Goal: Find specific page/section: Find specific page/section

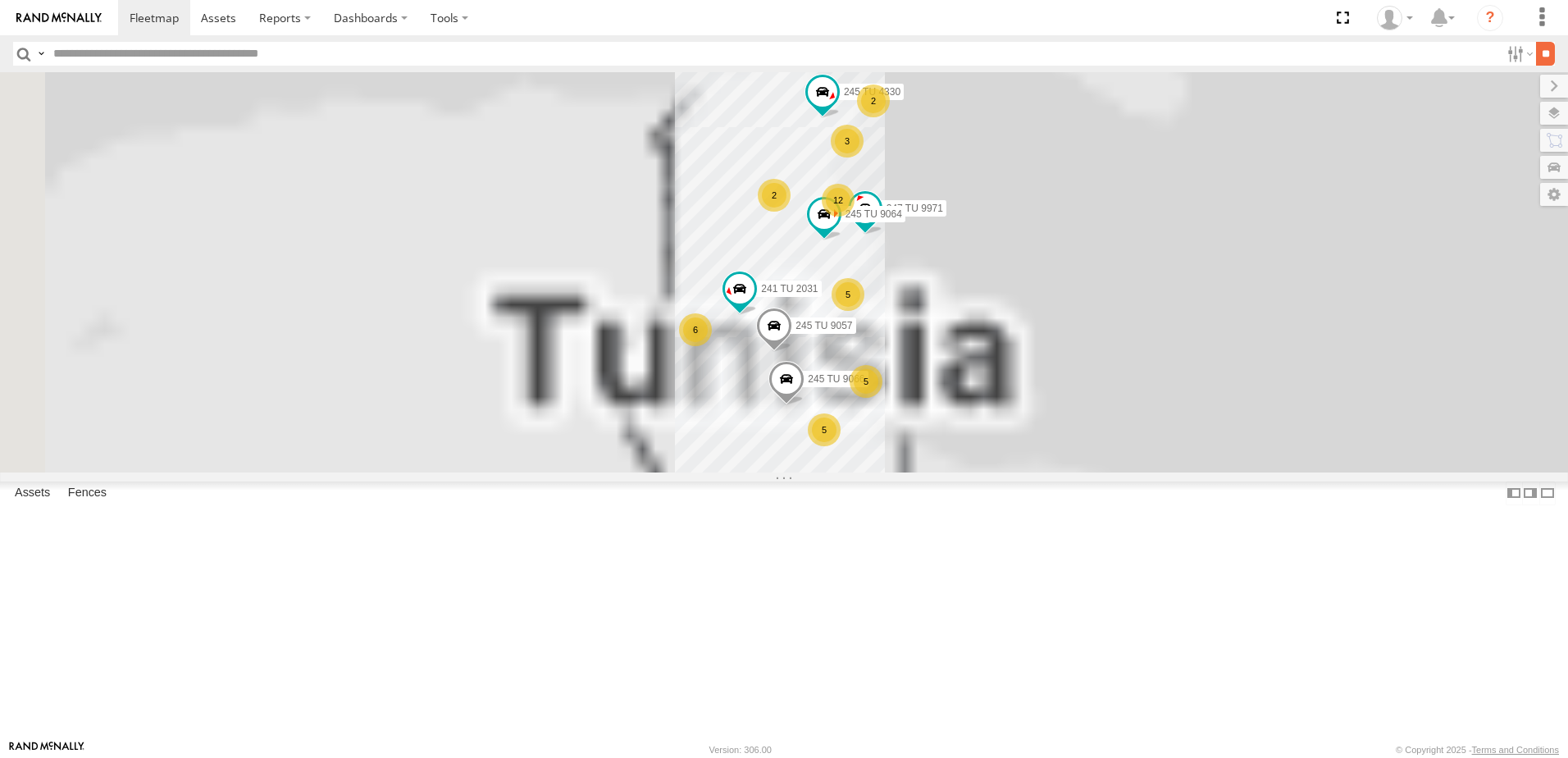
click at [1536, 49] on input "**" at bounding box center [1546, 54] width 19 height 24
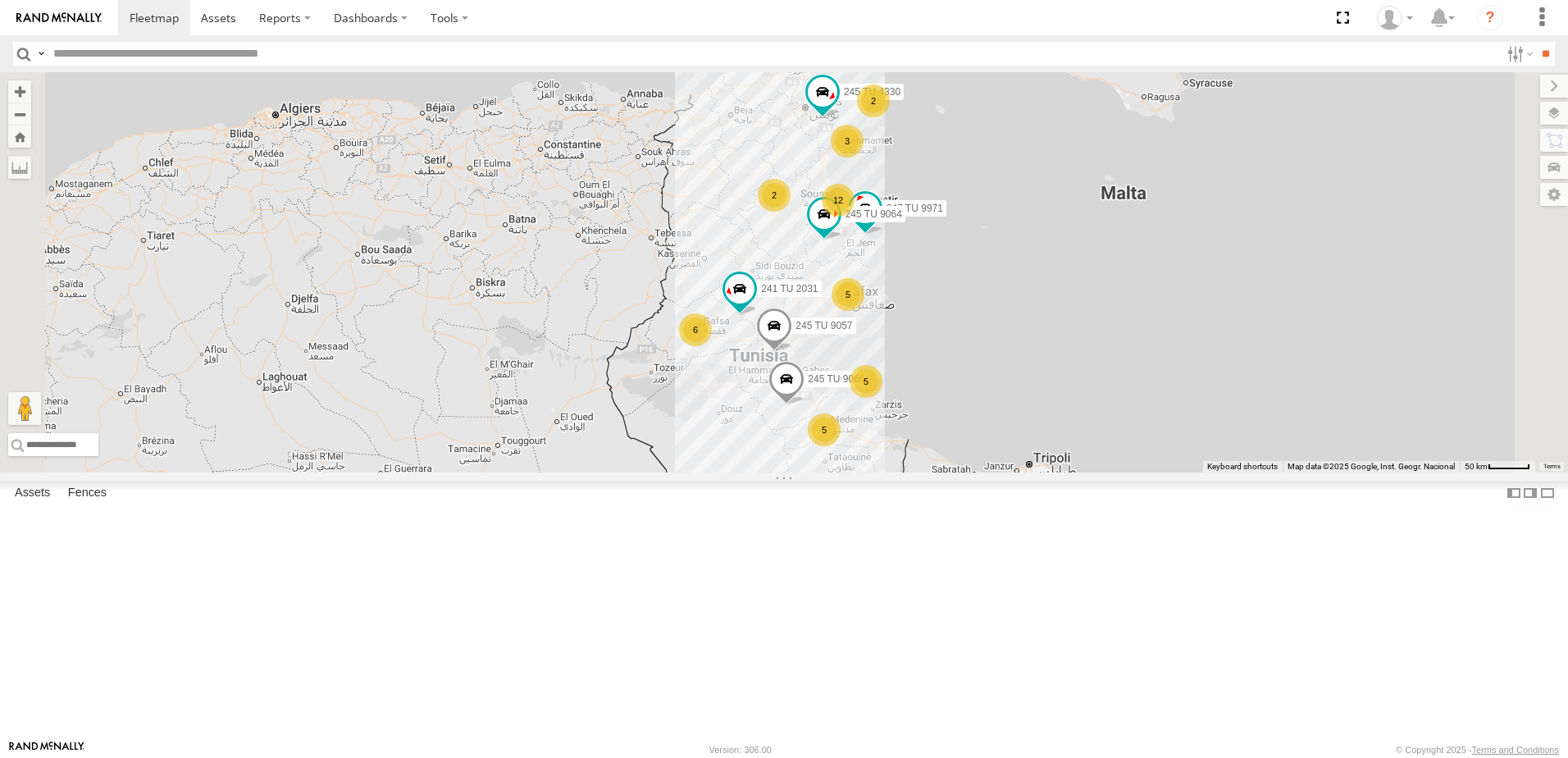
click at [1514, 69] on header "Search Query Asset ID Asset Label Registration Manufacturer Model VIN Job ID" at bounding box center [784, 53] width 1568 height 37
click at [1504, 57] on label at bounding box center [1517, 54] width 35 height 24
click at [0, 0] on span "Souse Branch" at bounding box center [0, 0] width 0 height 0
click at [1536, 58] on input "**" at bounding box center [1546, 54] width 19 height 24
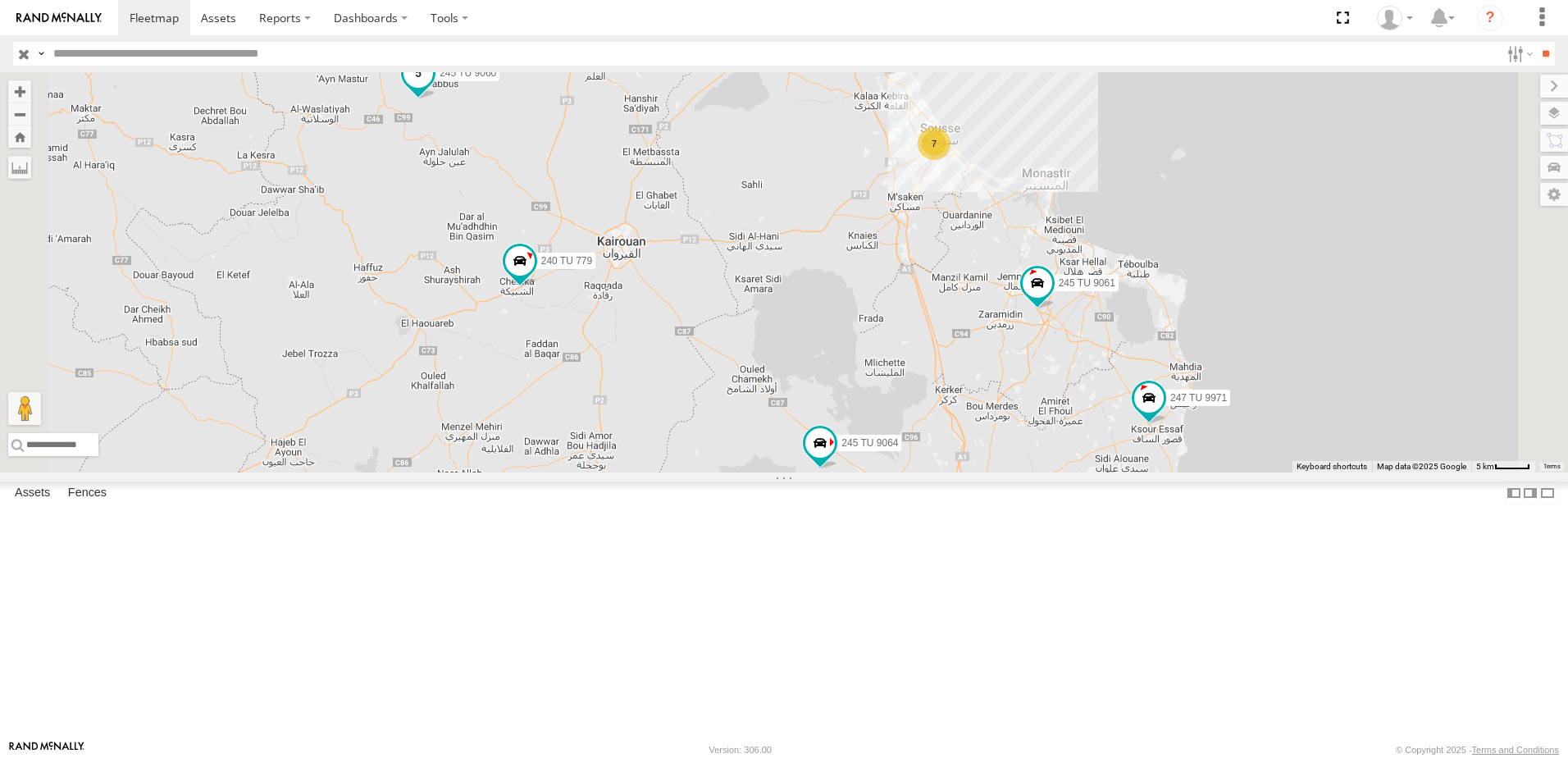
click at [433, 88] on span at bounding box center [418, 73] width 29 height 29
click at [645, 234] on div "247 TU 9971 245 TU 9064 7 234 TU 2630 245 TU 9061 245 TU 9060 240 TU 779 245 TU…" at bounding box center [784, 272] width 1568 height 400
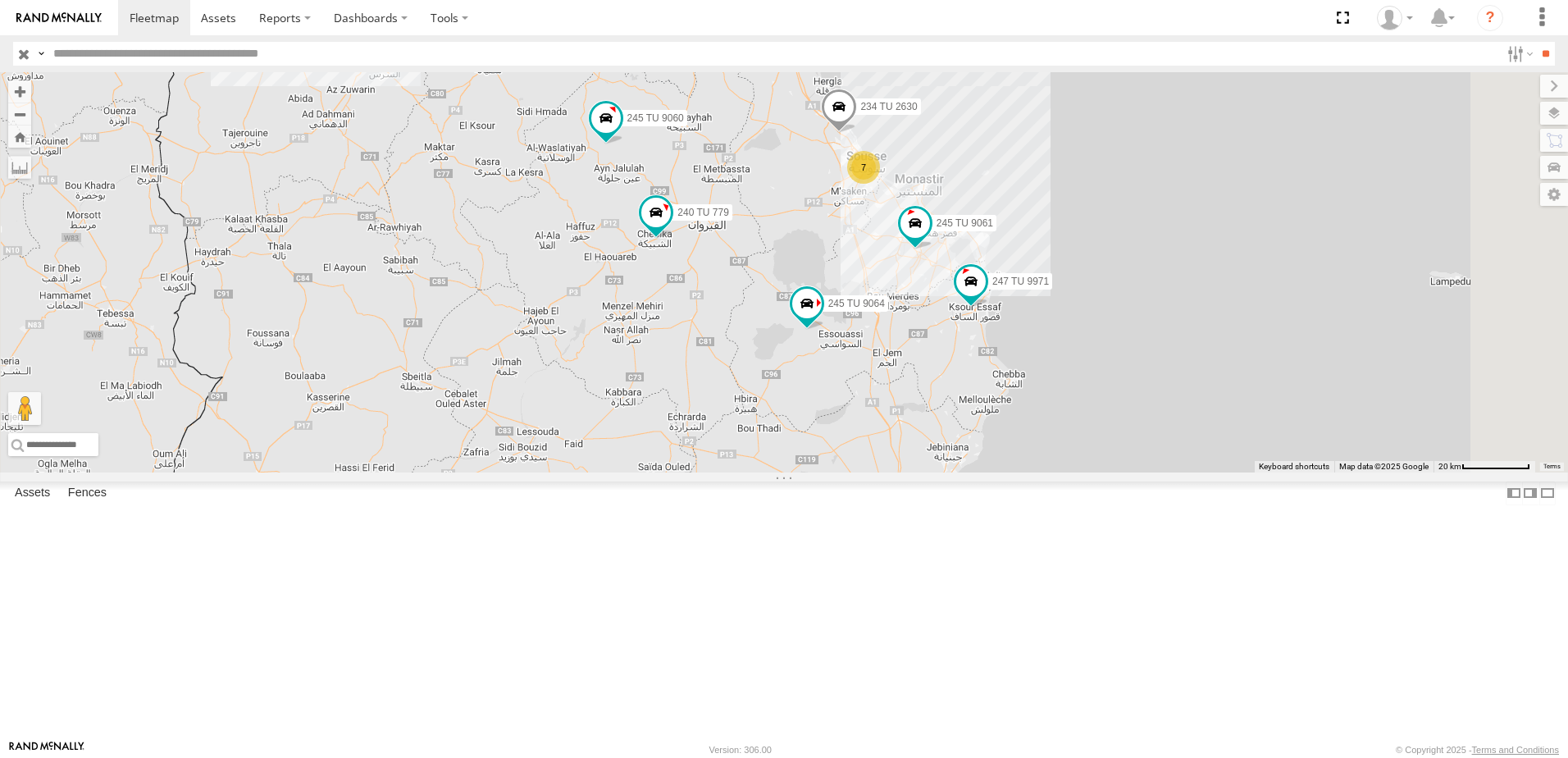
drag, startPoint x: 1100, startPoint y: 470, endPoint x: 1090, endPoint y: 414, distance: 56.9
click at [1090, 414] on div "247 TU 9971 245 TU 9064 234 TU 2630 245 TU 9061 245 TU 9060 240 TU 779 7" at bounding box center [784, 272] width 1568 height 400
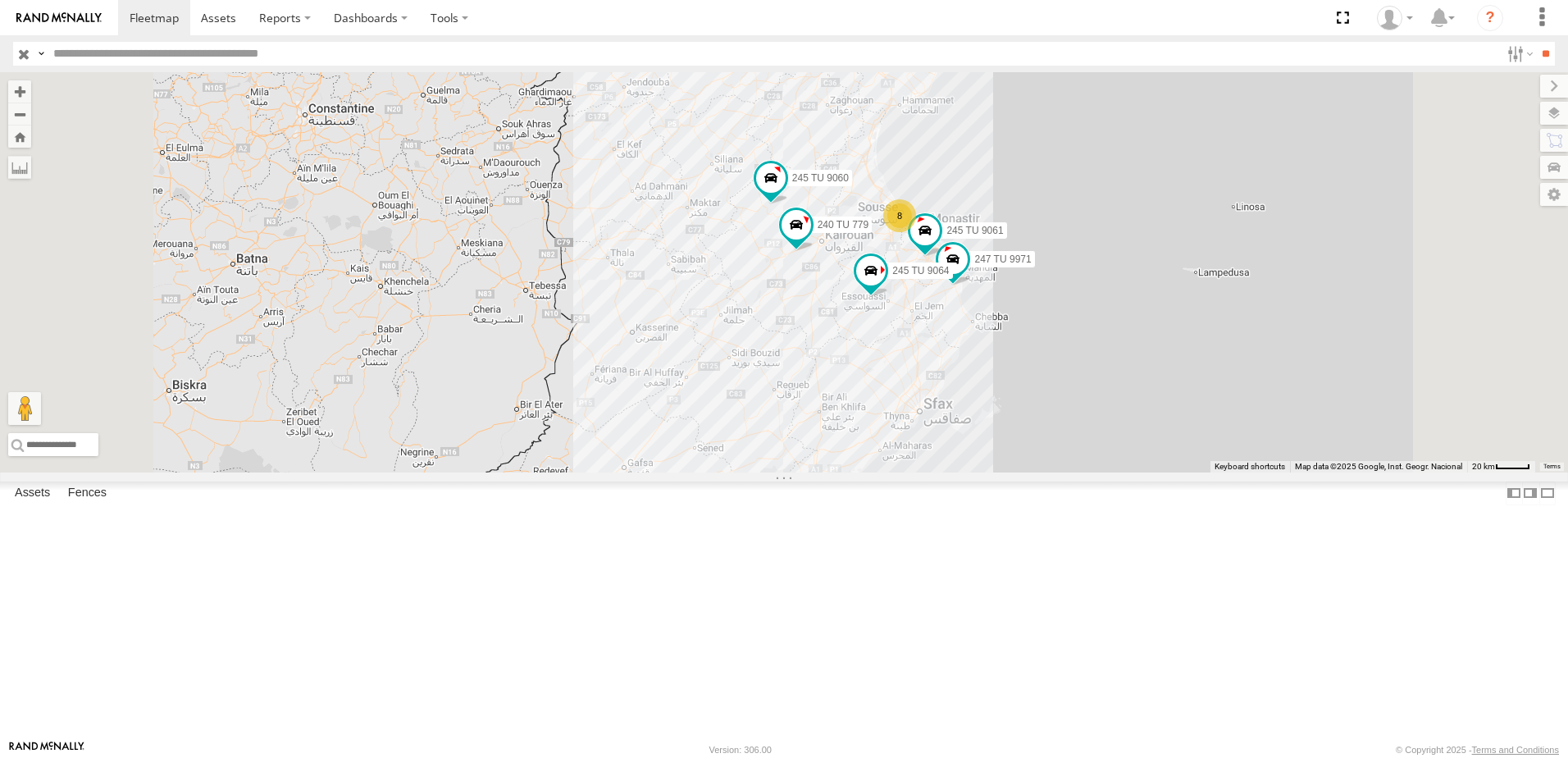
drag, startPoint x: 1042, startPoint y: 451, endPoint x: 1081, endPoint y: 442, distance: 40.0
click at [1081, 442] on div "247 TU 9971 245 TU 9064 245 TU 9061 245 TU 9060 240 TU 779 8" at bounding box center [784, 272] width 1568 height 400
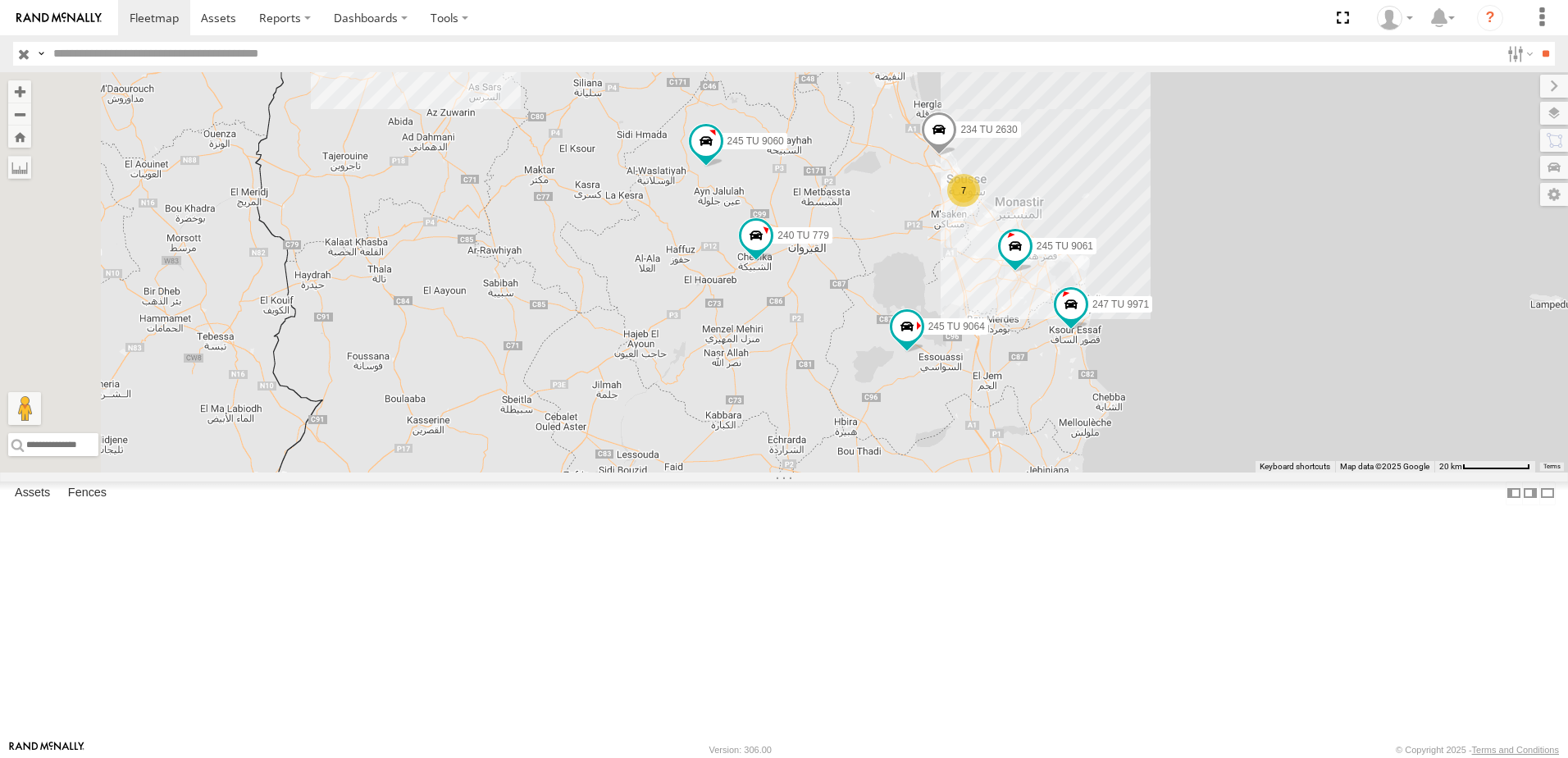
drag, startPoint x: 966, startPoint y: 369, endPoint x: 950, endPoint y: 470, distance: 102.3
click at [950, 470] on div "247 TU 9971 245 TU 9064 245 TU 9061 245 TU 9060 240 TU 779 7 234 TU 2630" at bounding box center [784, 272] width 1568 height 400
click at [771, 252] on span at bounding box center [756, 237] width 29 height 29
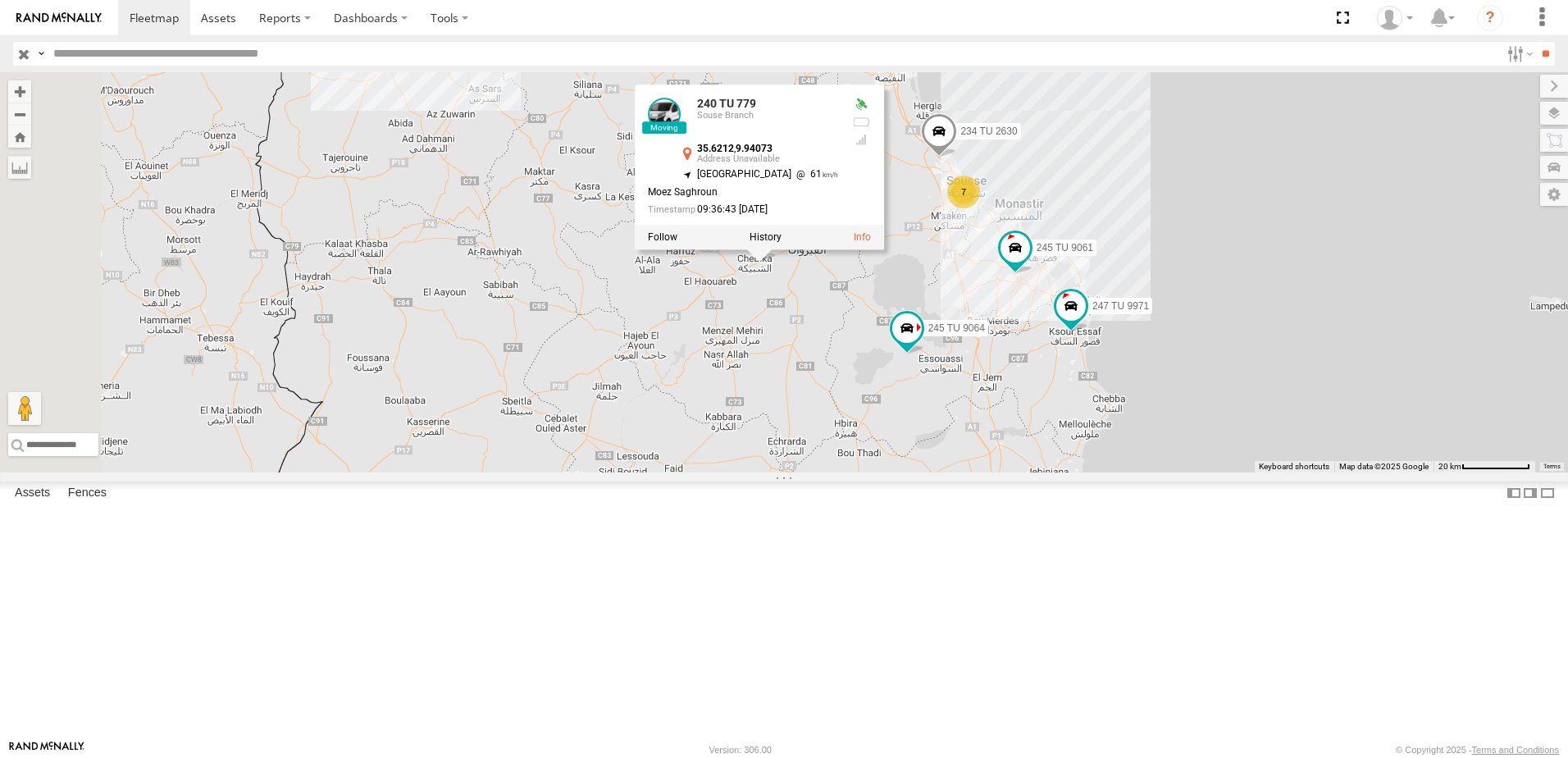
click at [730, 382] on div "247 TU 9971 245 TU 9064 245 TU 9061 245 TU 9060 240 TU 779 7 234 TU 2630 240 TU…" at bounding box center [784, 272] width 1568 height 400
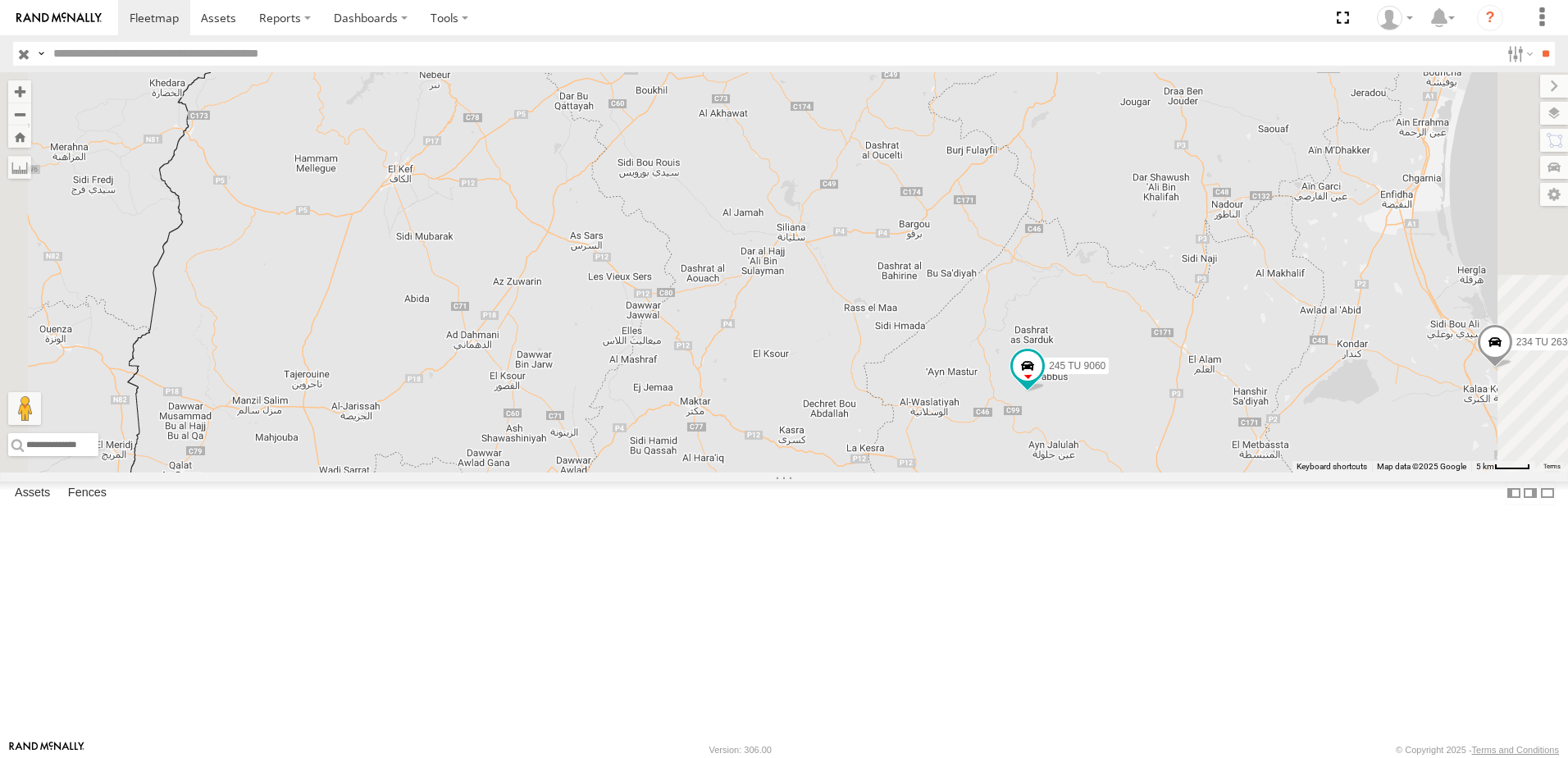
drag, startPoint x: 1332, startPoint y: 549, endPoint x: 1177, endPoint y: 538, distance: 155.4
click at [1181, 472] on div "247 TU 9971 245 TU 9064 245 TU 9061 245 TU 9060 240 TU 779 234 TU 2630" at bounding box center [784, 272] width 1568 height 400
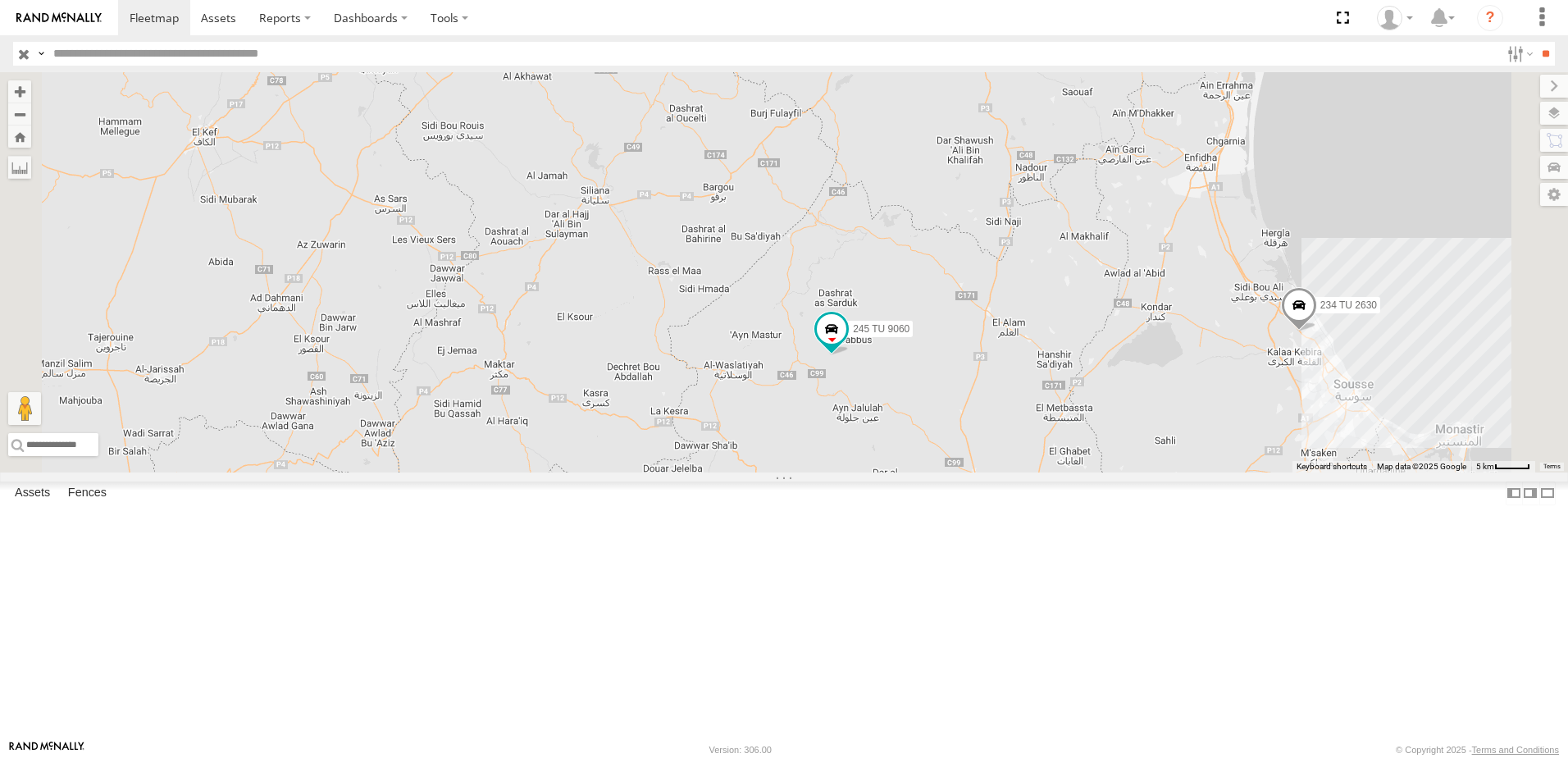
drag, startPoint x: 1262, startPoint y: 604, endPoint x: 1157, endPoint y: 537, distance: 124.6
click at [1171, 472] on div "247 TU 9971 245 TU 9064 245 TU 9061 245 TU 9060 240 TU 779 234 TU 2630" at bounding box center [784, 272] width 1568 height 400
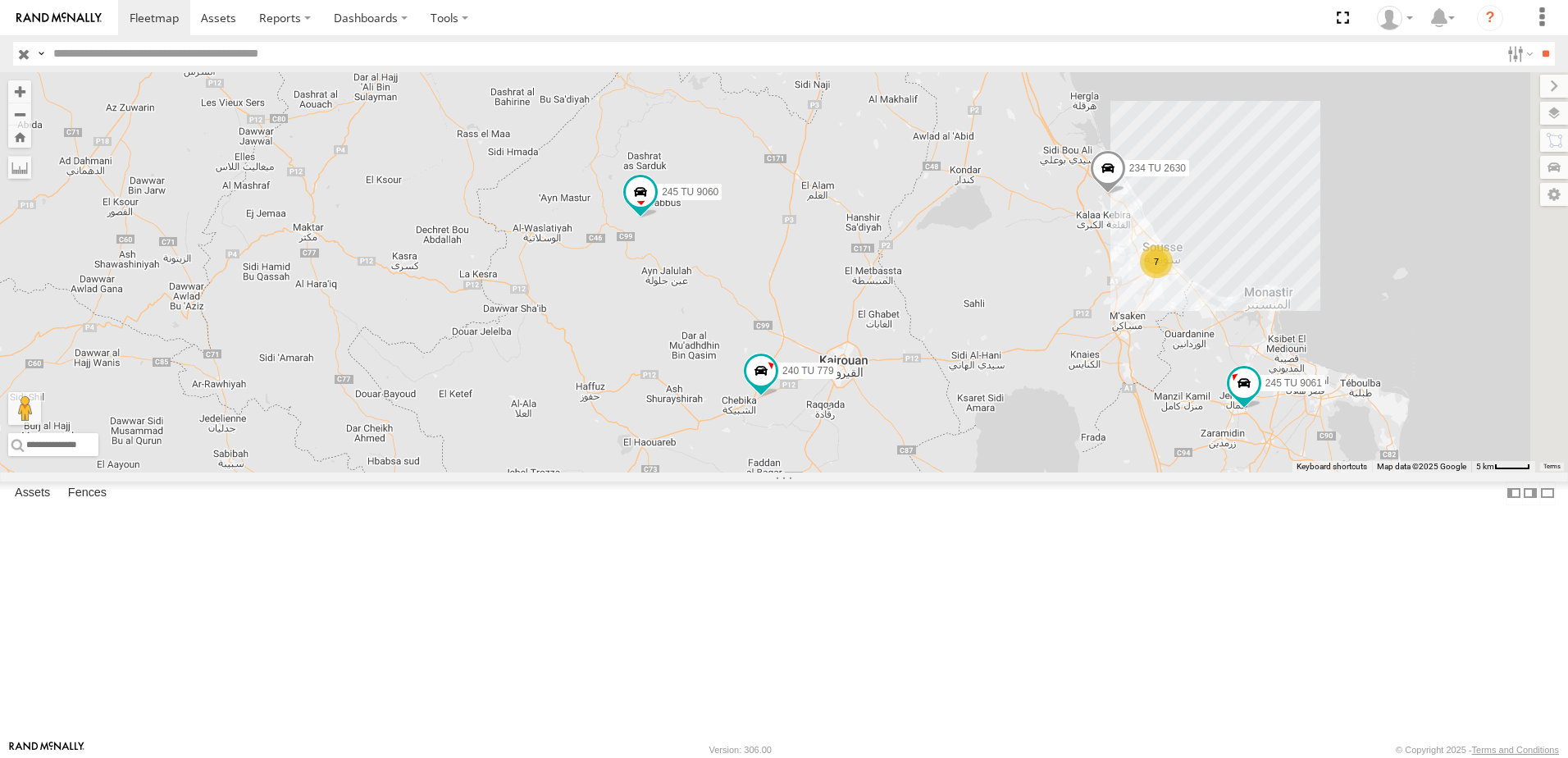
drag, startPoint x: 1242, startPoint y: 605, endPoint x: 1044, endPoint y: 470, distance: 239.6
click at [1046, 470] on div "247 TU 9971 245 TU 9064 245 TU 9061 245 TU 9060 240 TU 779 234 TU 2630 7" at bounding box center [784, 272] width 1568 height 400
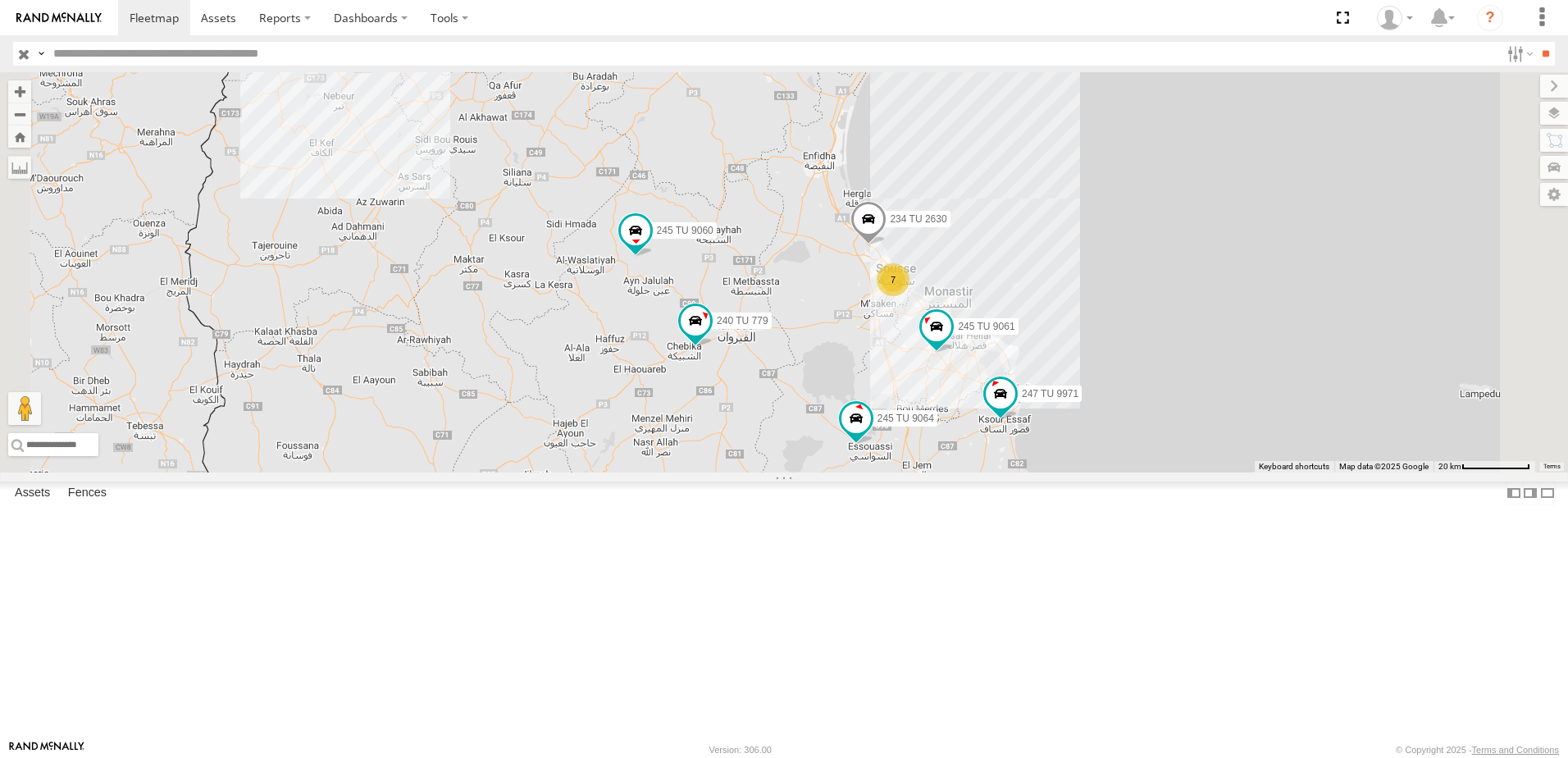
drag, startPoint x: 1153, startPoint y: 510, endPoint x: 1069, endPoint y: 528, distance: 85.9
click at [1069, 472] on div "247 TU 9971 245 TU 9064 245 TU 9061 245 TU 9060 240 TU 779 234 TU 2630 7" at bounding box center [784, 272] width 1568 height 400
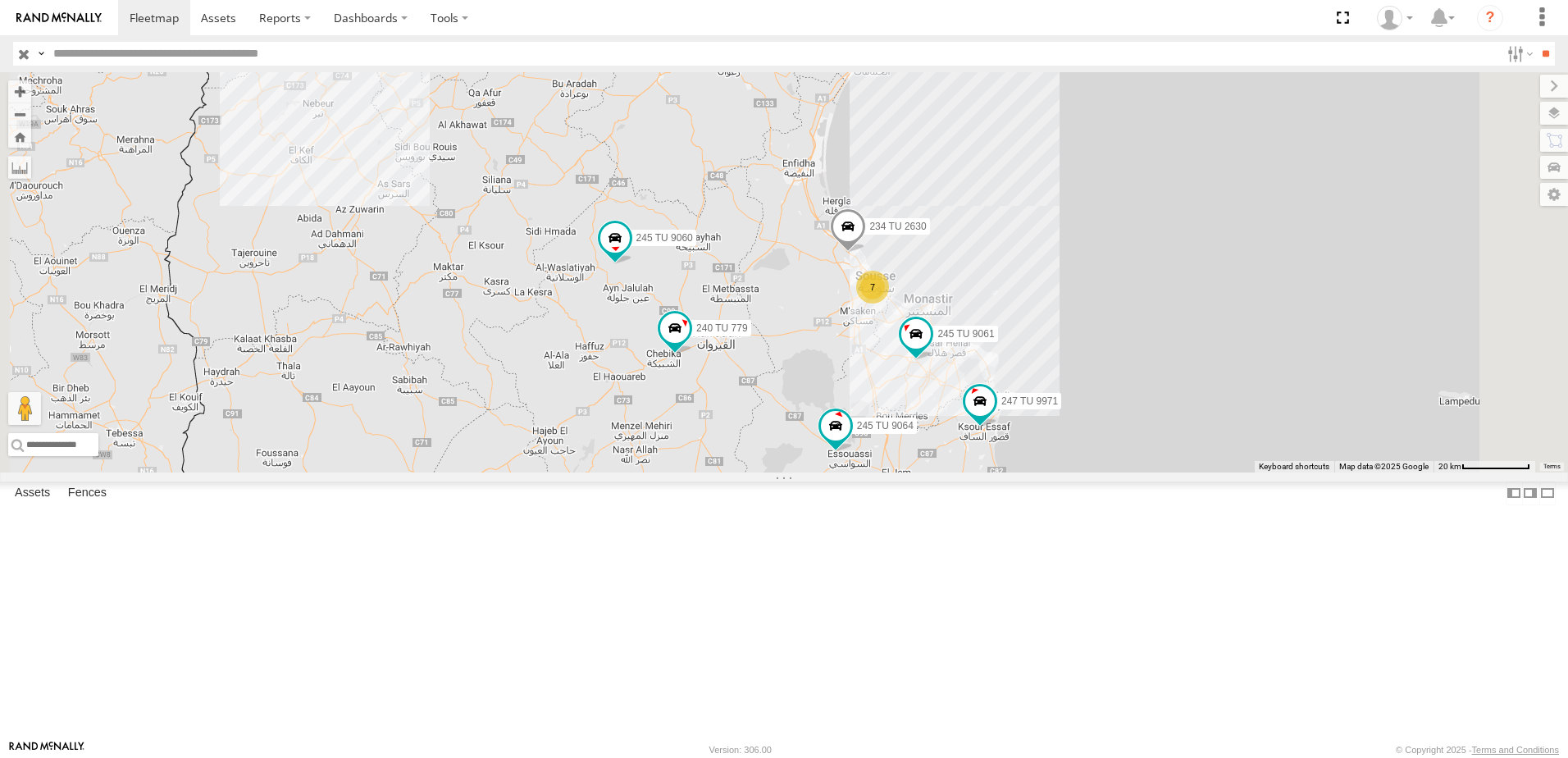
drag, startPoint x: 1143, startPoint y: 541, endPoint x: 1135, endPoint y: 544, distance: 8.5
click at [1135, 472] on div "247 TU 9971 245 TU 9064 245 TU 9061 245 TU 9060 240 TU 779 234 TU 2630 7" at bounding box center [784, 272] width 1568 height 400
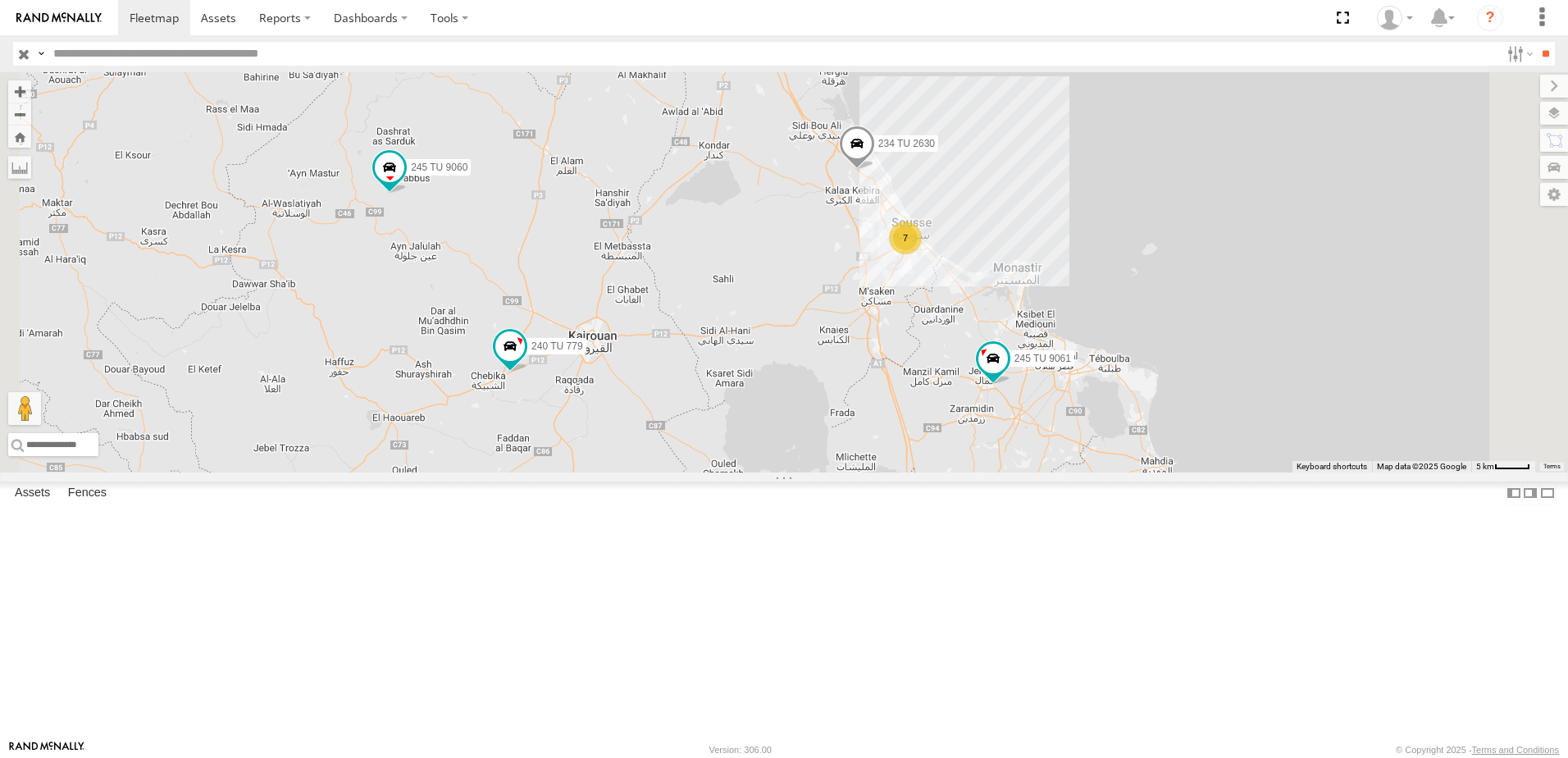
drag, startPoint x: 1095, startPoint y: 525, endPoint x: 1198, endPoint y: 597, distance: 125.7
click at [1198, 472] on div "247 TU 9971 245 TU 9064 245 TU 9061 245 TU 9060 240 TU 779 234 TU 2630 7" at bounding box center [784, 272] width 1568 height 400
drag, startPoint x: 1124, startPoint y: 556, endPoint x: 1148, endPoint y: 564, distance: 25.3
click at [1190, 472] on div "247 TU 9971 245 TU 9064 245 TU 9061 245 TU 9060 240 TU 779 234 TU 2630 7" at bounding box center [784, 272] width 1568 height 400
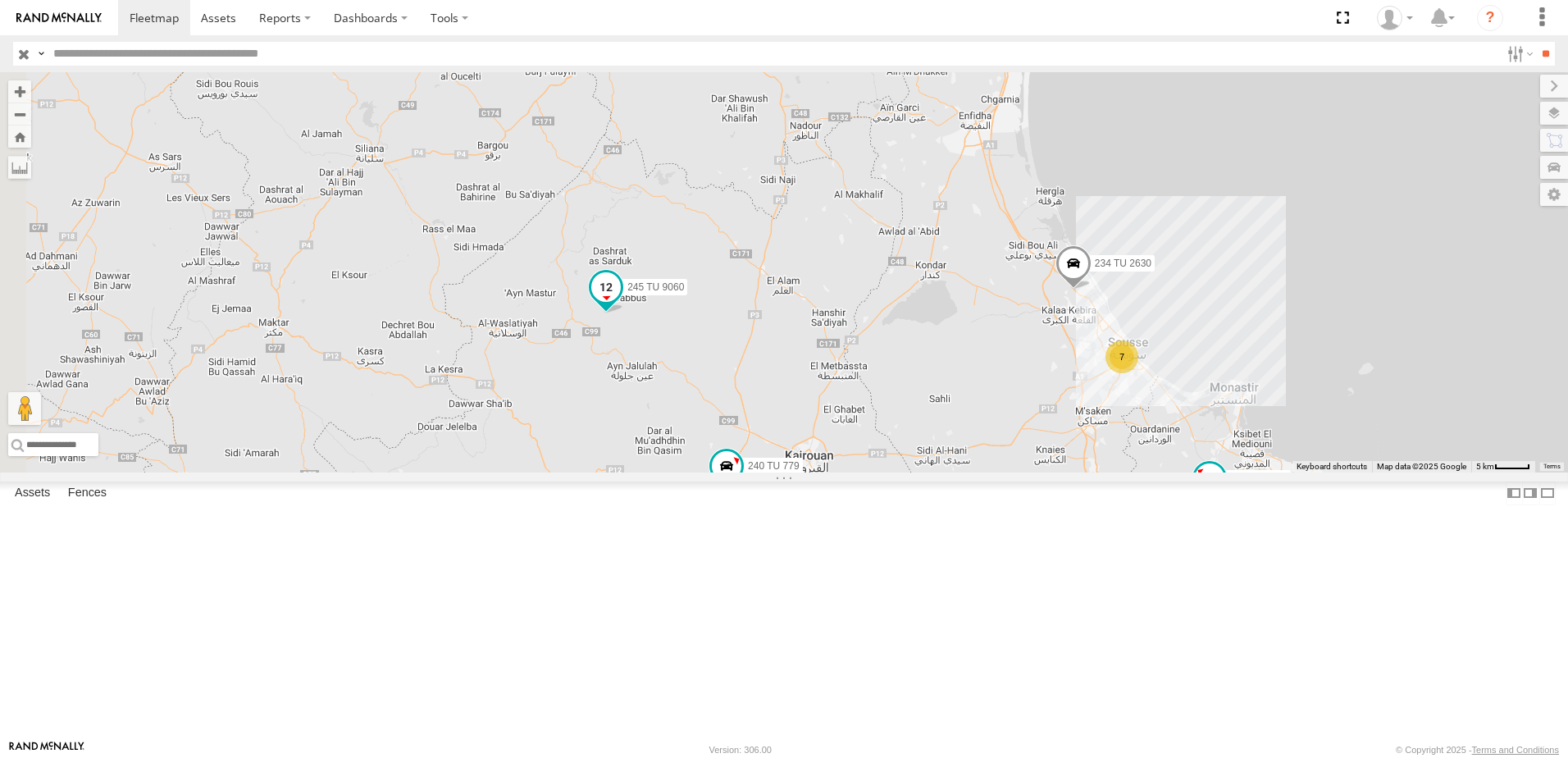
click at [621, 302] on span at bounding box center [606, 287] width 29 height 29
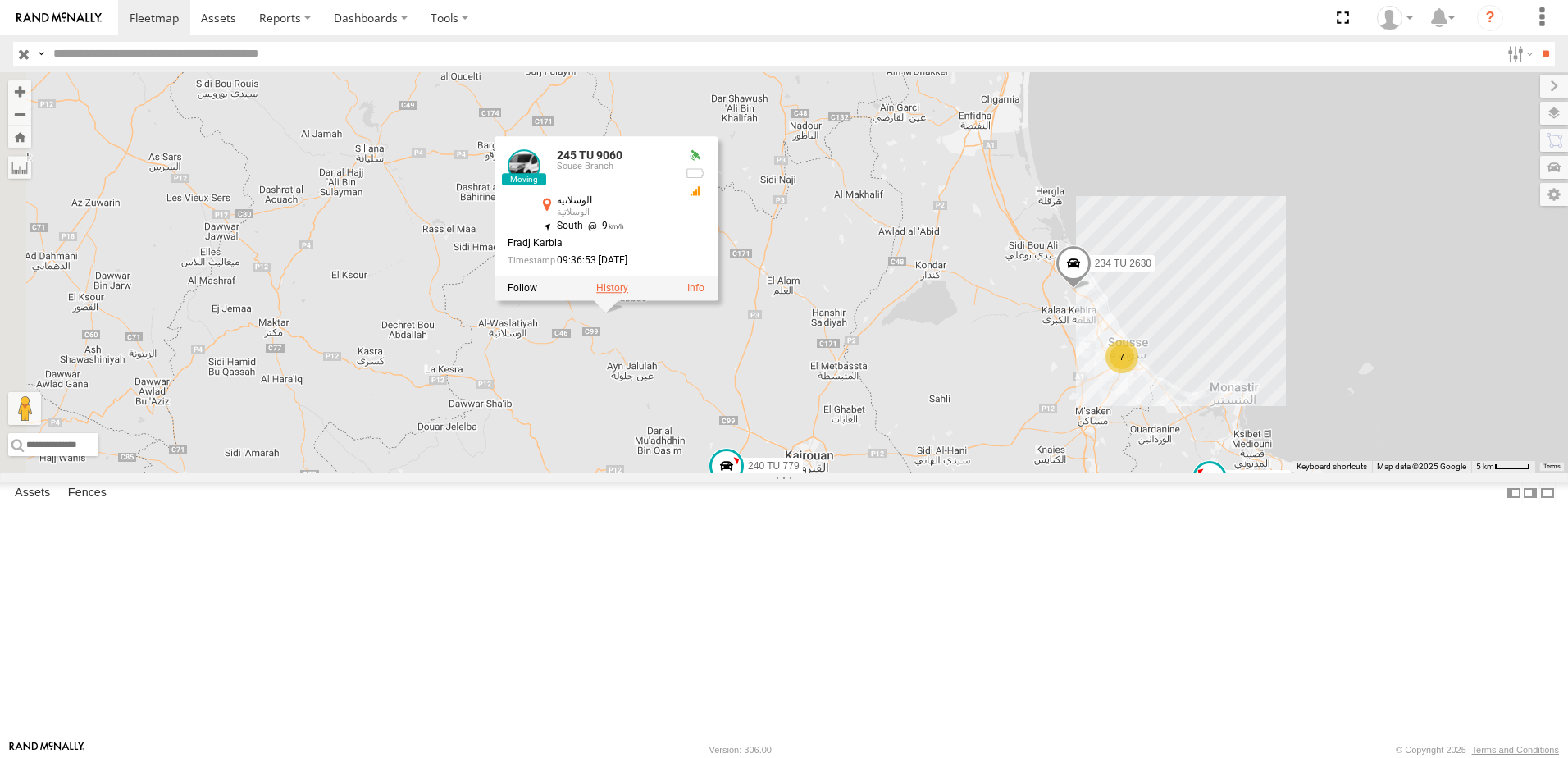
click at [628, 294] on label at bounding box center [612, 288] width 32 height 11
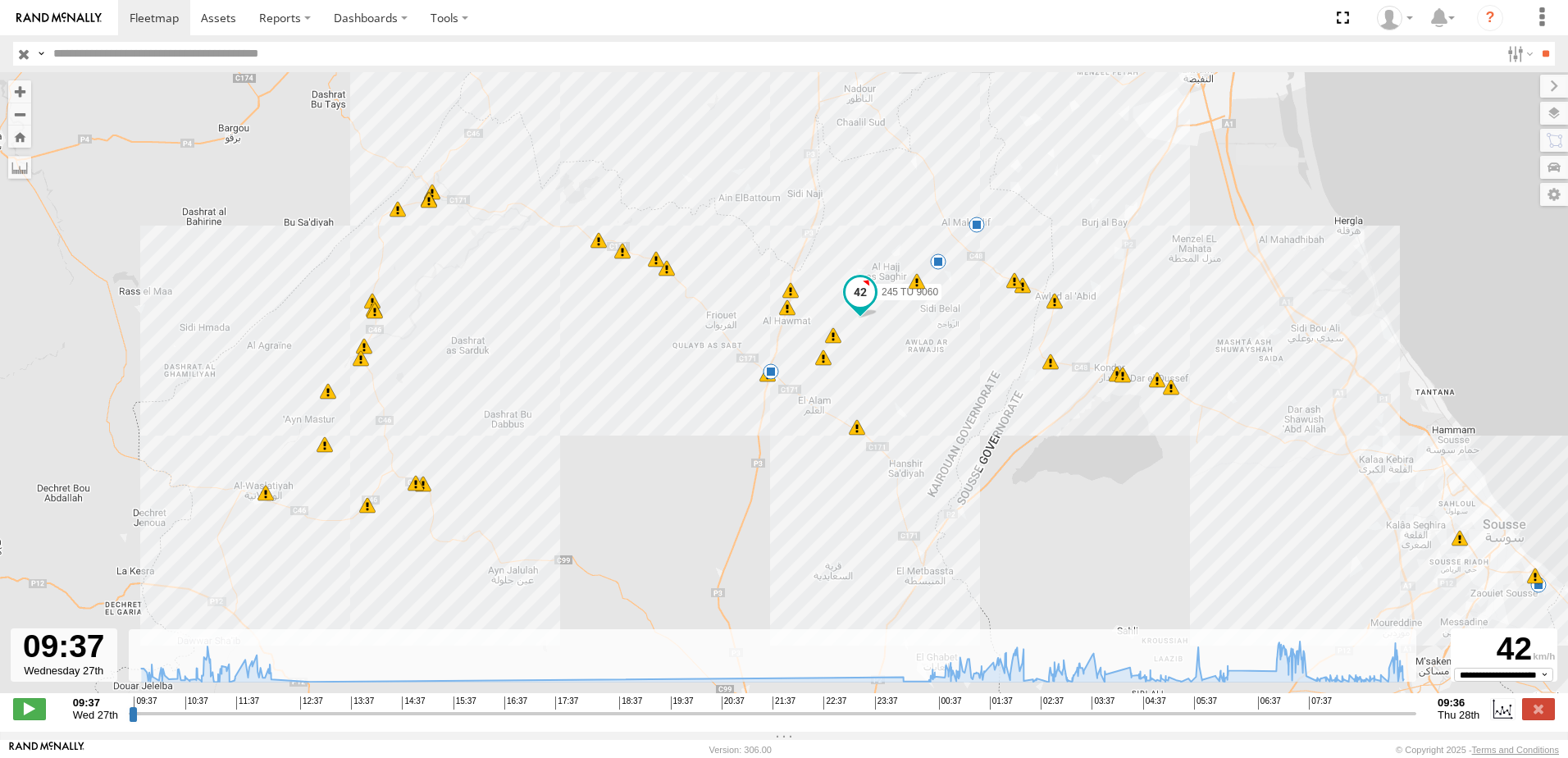
drag, startPoint x: 708, startPoint y: 428, endPoint x: 784, endPoint y: 426, distance: 76.0
click at [784, 426] on div "245 TU 9060 10:14 Wed 01:01 Thu 01:19 Thu 02:41 Thu 03:51 Thu 04:33 Thu 05:42 T…" at bounding box center [784, 391] width 1568 height 638
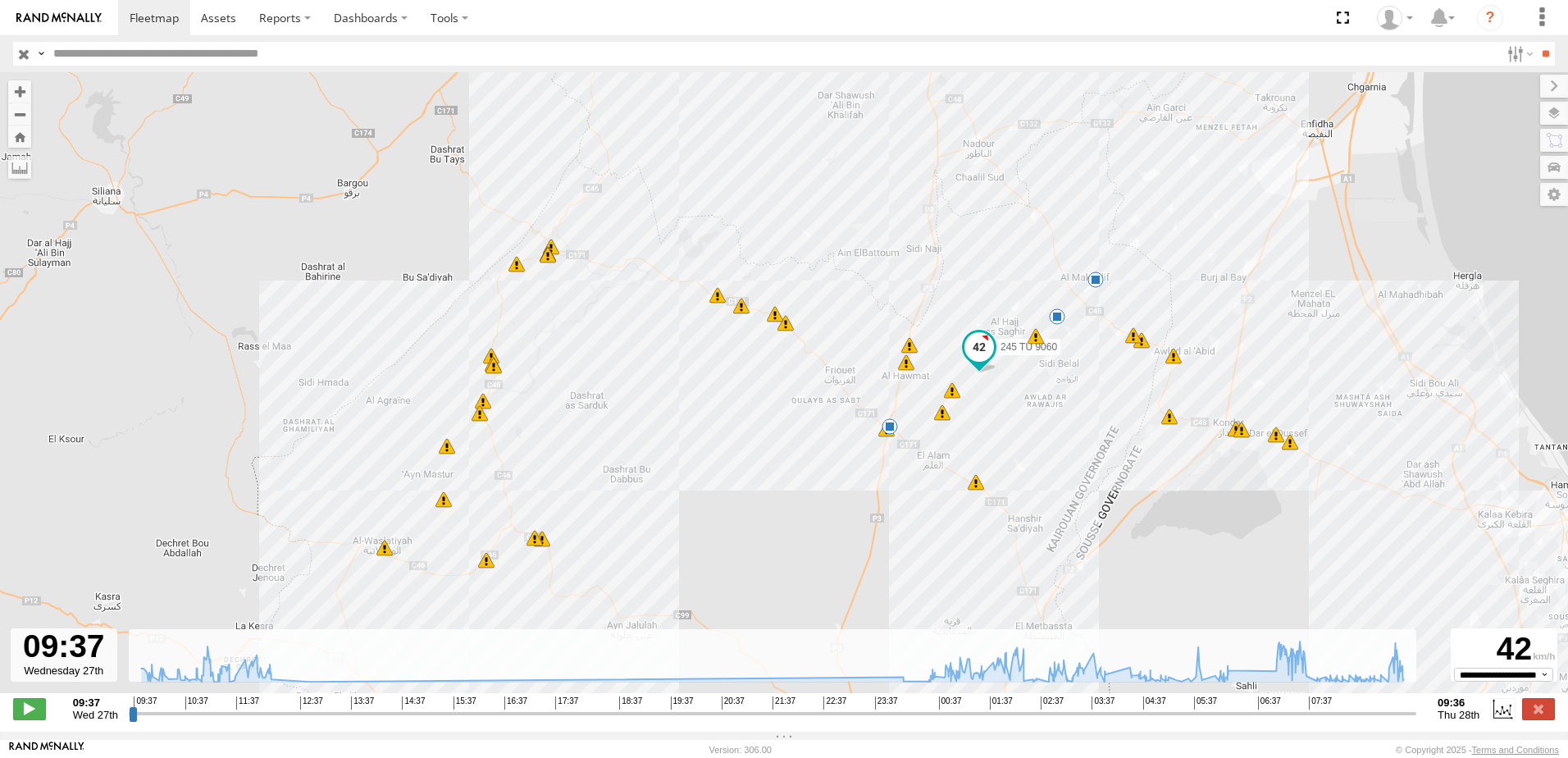
drag, startPoint x: 653, startPoint y: 427, endPoint x: 793, endPoint y: 488, distance: 152.7
click at [793, 488] on div "245 TU 9060 10:14 Wed 01:01 Thu 01:19 Thu 02:41 Thu 03:51 Thu 04:33 Thu 05:42 T…" at bounding box center [784, 391] width 1568 height 638
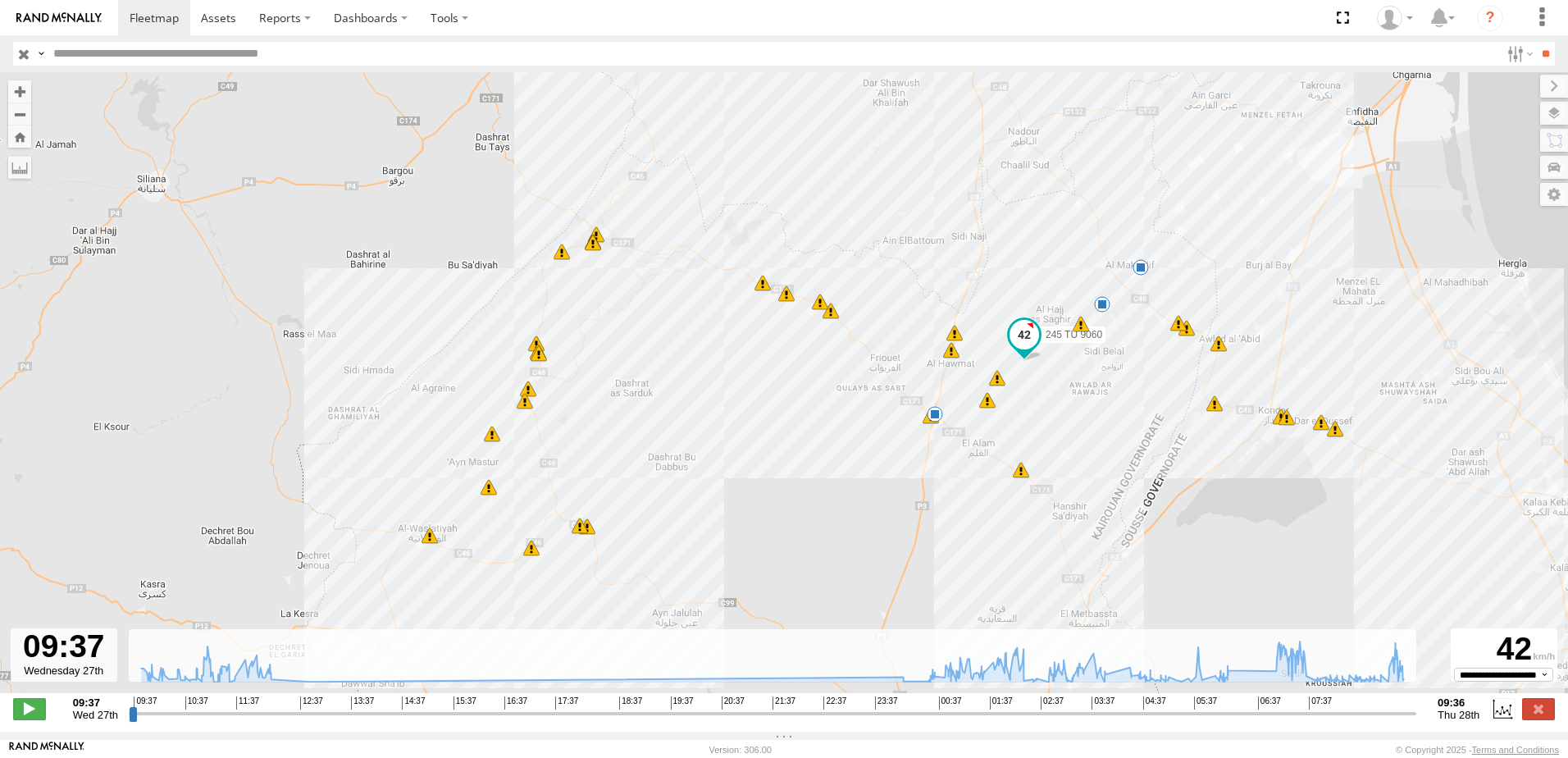
drag, startPoint x: 726, startPoint y: 475, endPoint x: 766, endPoint y: 457, distance: 43.9
click at [766, 457] on div "245 TU 9060 10:14 Wed 01:01 Thu 01:19 Thu 02:41 Thu 03:51 Thu 04:33 Thu 05:42 T…" at bounding box center [784, 391] width 1568 height 638
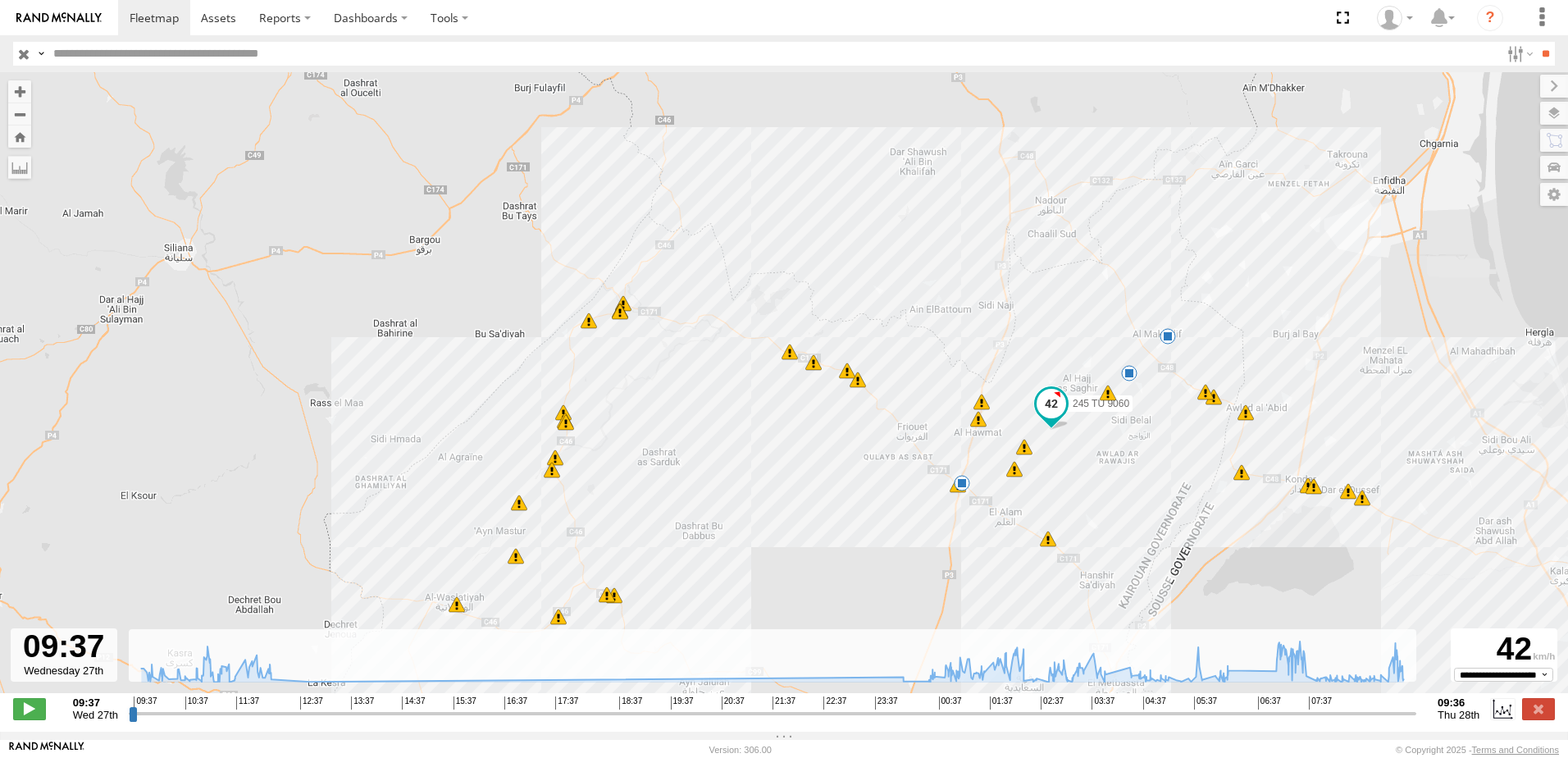
drag, startPoint x: 852, startPoint y: 424, endPoint x: 887, endPoint y: 488, distance: 72.9
click at [884, 494] on div "245 TU 9060 10:14 Wed 01:01 Thu 01:19 Thu 02:41 Thu 03:51 Thu 04:33 Thu 05:42 T…" at bounding box center [784, 391] width 1568 height 638
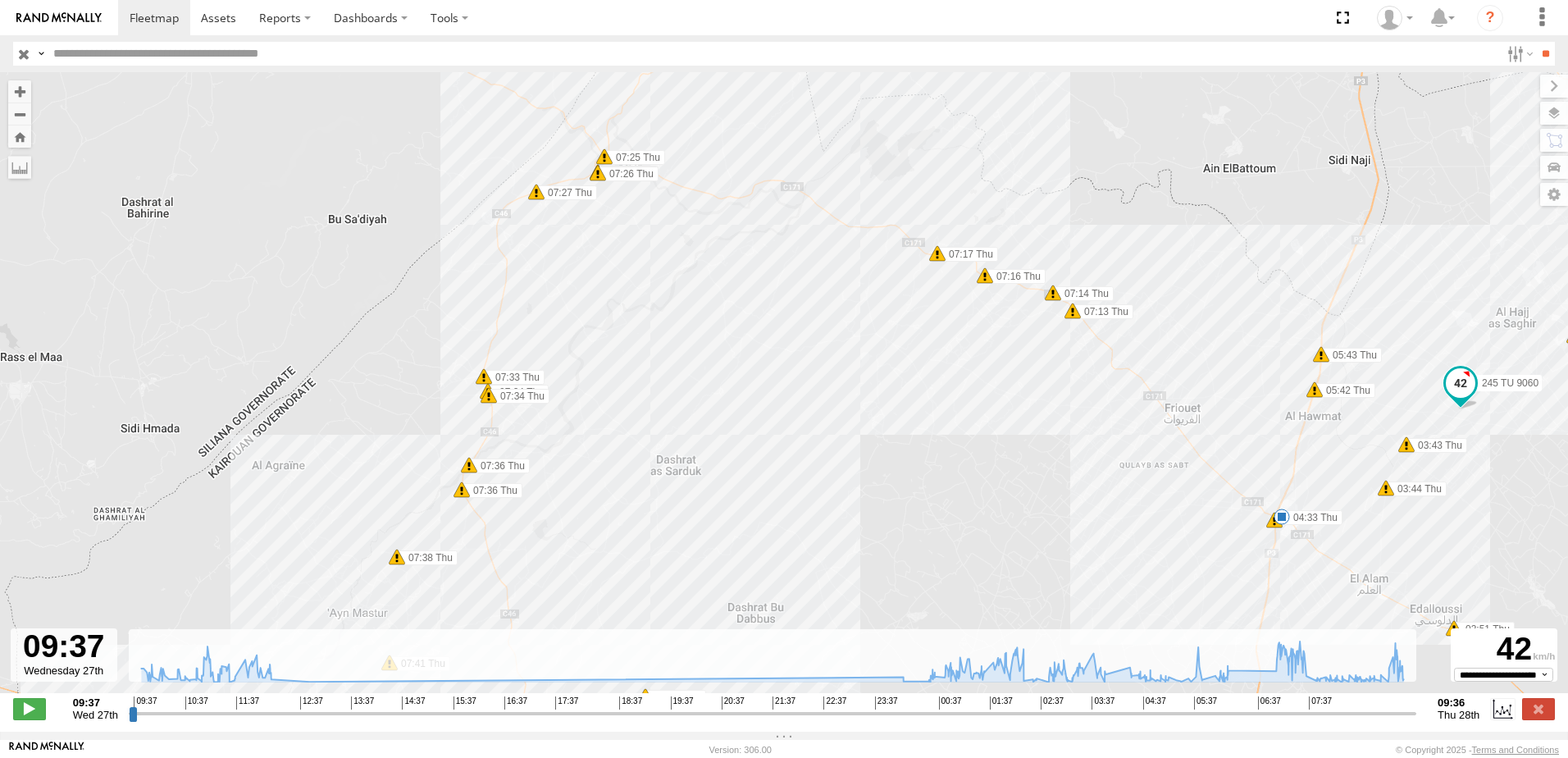
drag, startPoint x: 918, startPoint y: 449, endPoint x: 1147, endPoint y: 488, distance: 232.3
click at [1147, 488] on div "245 TU 9060 10:14 Wed 01:01 Thu 01:19 Thu 02:41 Thu 03:51 Thu 04:33 Thu 05:42 T…" at bounding box center [784, 391] width 1568 height 638
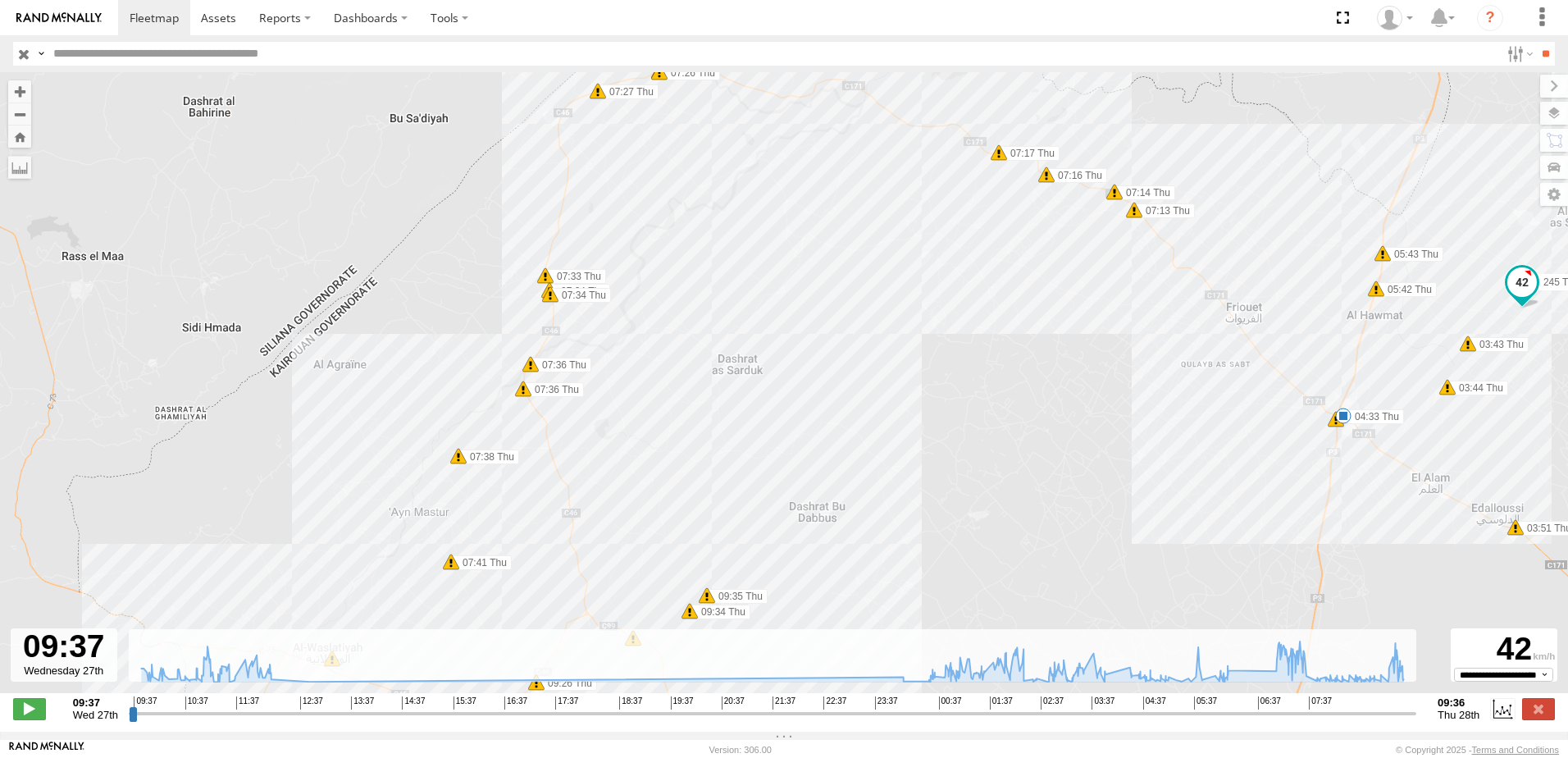
drag, startPoint x: 821, startPoint y: 466, endPoint x: 874, endPoint y: 350, distance: 127.5
click at [895, 328] on div "245 TU 9060 10:14 Wed 01:01 Thu 01:19 Thu 02:41 Thu 03:51 Thu 04:33 Thu 05:42 T…" at bounding box center [784, 391] width 1568 height 638
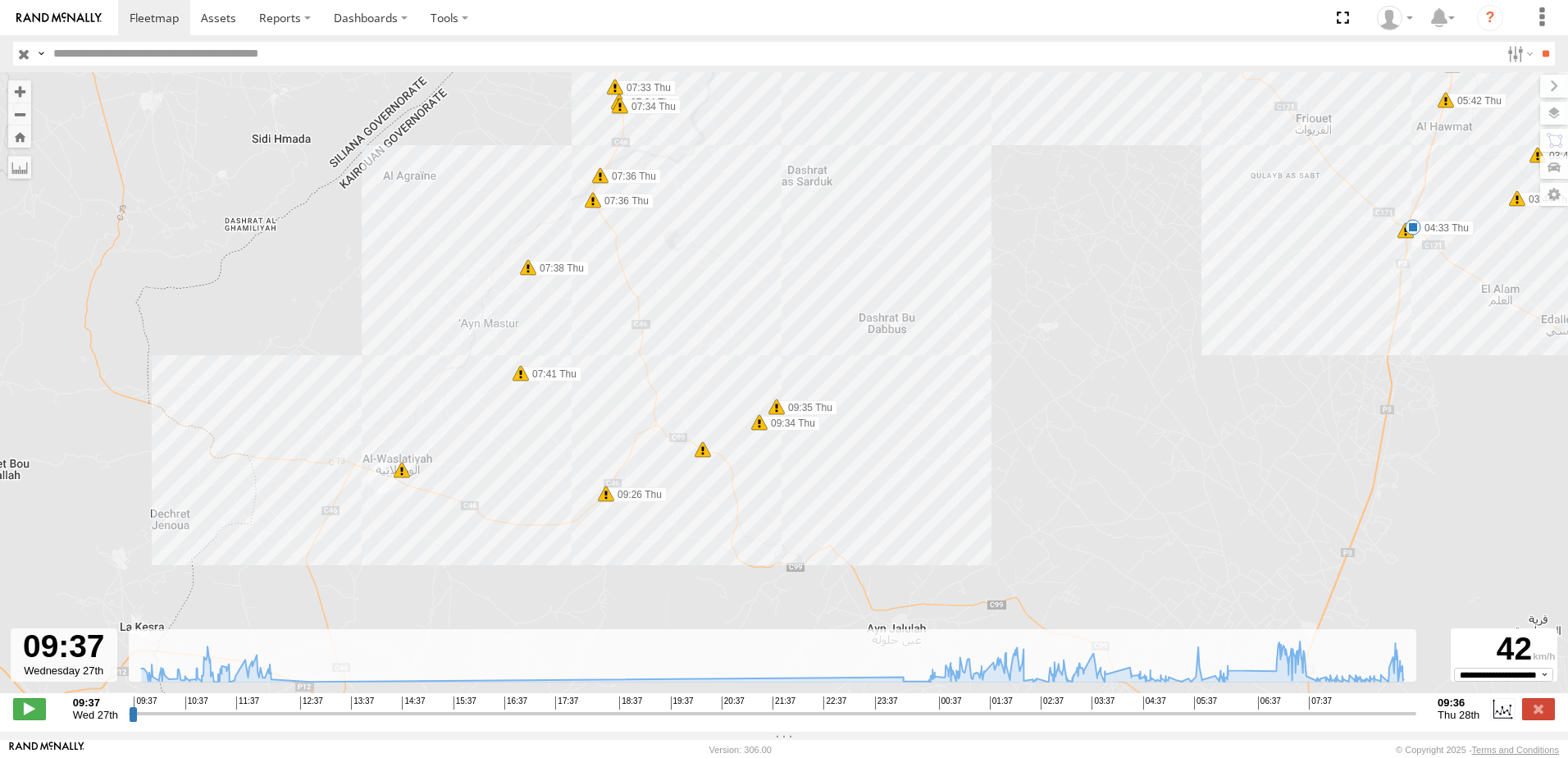
drag, startPoint x: 874, startPoint y: 349, endPoint x: 887, endPoint y: 301, distance: 49.7
click at [887, 301] on div "245 TU 9060 10:14 Wed 01:01 Thu 01:19 Thu 02:41 Thu 03:51 Thu 04:33 Thu 05:42 T…" at bounding box center [784, 391] width 1568 height 638
click at [778, 414] on span at bounding box center [776, 406] width 16 height 16
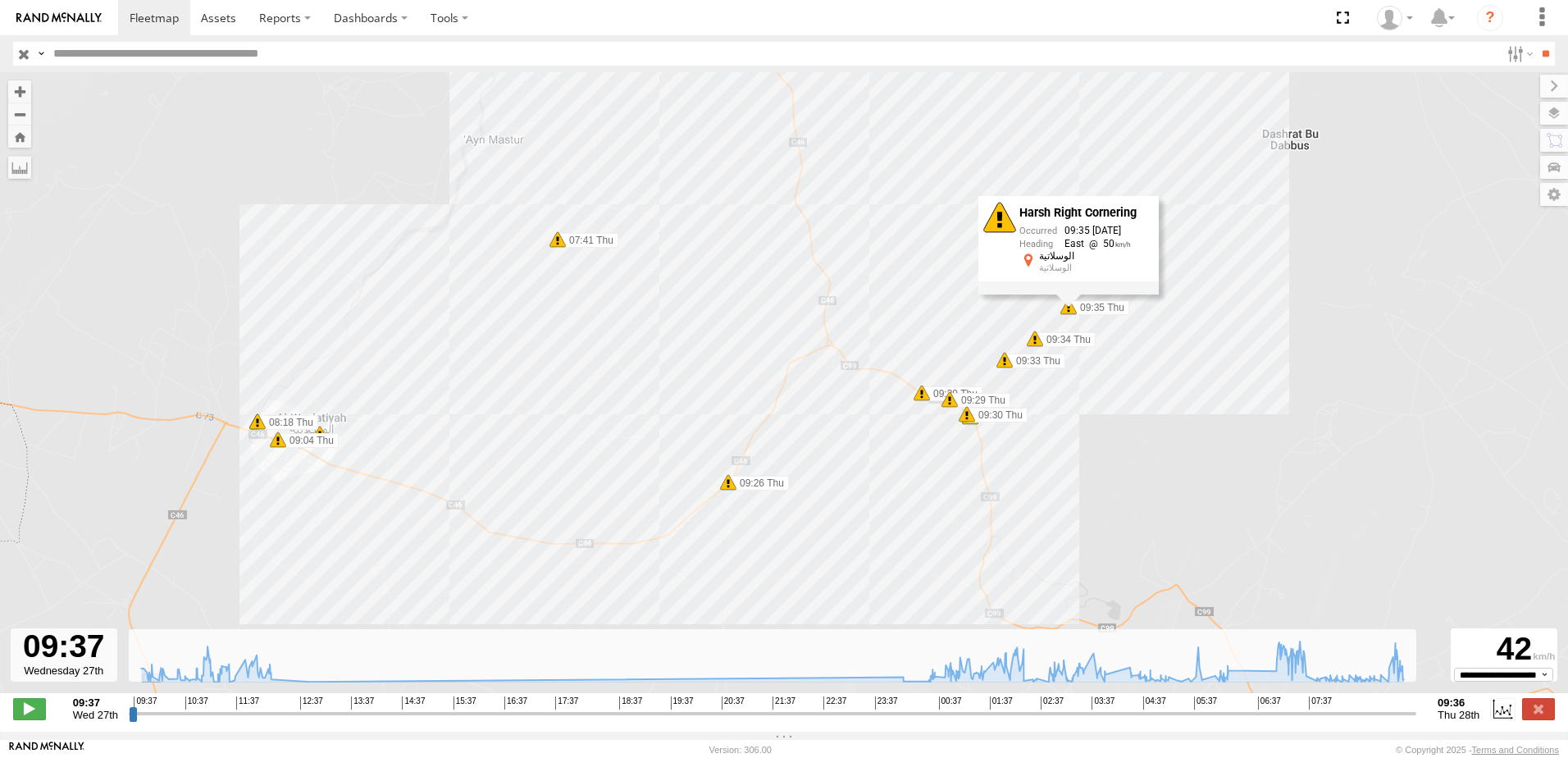
drag, startPoint x: 499, startPoint y: 468, endPoint x: 547, endPoint y: 442, distance: 54.6
click at [547, 442] on div "245 TU 9060 10:14 Wed 01:01 Thu 01:19 Thu 02:41 Thu 03:51 Thu 04:33 Thu 05:42 T…" at bounding box center [784, 391] width 1568 height 638
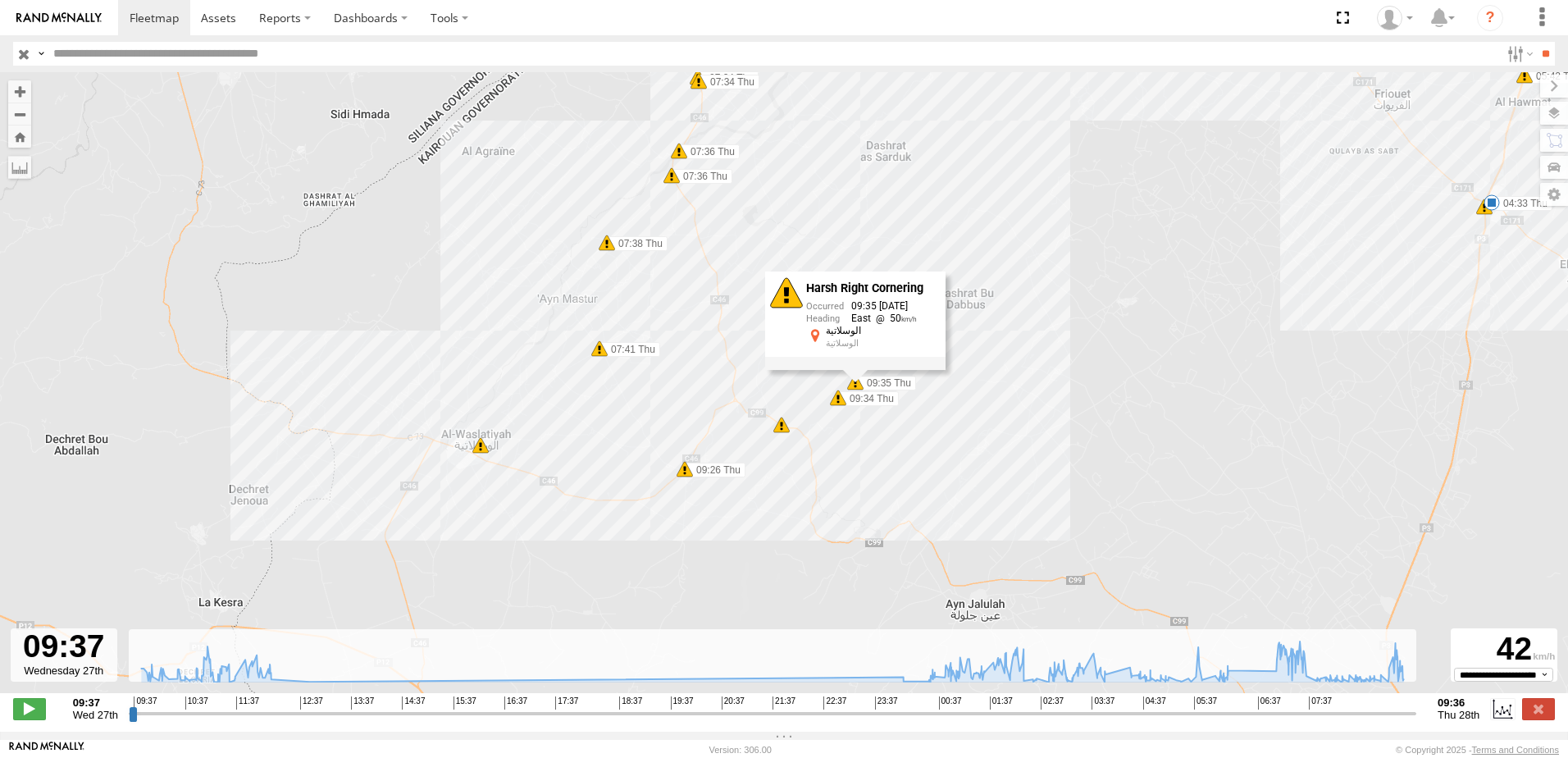
click at [19, 54] on input "button" at bounding box center [23, 54] width 21 height 24
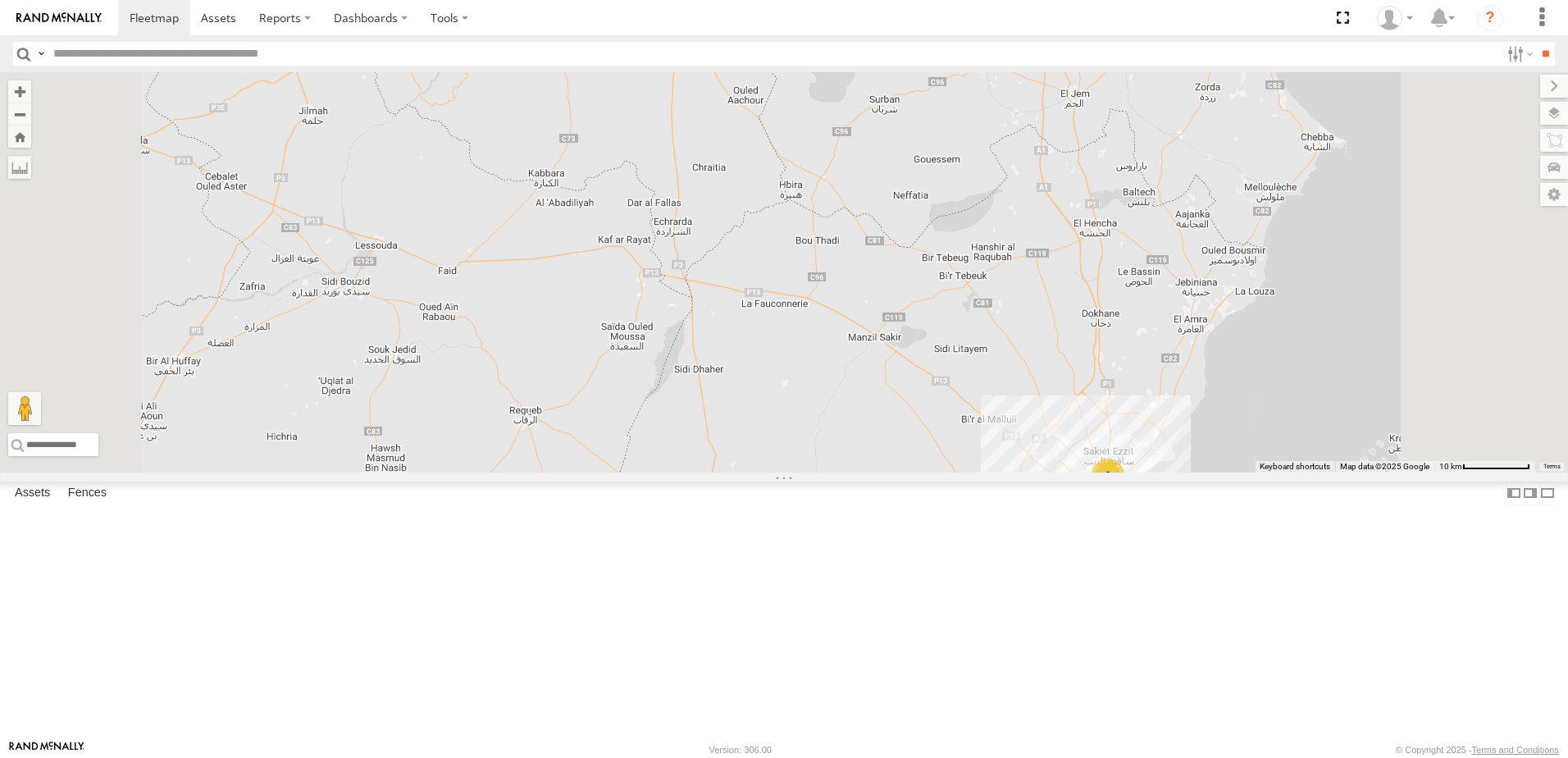
drag, startPoint x: 1002, startPoint y: 324, endPoint x: 990, endPoint y: 800, distance: 476.2
click at [990, 757] on html at bounding box center [784, 379] width 1568 height 758
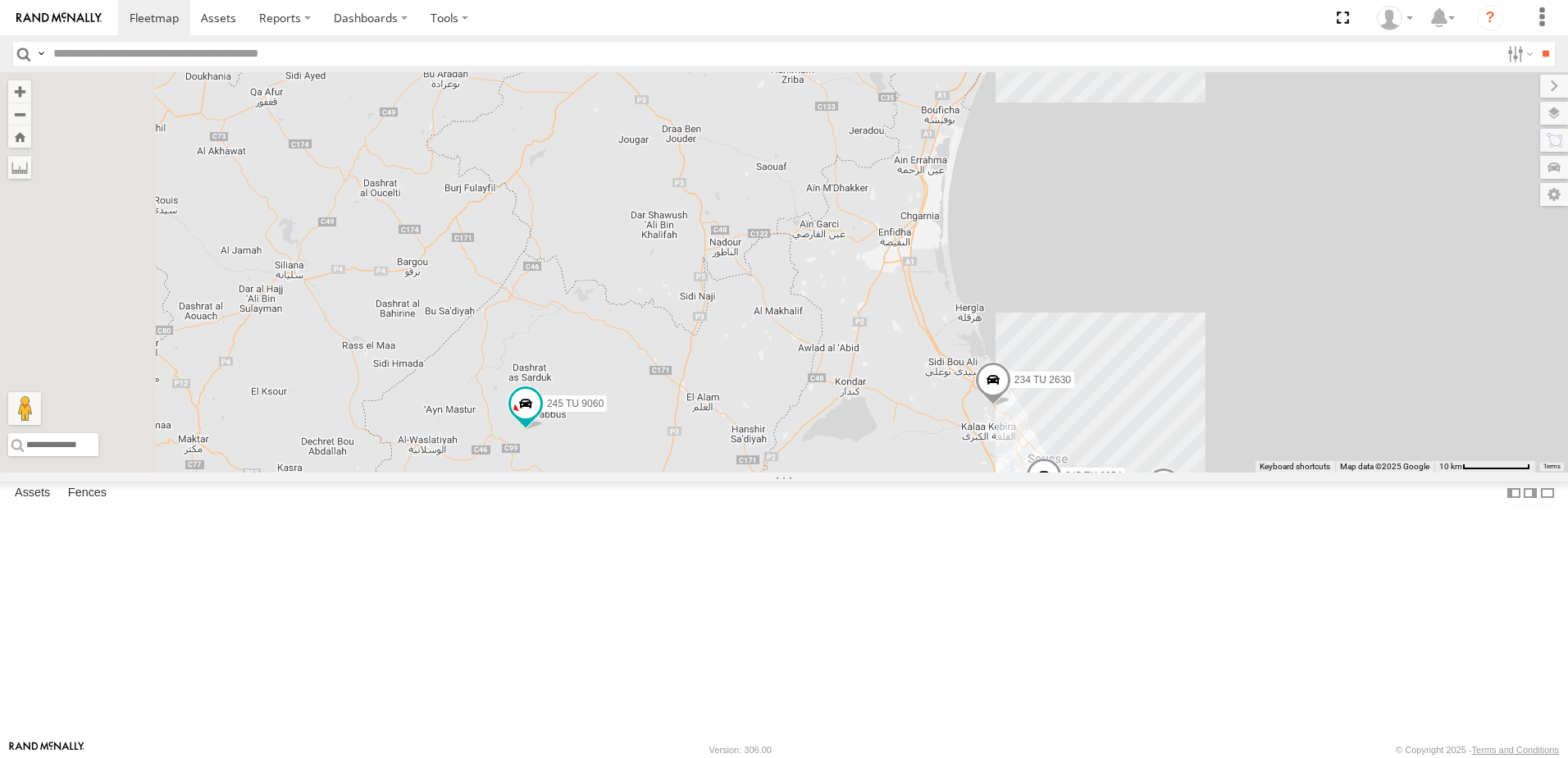
drag, startPoint x: 819, startPoint y: 437, endPoint x: 865, endPoint y: 478, distance: 61.6
click at [886, 472] on div "241 TU 2027 246 TU 8286 245 TU 4330 234 TU 2630 245 TU 9057 247 TU 7028 245 TU …" at bounding box center [784, 272] width 1568 height 400
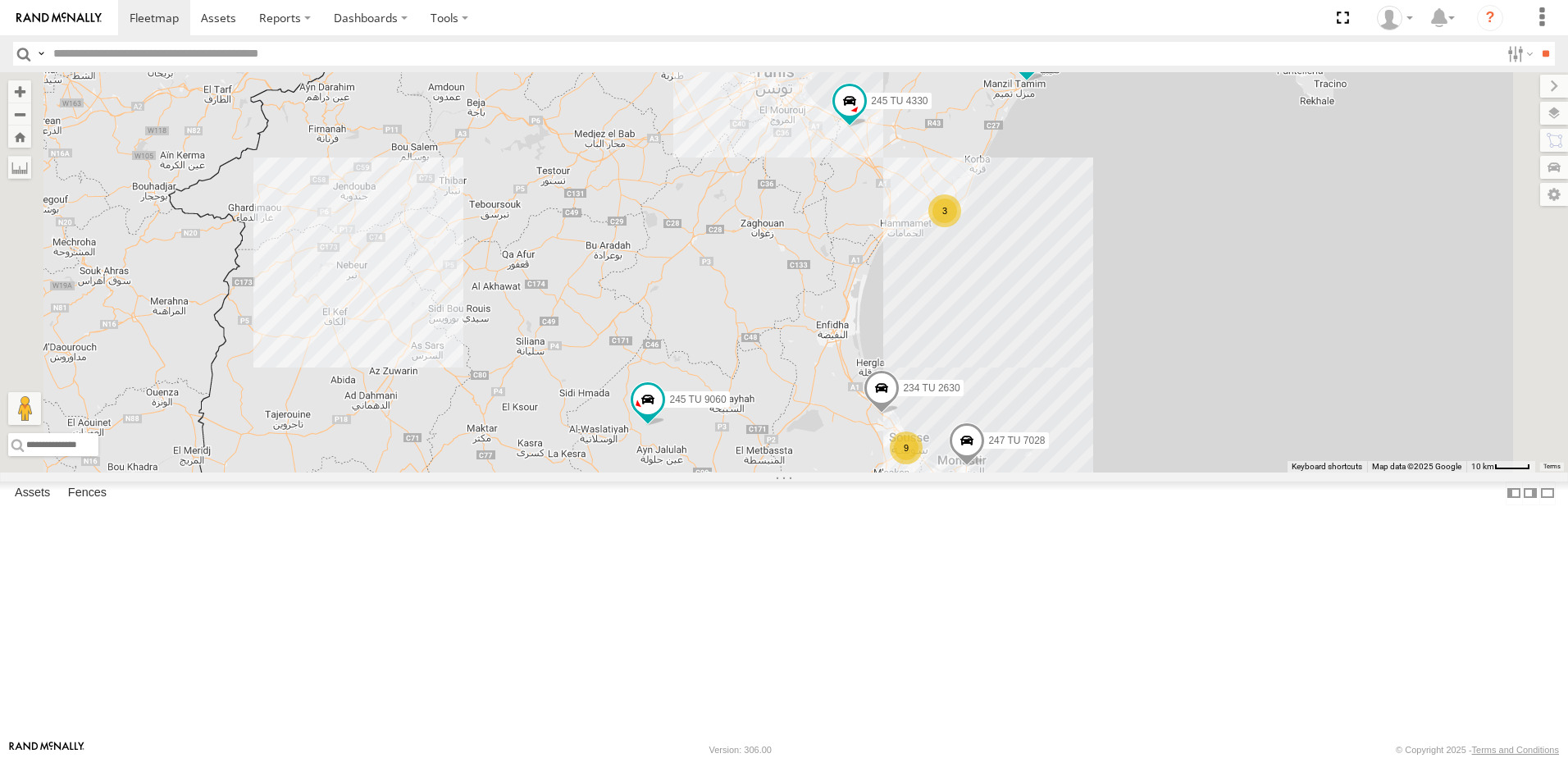
drag, startPoint x: 1182, startPoint y: 700, endPoint x: 1079, endPoint y: 572, distance: 164.3
click at [1079, 472] on div "241 TU 2027 246 TU 8286 245 TU 4330 234 TU 2630 245 TU 9057 247 TU 7028 245 TU …" at bounding box center [784, 272] width 1568 height 400
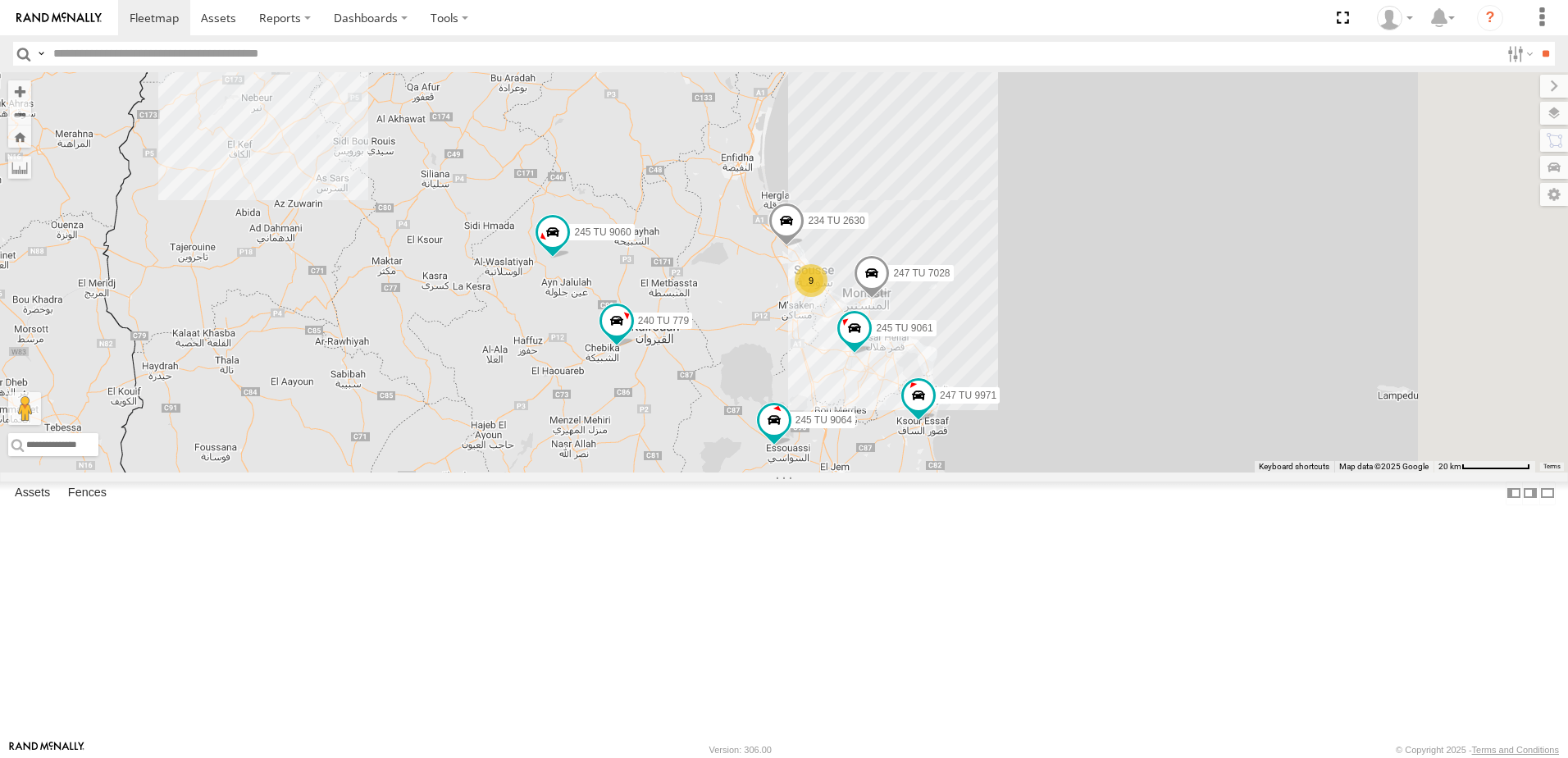
drag, startPoint x: 1030, startPoint y: 646, endPoint x: 1028, endPoint y: 547, distance: 99.0
click at [1028, 472] on div "241 TU 2027 246 TU 8286 245 TU 4330 234 TU 2630 245 TU 9057 247 TU 7028 245 TU …" at bounding box center [784, 272] width 1568 height 400
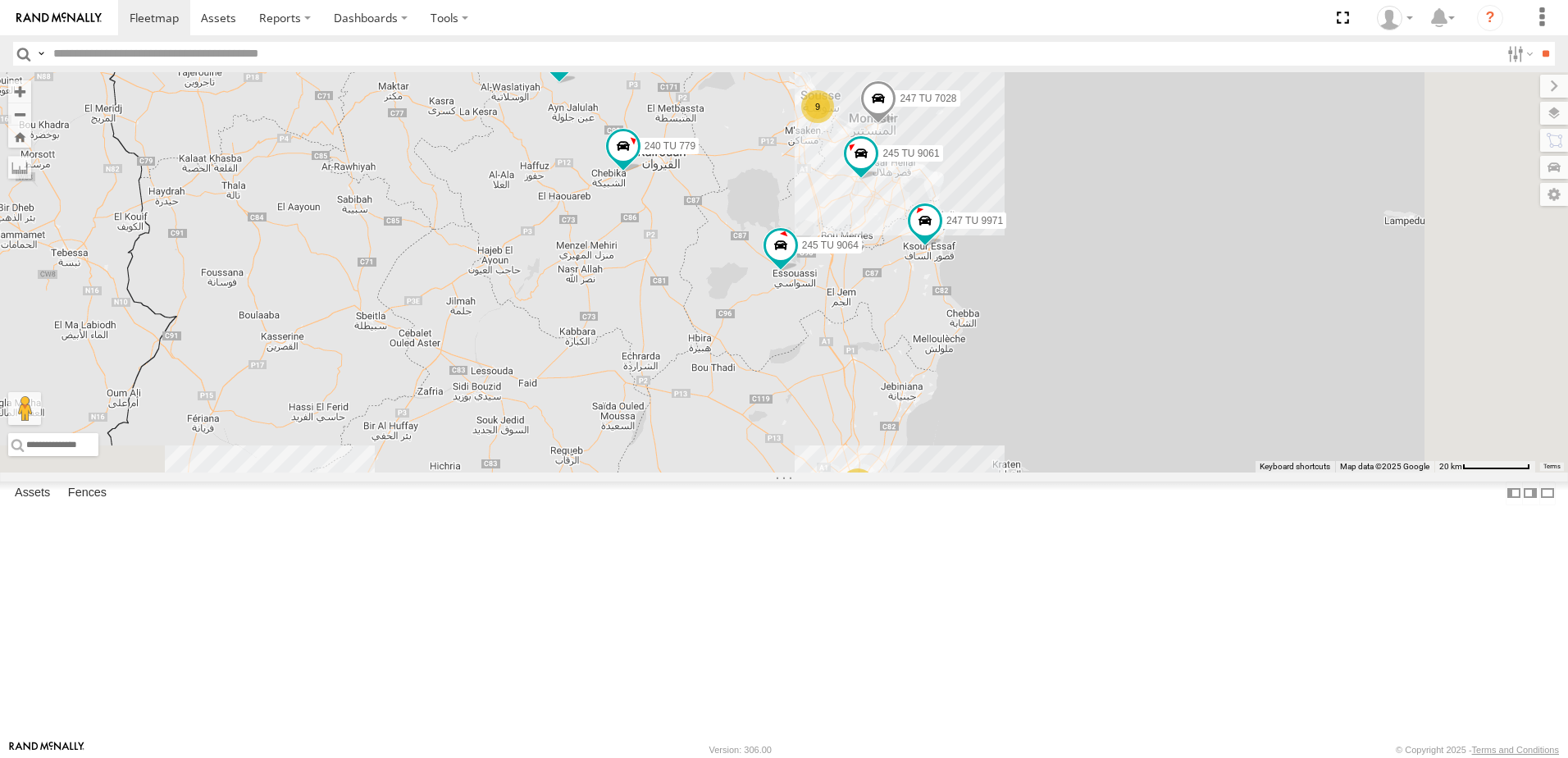
drag, startPoint x: 1029, startPoint y: 561, endPoint x: 1038, endPoint y: 543, distance: 20.1
click at [1038, 472] on div "241 TU 2027 246 TU 8286 245 TU 4330 234 TU 2630 245 TU 9057 247 TU 7028 245 TU …" at bounding box center [784, 272] width 1568 height 400
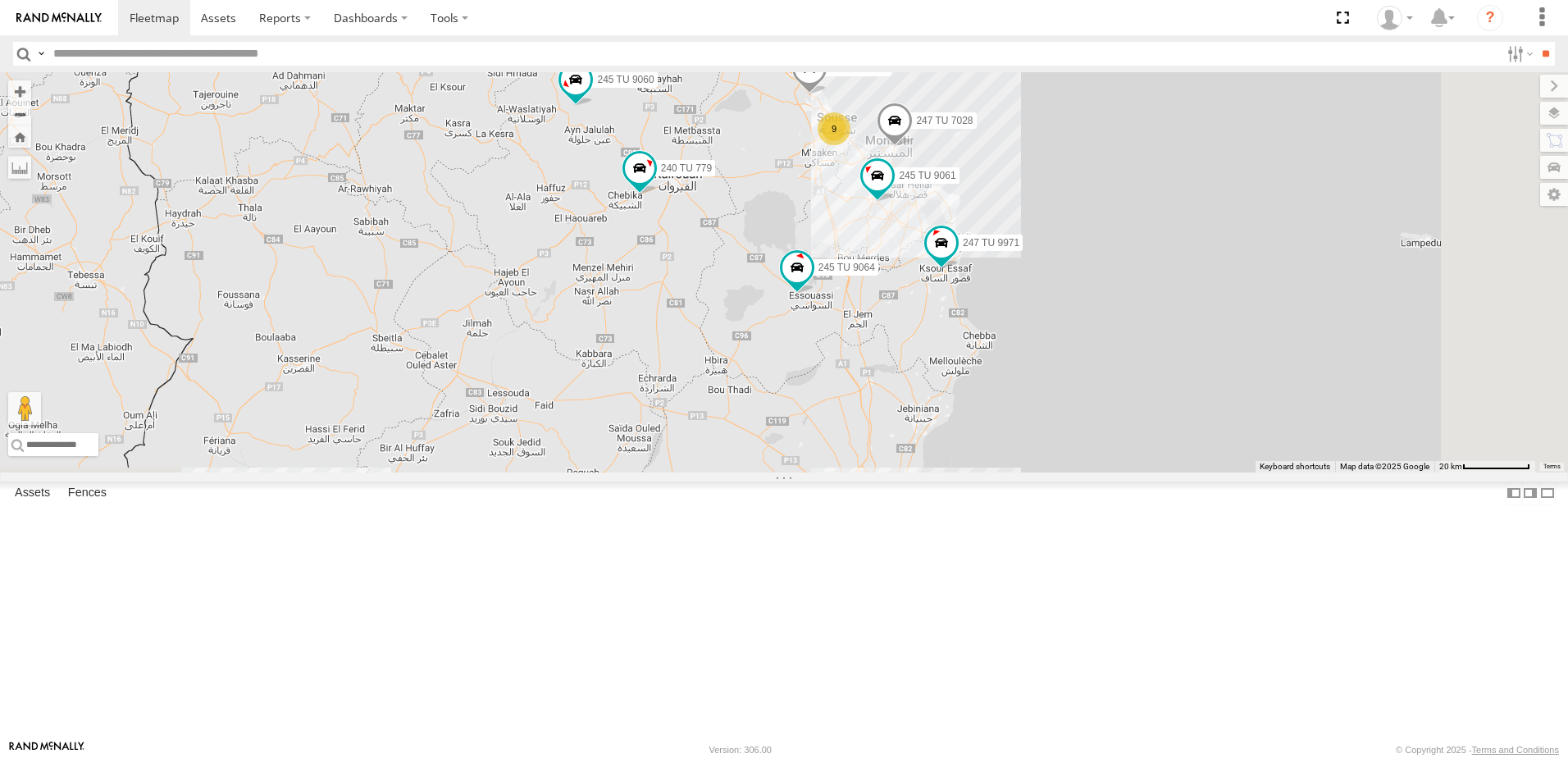
drag, startPoint x: 735, startPoint y: 577, endPoint x: 798, endPoint y: 653, distance: 98.7
click at [798, 472] on div "241 TU 2027 246 TU 8286 245 TU 4330 234 TU 2630 245 TU 9057 247 TU 7028 245 TU …" at bounding box center [784, 272] width 1568 height 400
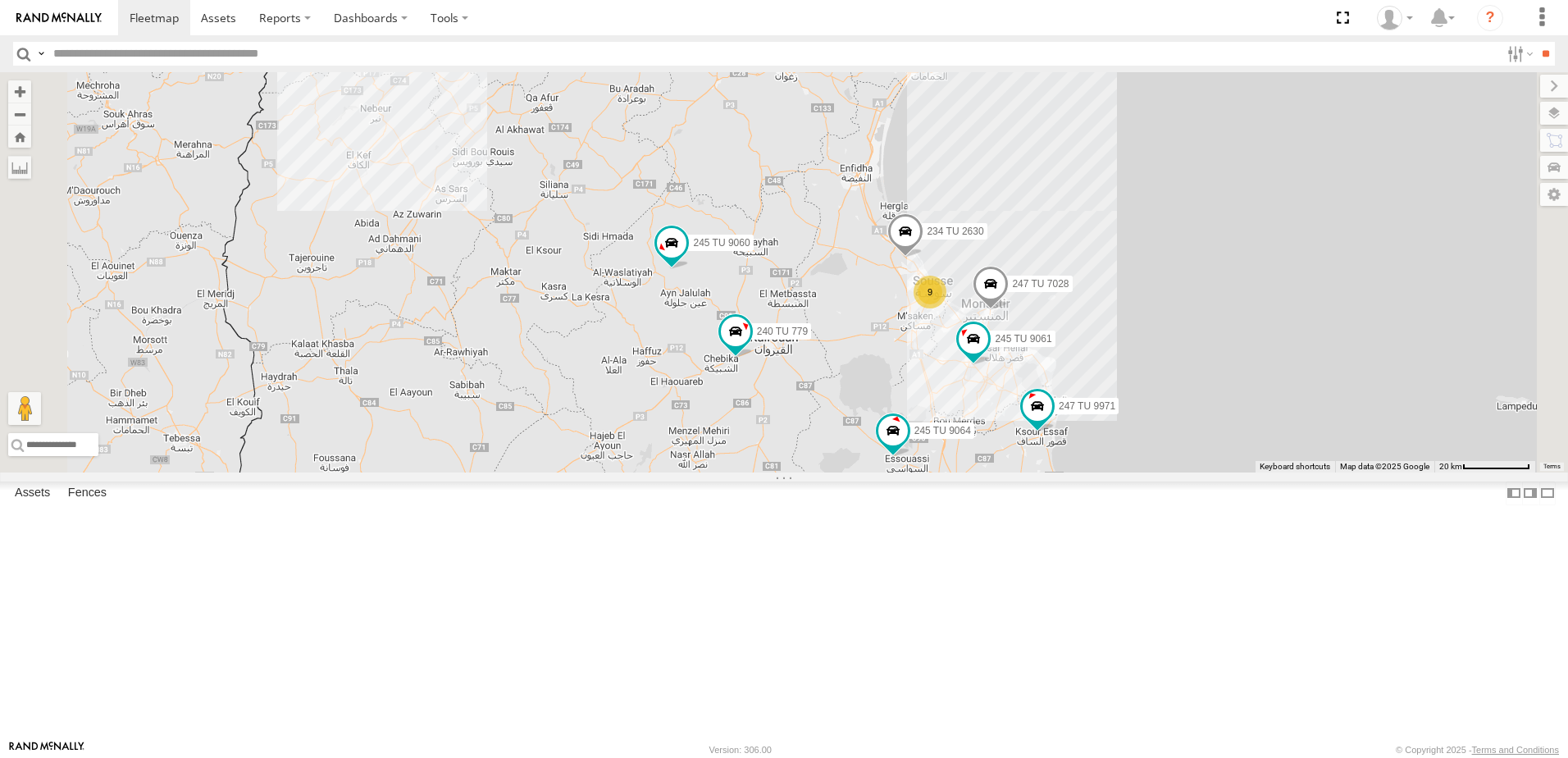
drag, startPoint x: 819, startPoint y: 594, endPoint x: 794, endPoint y: 574, distance: 32.0
click at [806, 472] on div "241 TU 2027 246 TU 8286 245 TU 4330 234 TU 2630 245 TU 9057 247 TU 7028 245 TU …" at bounding box center [784, 272] width 1568 height 400
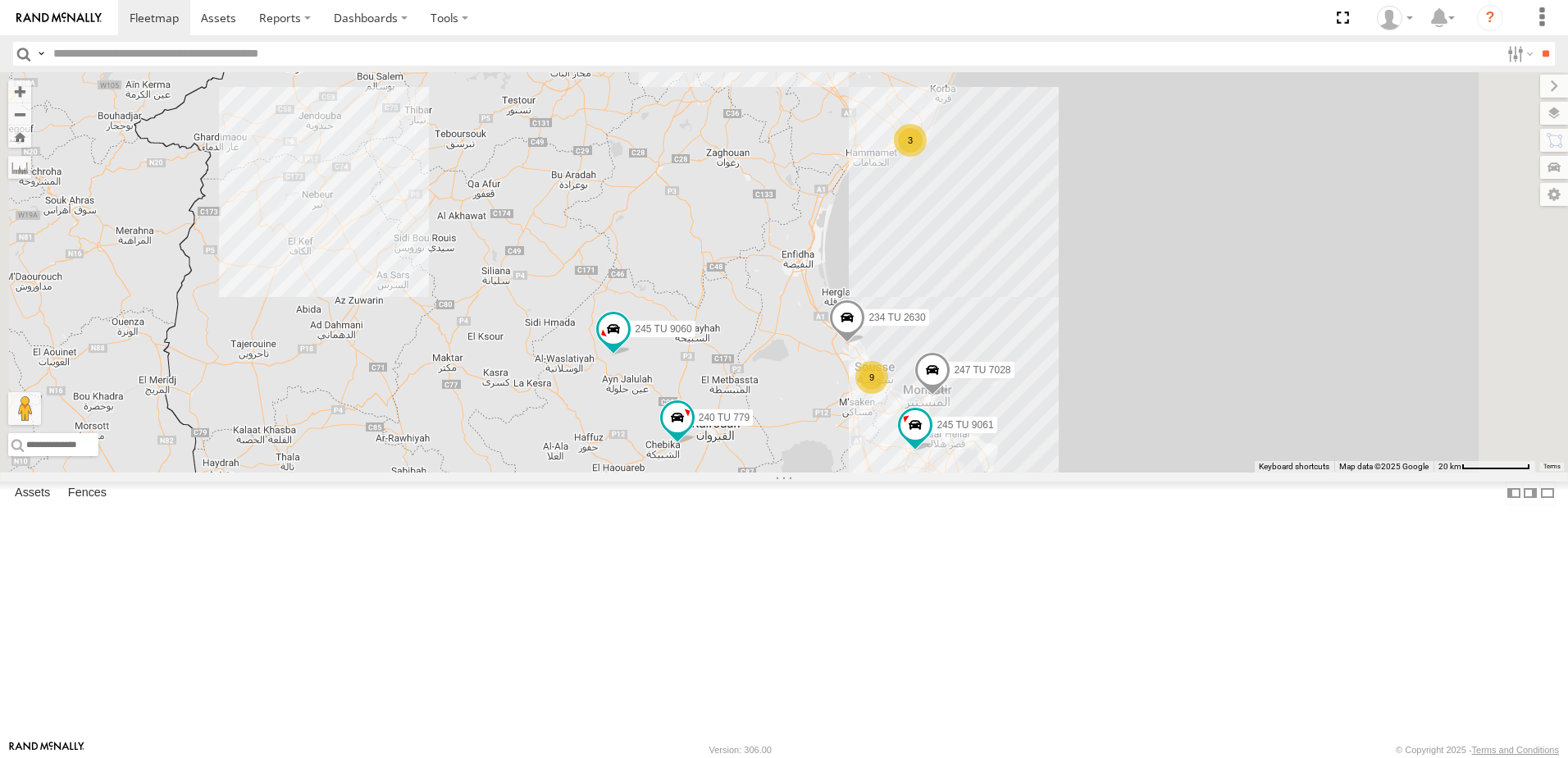
drag, startPoint x: 805, startPoint y: 549, endPoint x: 764, endPoint y: 609, distance: 72.7
click at [764, 472] on div "241 TU 2027 246 TU 8286 245 TU 4330 234 TU 2630 245 TU 9057 247 TU 7028 245 TU …" at bounding box center [784, 272] width 1568 height 400
click at [628, 346] on span at bounding box center [613, 331] width 29 height 29
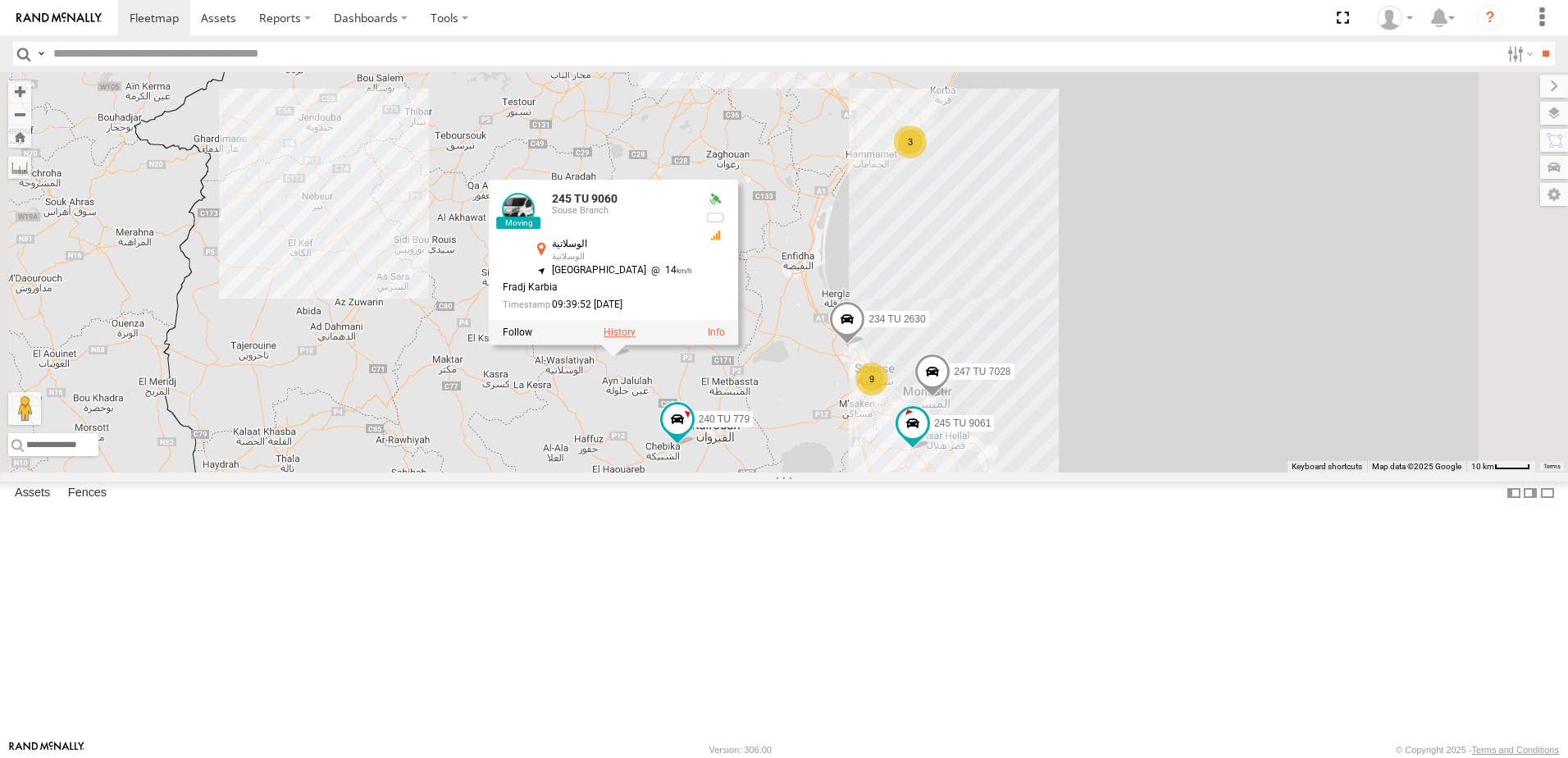
click at [635, 339] on label at bounding box center [619, 332] width 32 height 11
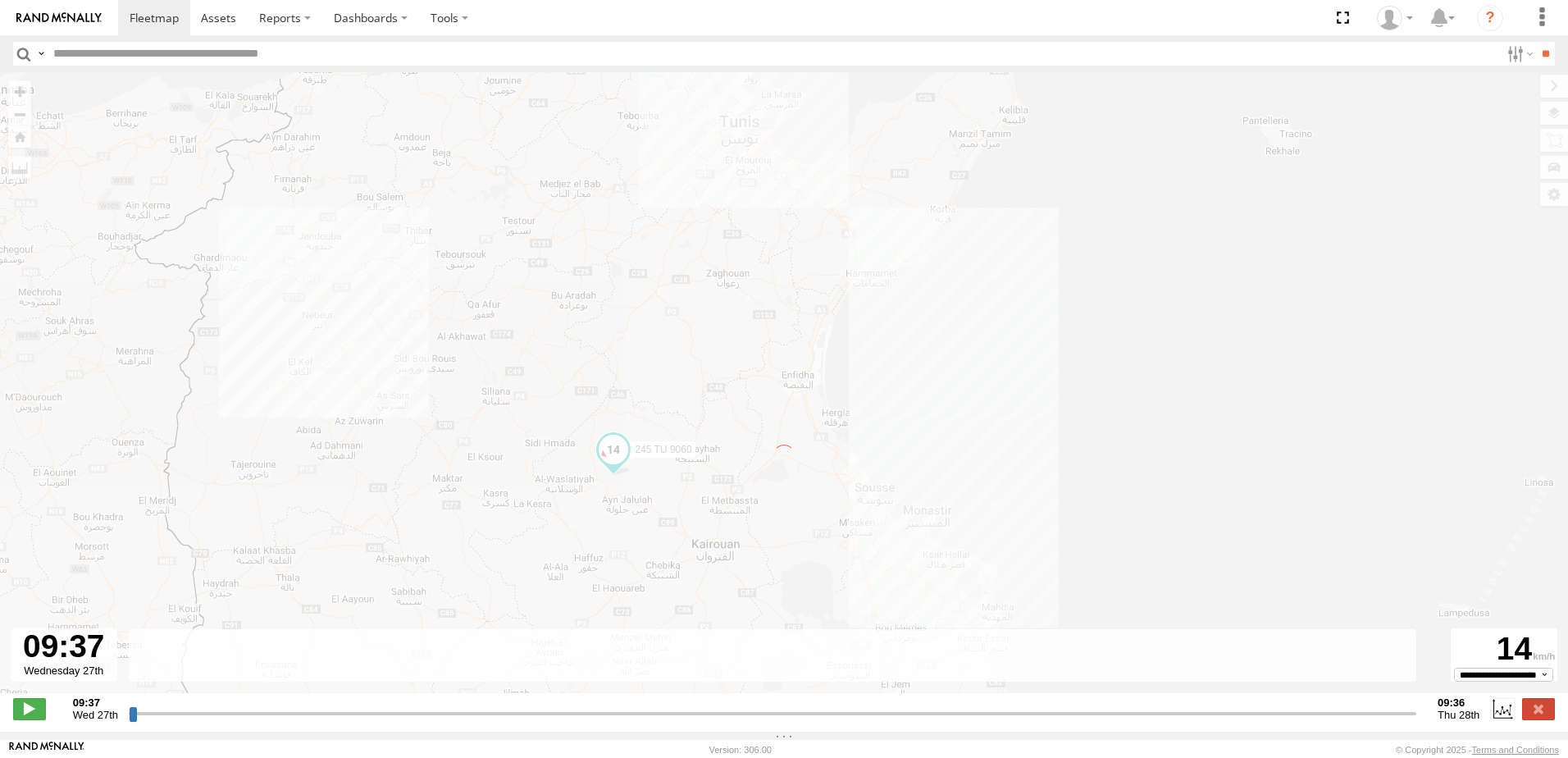
type input "**********"
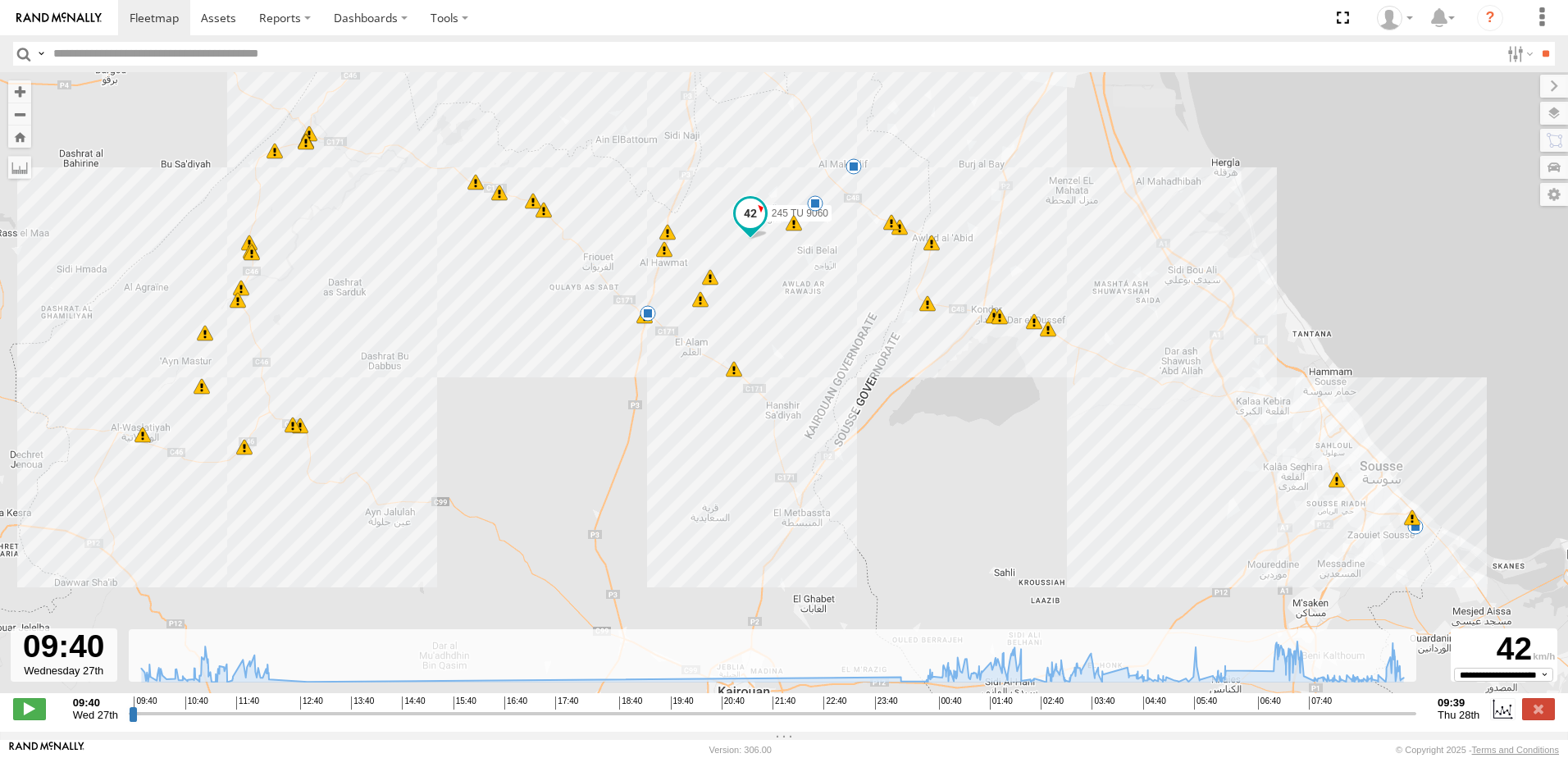
drag, startPoint x: 919, startPoint y: 463, endPoint x: 902, endPoint y: 391, distance: 74.0
click at [902, 391] on div "245 TU 9060 10:14 Wed 01:01 Thu 01:19 Thu 02:41 Thu 04:33 Thu 07:13 Thu 07:14 T…" at bounding box center [784, 391] width 1568 height 638
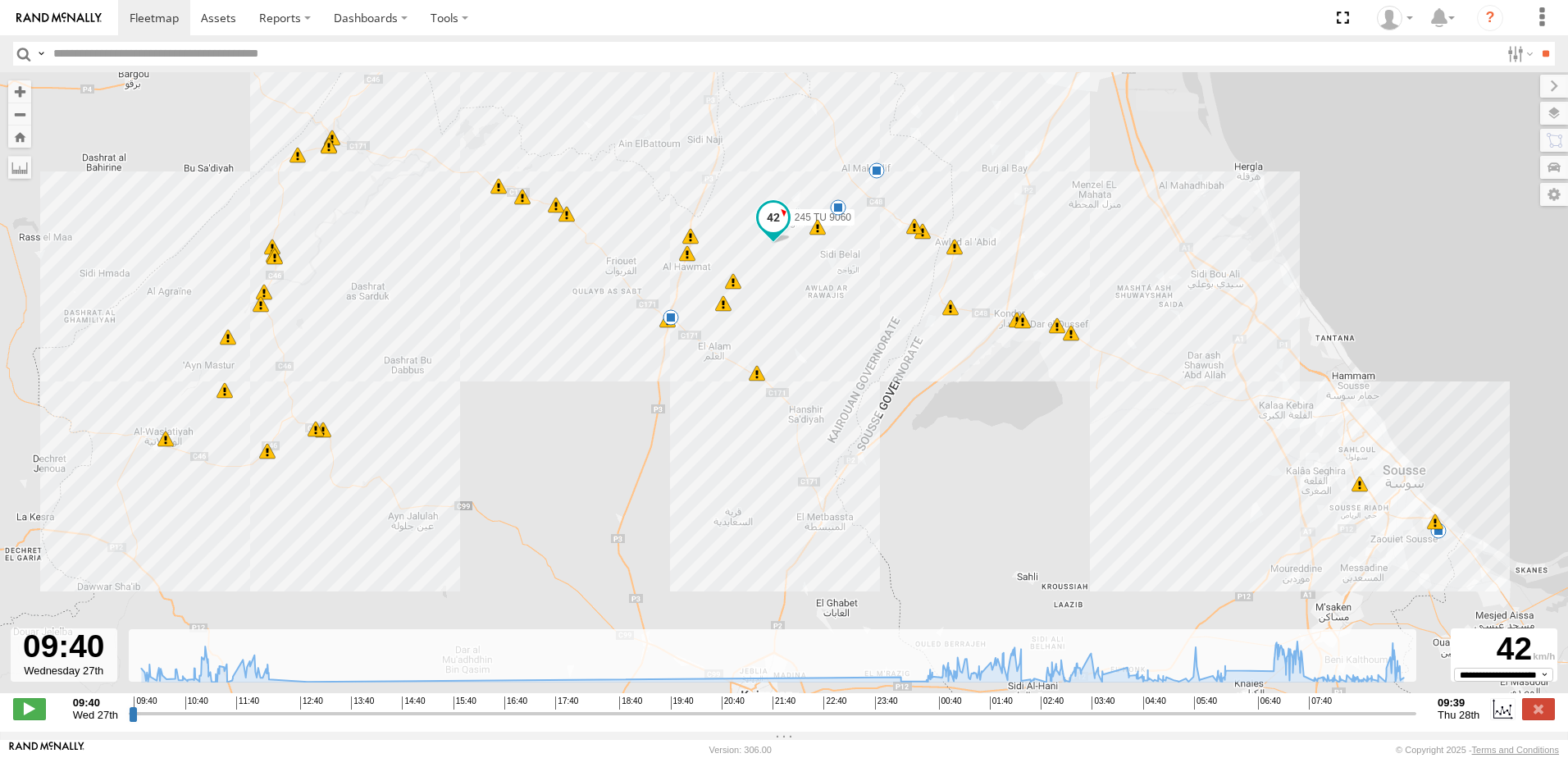
drag, startPoint x: 1286, startPoint y: 498, endPoint x: 1316, endPoint y: 513, distance: 33.5
click at [1316, 513] on div "245 TU 9060 10:14 Wed 01:01 Thu 01:19 Thu 02:41 Thu 04:33 Thu 07:13 Thu 07:14 T…" at bounding box center [784, 391] width 1568 height 638
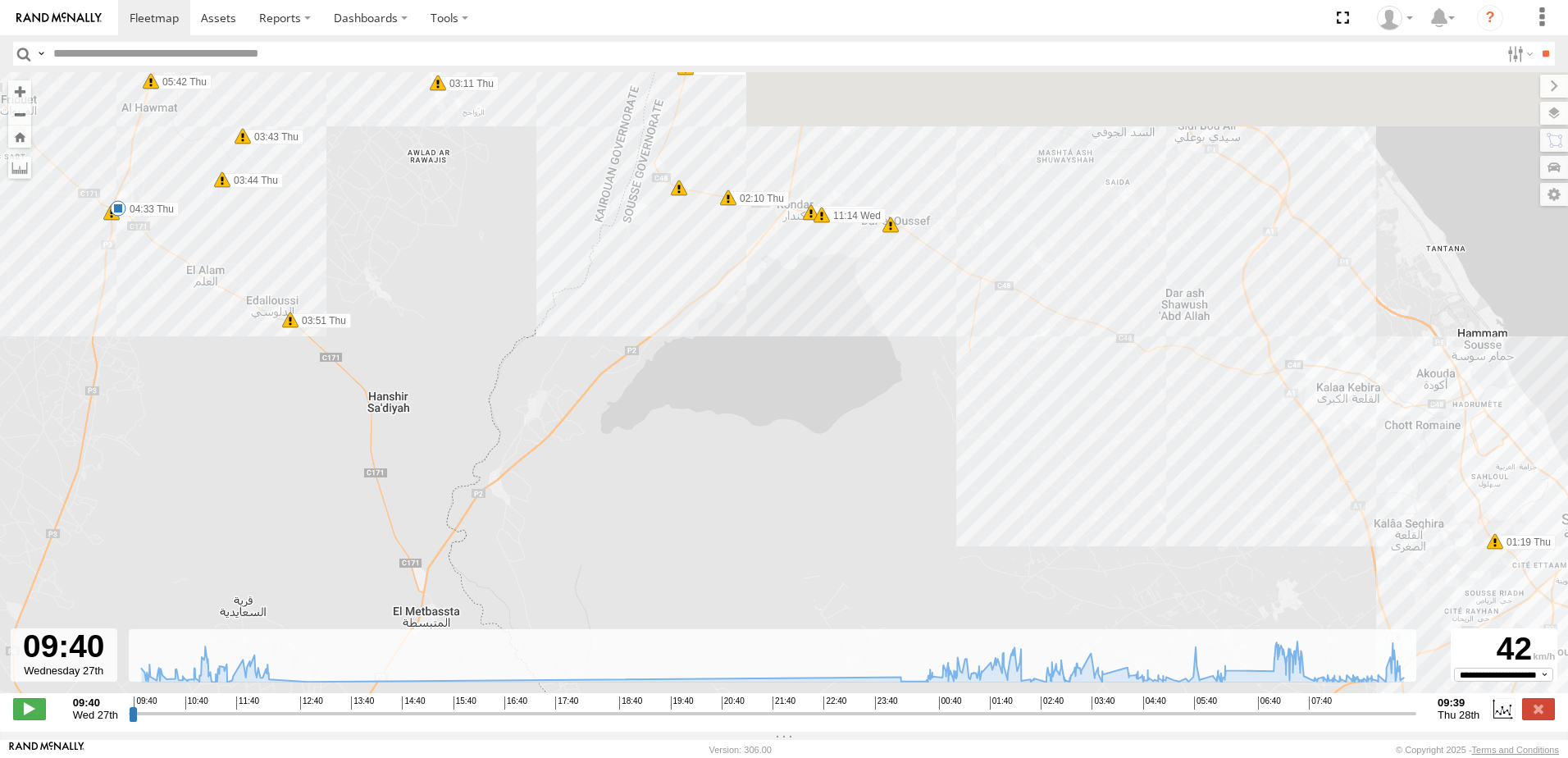
drag, startPoint x: 1241, startPoint y: 452, endPoint x: 1184, endPoint y: 615, distance: 172.7
click at [1184, 615] on div "245 TU 9060 10:14 Wed 01:01 Thu 01:19 Thu 02:41 Thu 04:33 Thu 07:13 Thu 07:14 T…" at bounding box center [784, 391] width 1568 height 638
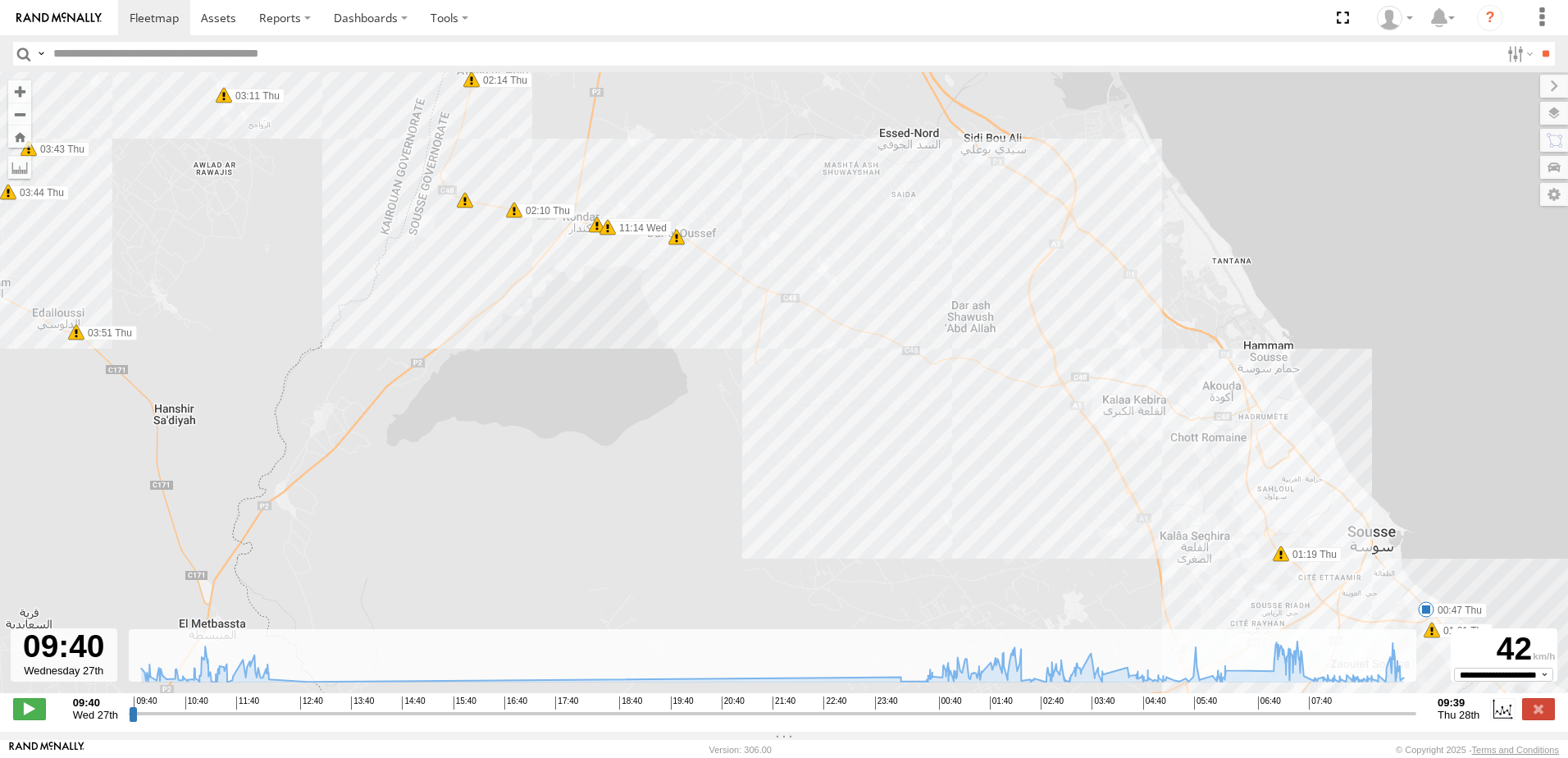
drag, startPoint x: 1214, startPoint y: 567, endPoint x: 1034, endPoint y: 373, distance: 264.6
click at [1026, 369] on div "245 TU 9060 10:14 Wed 01:01 Thu 01:19 Thu 02:41 Thu 04:33 Thu 07:13 Thu 07:14 T…" at bounding box center [784, 391] width 1568 height 638
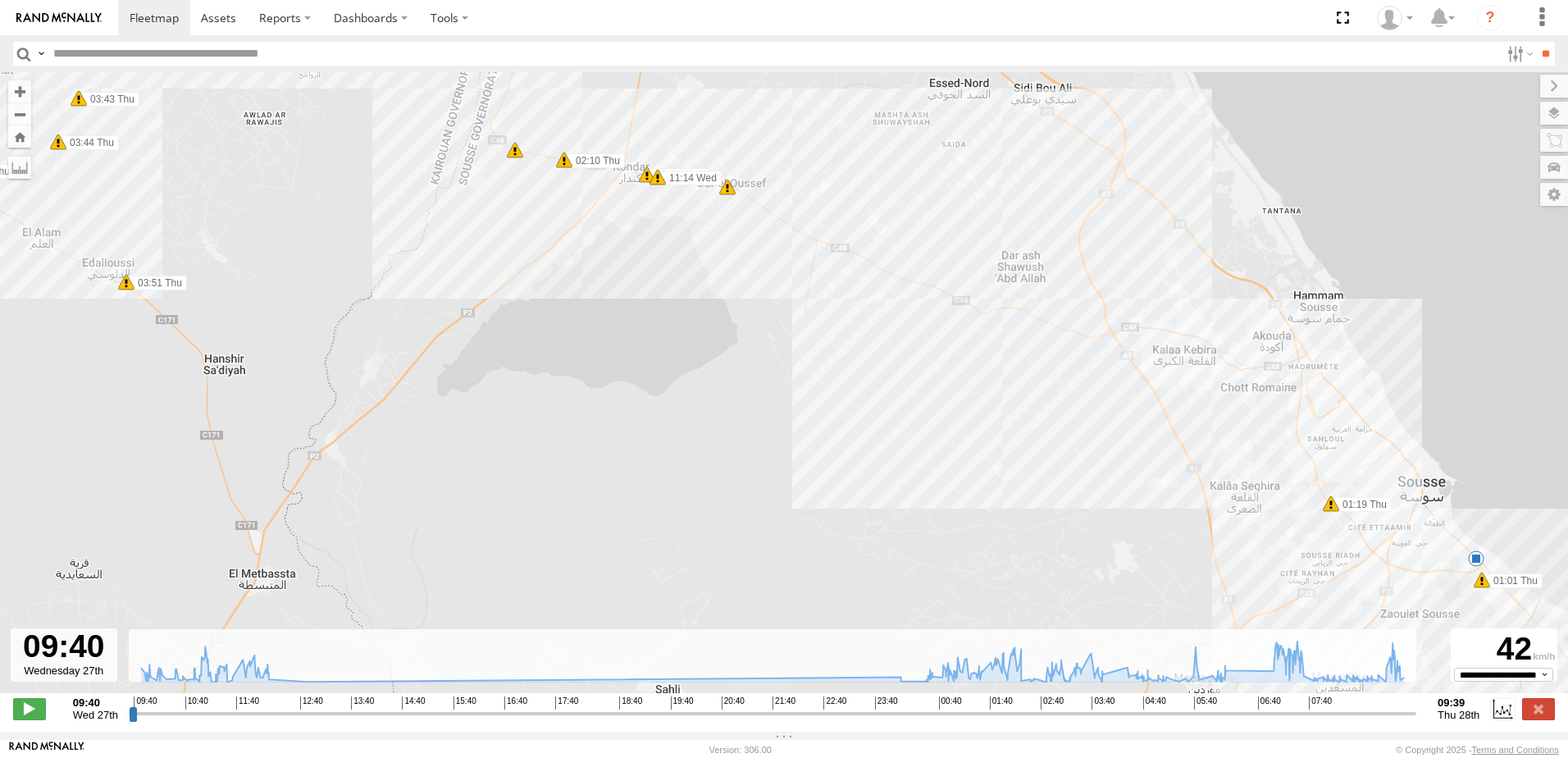
drag, startPoint x: 1078, startPoint y: 324, endPoint x: 1147, endPoint y: 358, distance: 76.9
click at [1147, 358] on div "245 TU 9060 10:14 Wed 01:01 Thu 01:19 Thu 02:41 Thu 04:33 Thu 07:13 Thu 07:14 T…" at bounding box center [784, 391] width 1568 height 638
drag, startPoint x: 1050, startPoint y: 345, endPoint x: 1095, endPoint y: 357, distance: 46.6
click at [1092, 356] on div "245 TU 9060 10:14 Wed 01:01 Thu 01:19 Thu 02:41 Thu 04:33 Thu 07:13 Thu 07:14 T…" at bounding box center [784, 391] width 1568 height 638
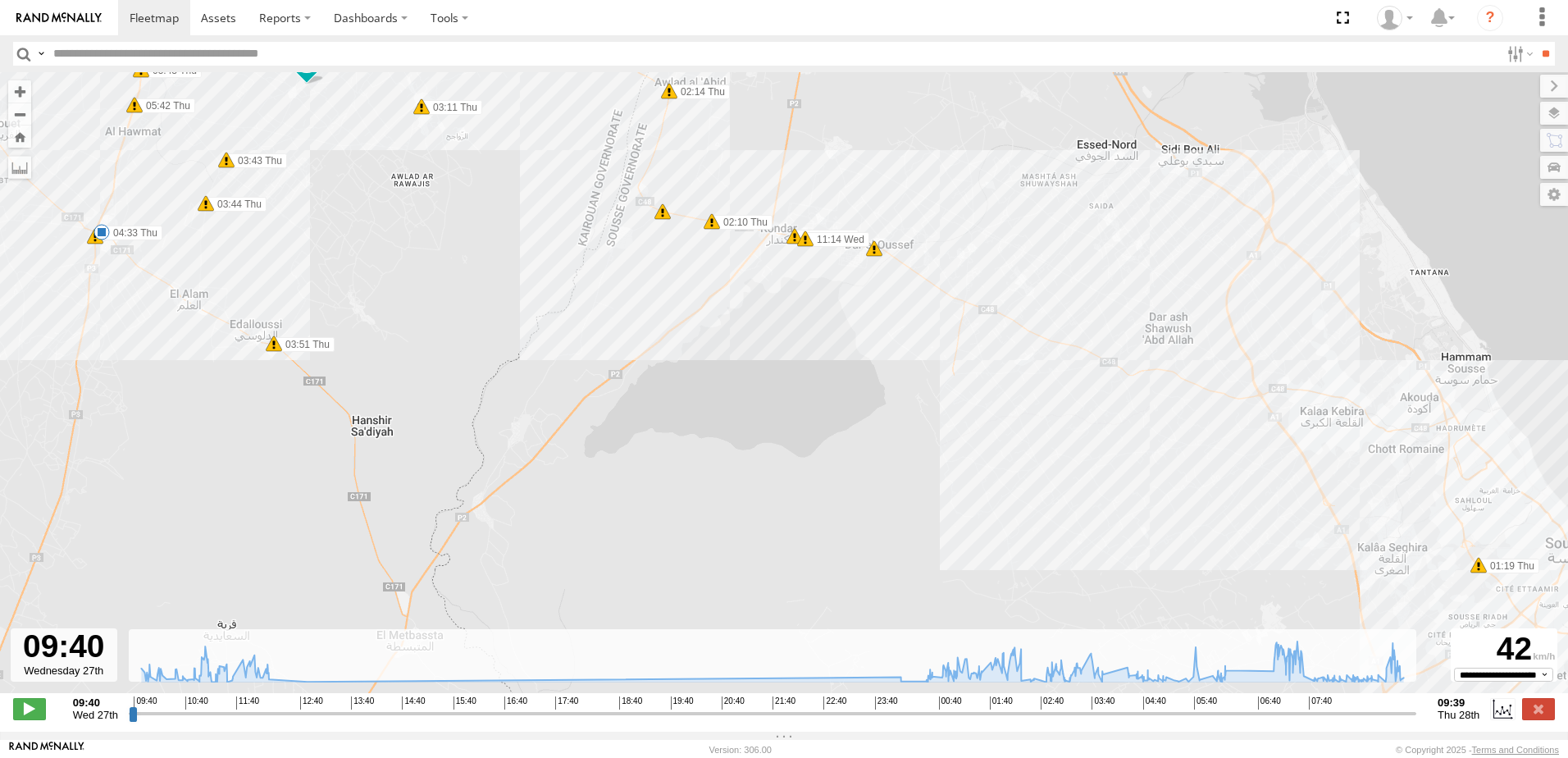
drag, startPoint x: 1076, startPoint y: 368, endPoint x: 1123, endPoint y: 399, distance: 56.3
click at [1122, 398] on div "245 TU 9060 10:14 Wed 01:01 Thu 01:19 Thu 02:41 Thu 04:33 Thu 07:13 Thu 07:14 T…" at bounding box center [784, 391] width 1568 height 638
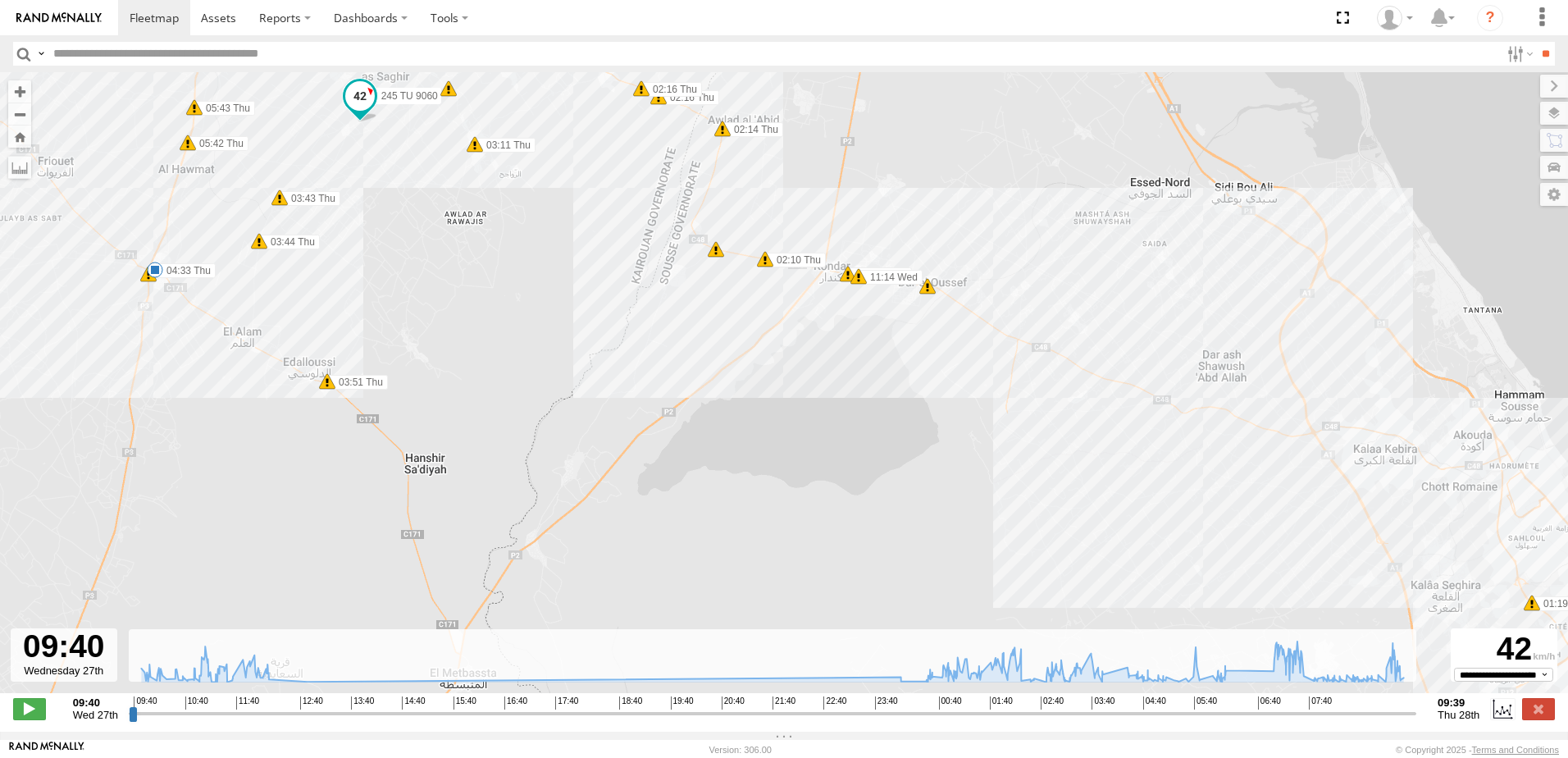
click at [1097, 414] on div "245 TU 9060 10:14 Wed 01:01 Thu 01:19 Thu 02:41 Thu 04:33 Thu 07:13 Thu 07:14 T…" at bounding box center [784, 391] width 1568 height 638
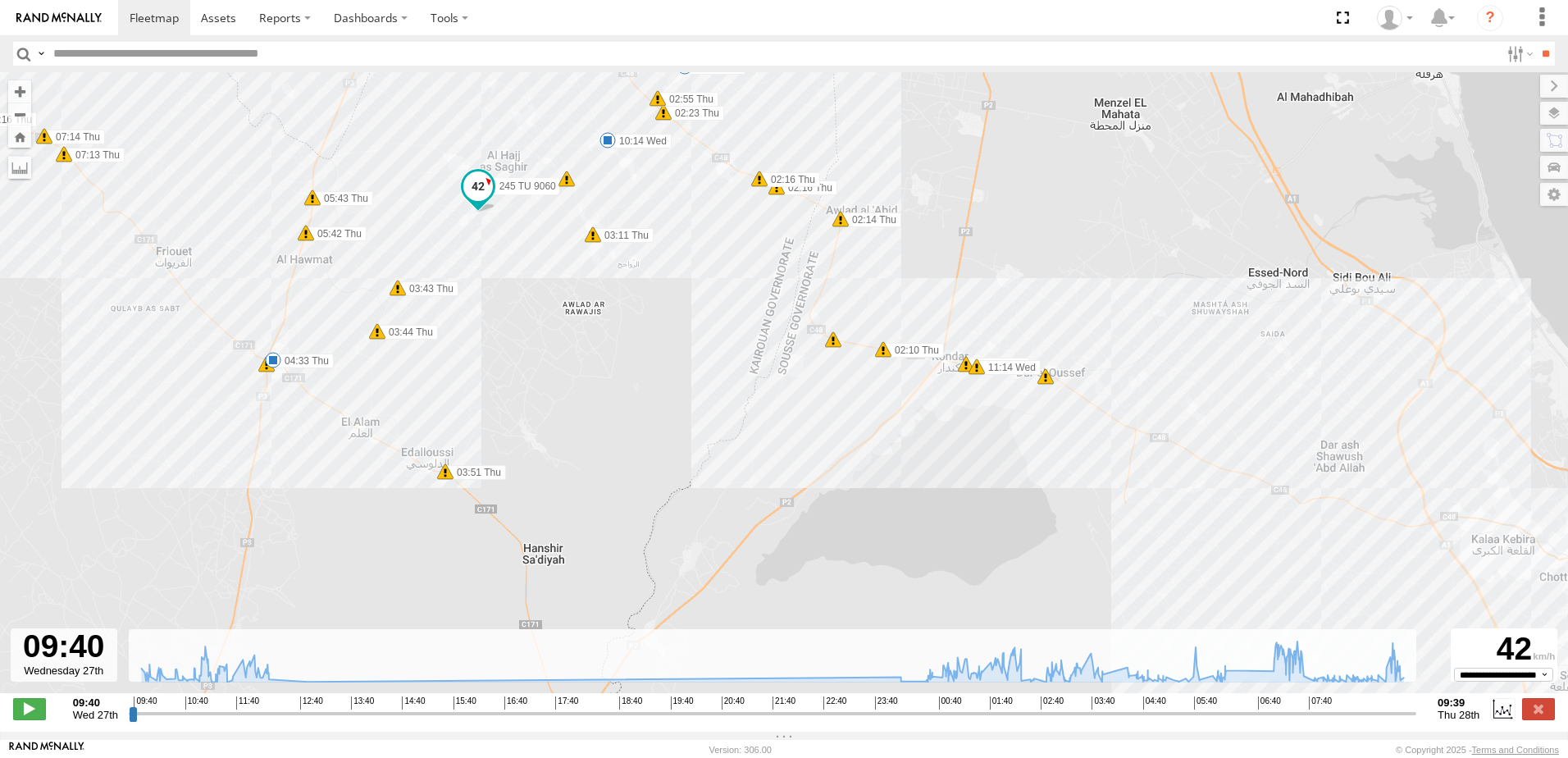
drag, startPoint x: 1015, startPoint y: 398, endPoint x: 1056, endPoint y: 430, distance: 52.0
click at [1056, 430] on div "245 TU 9060 10:14 Wed 01:01 Thu 01:19 Thu 02:41 Thu 04:33 Thu 07:13 Thu 07:14 T…" at bounding box center [784, 391] width 1568 height 638
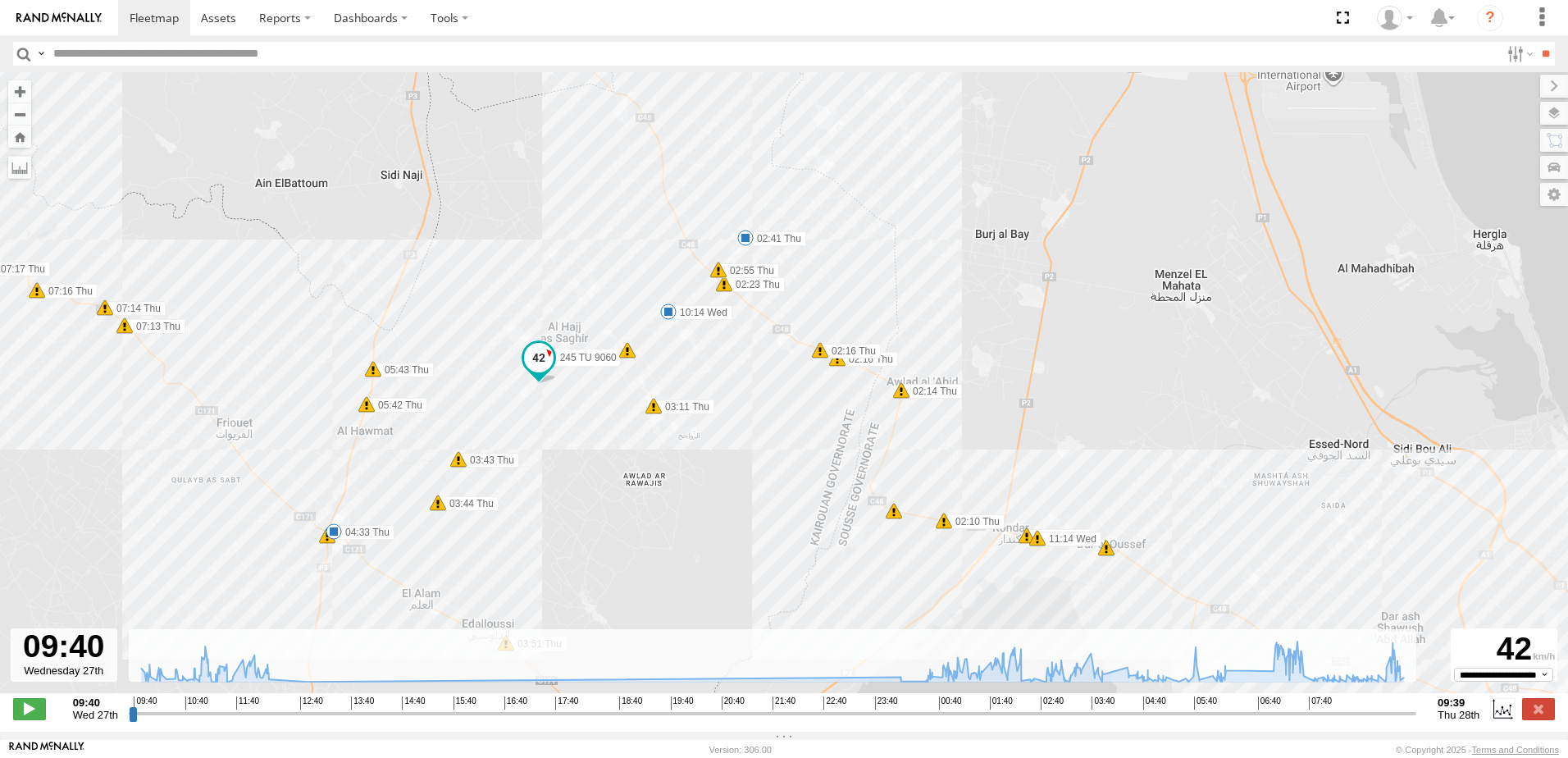
drag, startPoint x: 976, startPoint y: 478, endPoint x: 982, endPoint y: 564, distance: 86.2
click at [982, 564] on div "245 TU 9060 10:14 Wed 01:01 Thu 01:19 Thu 02:41 Thu 04:33 Thu 07:13 Thu 07:14 T…" at bounding box center [784, 391] width 1568 height 638
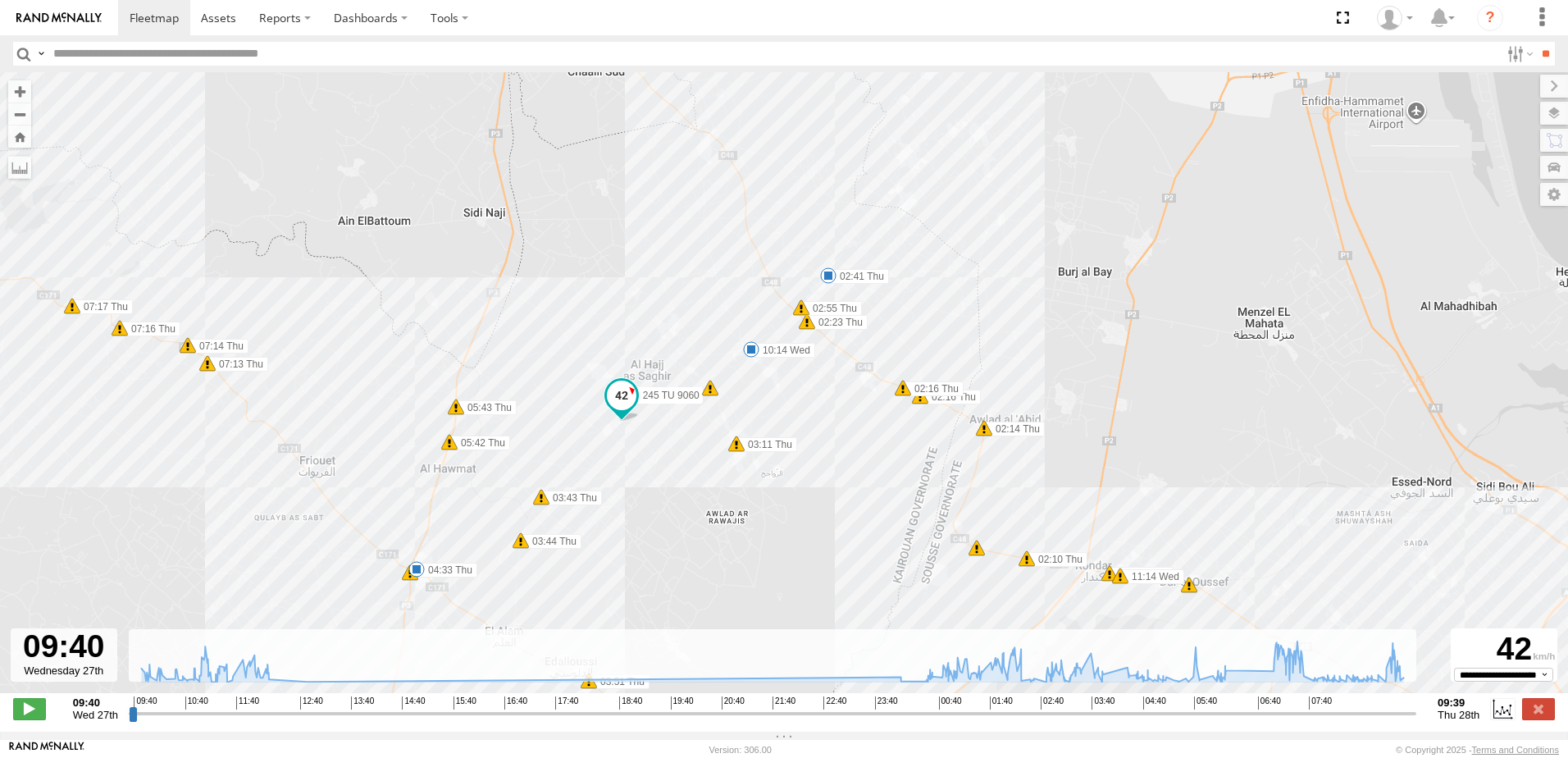
drag, startPoint x: 801, startPoint y: 452, endPoint x: 892, endPoint y: 484, distance: 96.5
click at [892, 484] on div "245 TU 9060 10:14 Wed 01:01 Thu 01:19 Thu 02:41 Thu 04:33 Thu 07:13 Thu 07:14 T…" at bounding box center [784, 391] width 1568 height 638
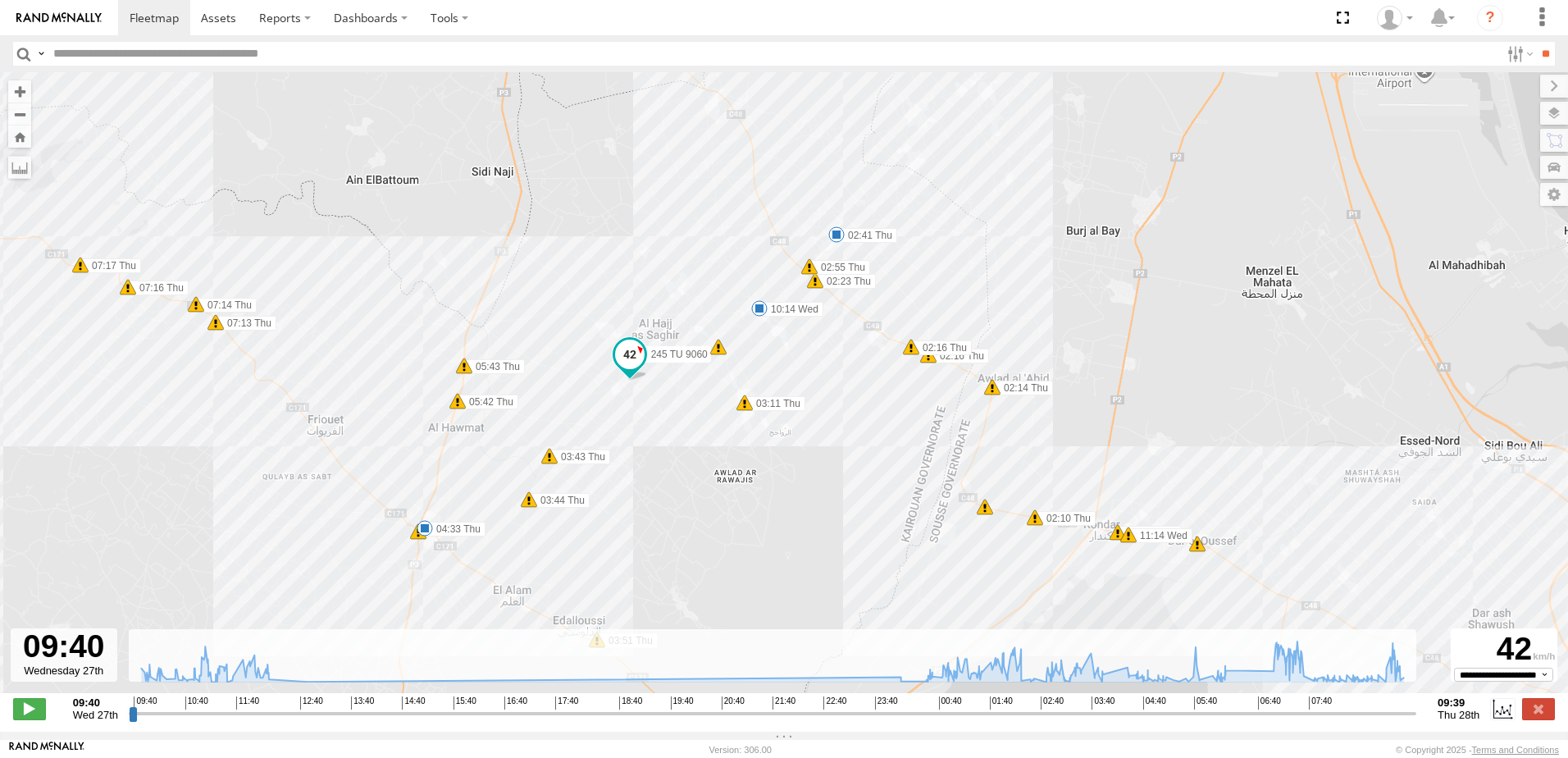
drag, startPoint x: 820, startPoint y: 452, endPoint x: 832, endPoint y: 394, distance: 59.2
click at [832, 394] on div "245 TU 9060 10:14 Wed 01:01 Thu 01:19 Thu 02:41 Thu 04:33 Thu 07:13 Thu 07:14 T…" at bounding box center [784, 391] width 1568 height 638
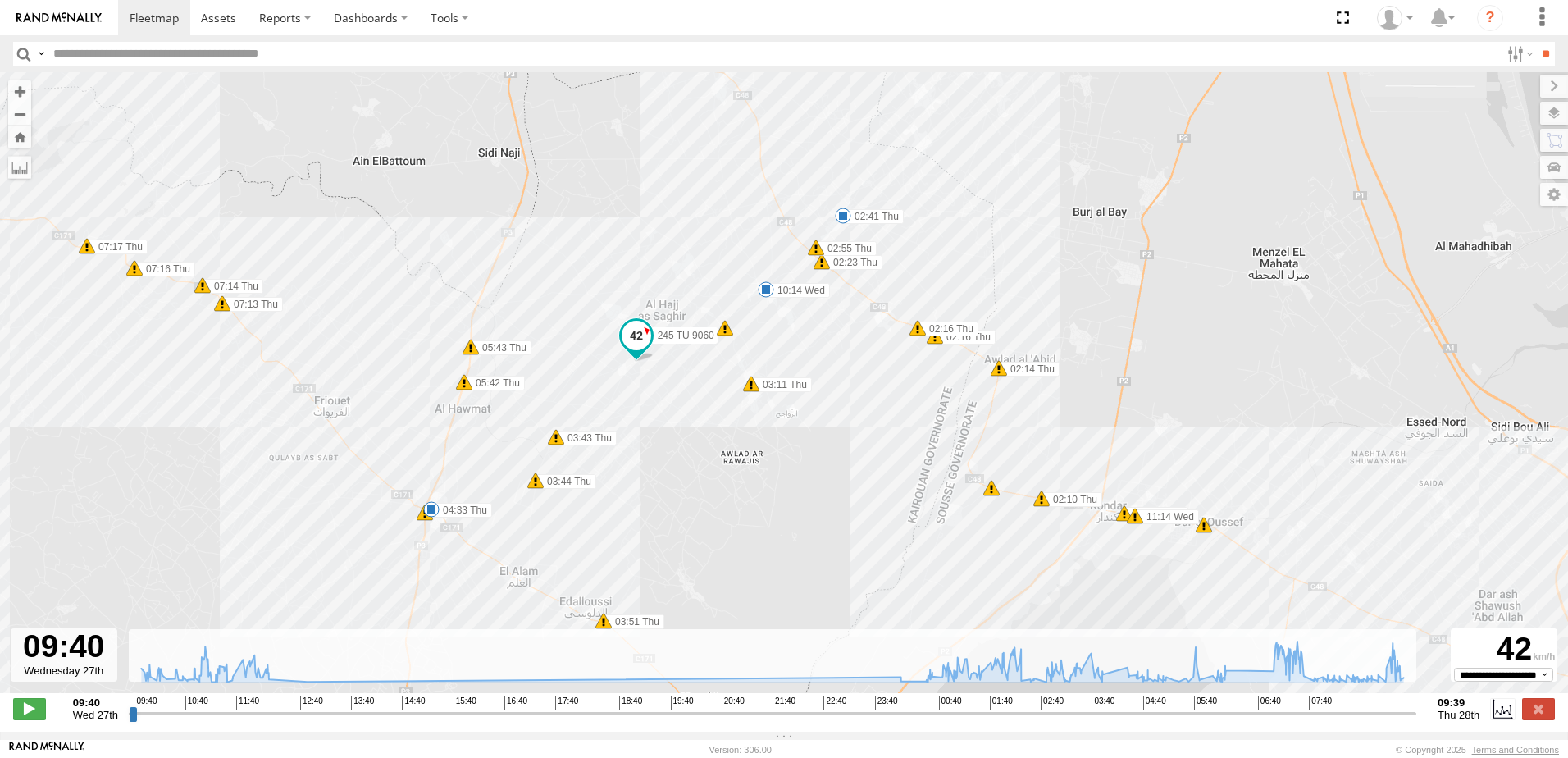
drag, startPoint x: 782, startPoint y: 414, endPoint x: 814, endPoint y: 362, distance: 61.1
click at [814, 363] on div "245 TU 9060 10:14 Wed 01:01 Thu 01:19 Thu 02:41 Thu 04:33 Thu 07:13 Thu 07:14 T…" at bounding box center [784, 391] width 1568 height 638
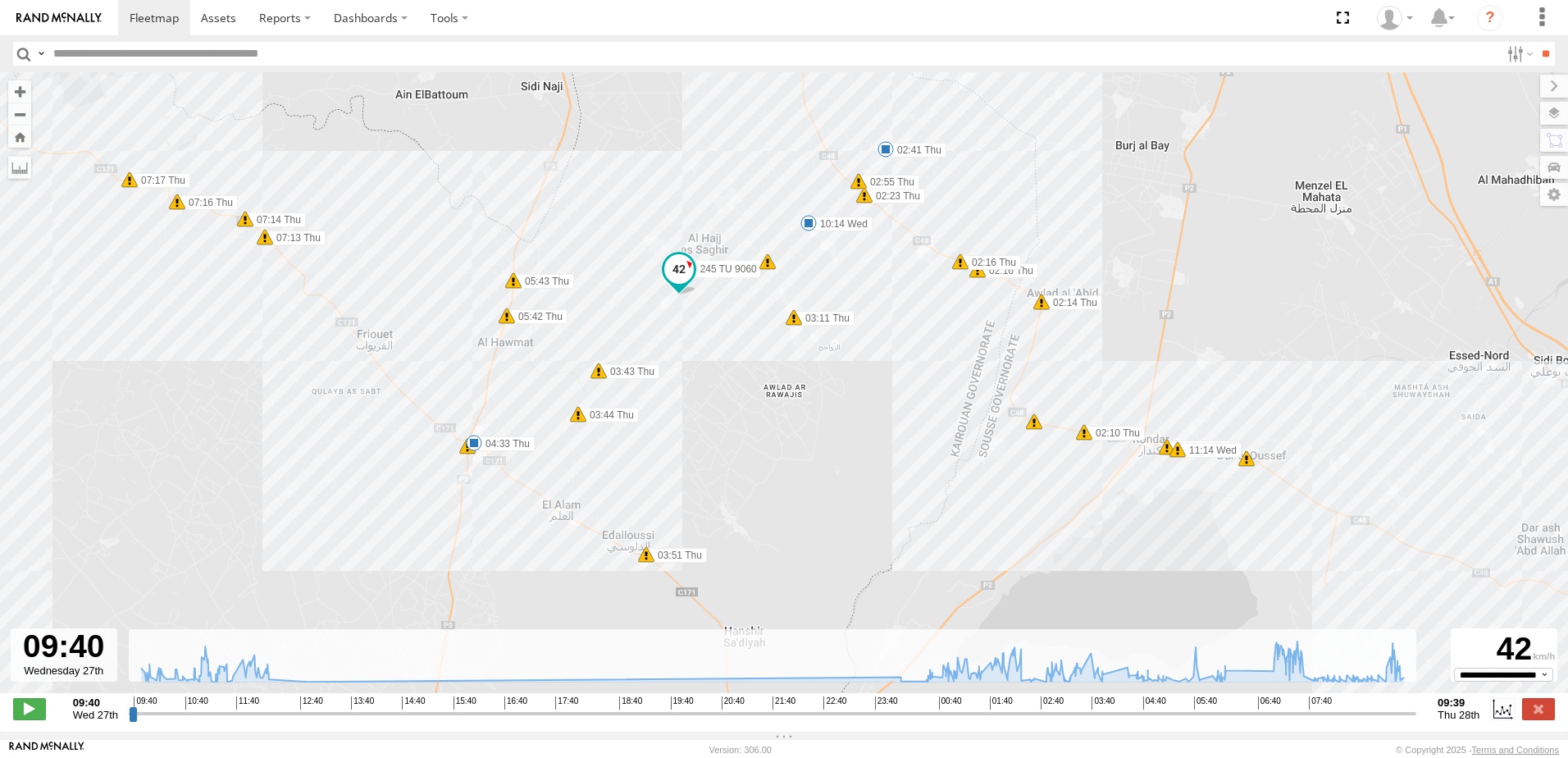
drag, startPoint x: 784, startPoint y: 405, endPoint x: 809, endPoint y: 362, distance: 49.7
click at [809, 362] on div "245 TU 9060 10:14 Wed 01:01 Thu 01:19 Thu 02:41 Thu 04:33 Thu 07:13 Thu 07:14 T…" at bounding box center [784, 391] width 1568 height 638
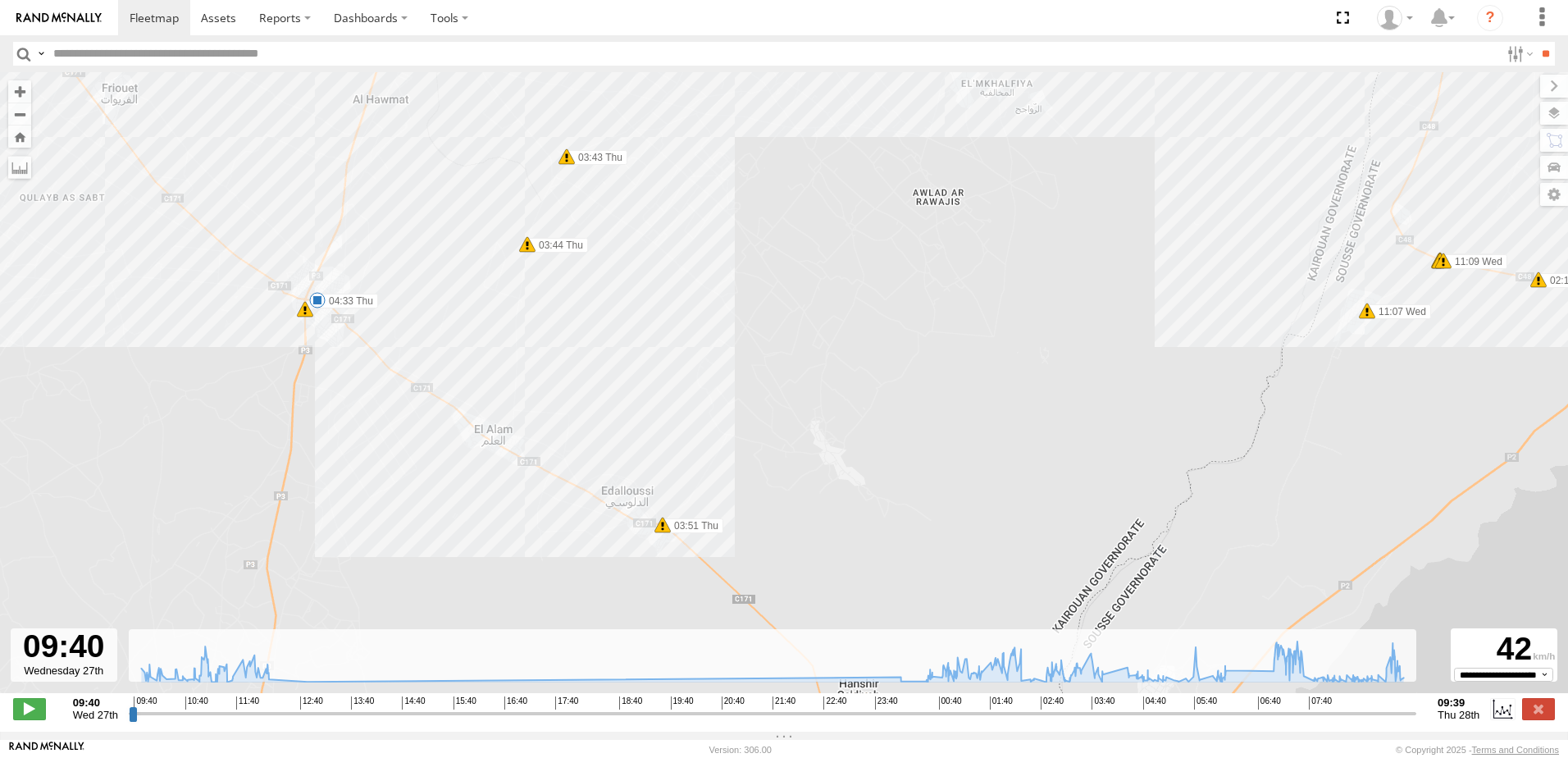
drag, startPoint x: 727, startPoint y: 414, endPoint x: 782, endPoint y: 355, distance: 80.7
click at [782, 355] on div "245 TU 9060 10:14 Wed 01:01 Thu 01:19 Thu 02:41 Thu 04:33 Thu 07:13 Thu 07:14 T…" at bounding box center [784, 391] width 1568 height 638
drag, startPoint x: 541, startPoint y: 429, endPoint x: 669, endPoint y: 450, distance: 129.7
click at [669, 450] on div "245 TU 9060 10:14 Wed 01:01 Thu 01:19 Thu 02:41 Thu 04:33 Thu 07:13 Thu 07:14 T…" at bounding box center [784, 391] width 1568 height 638
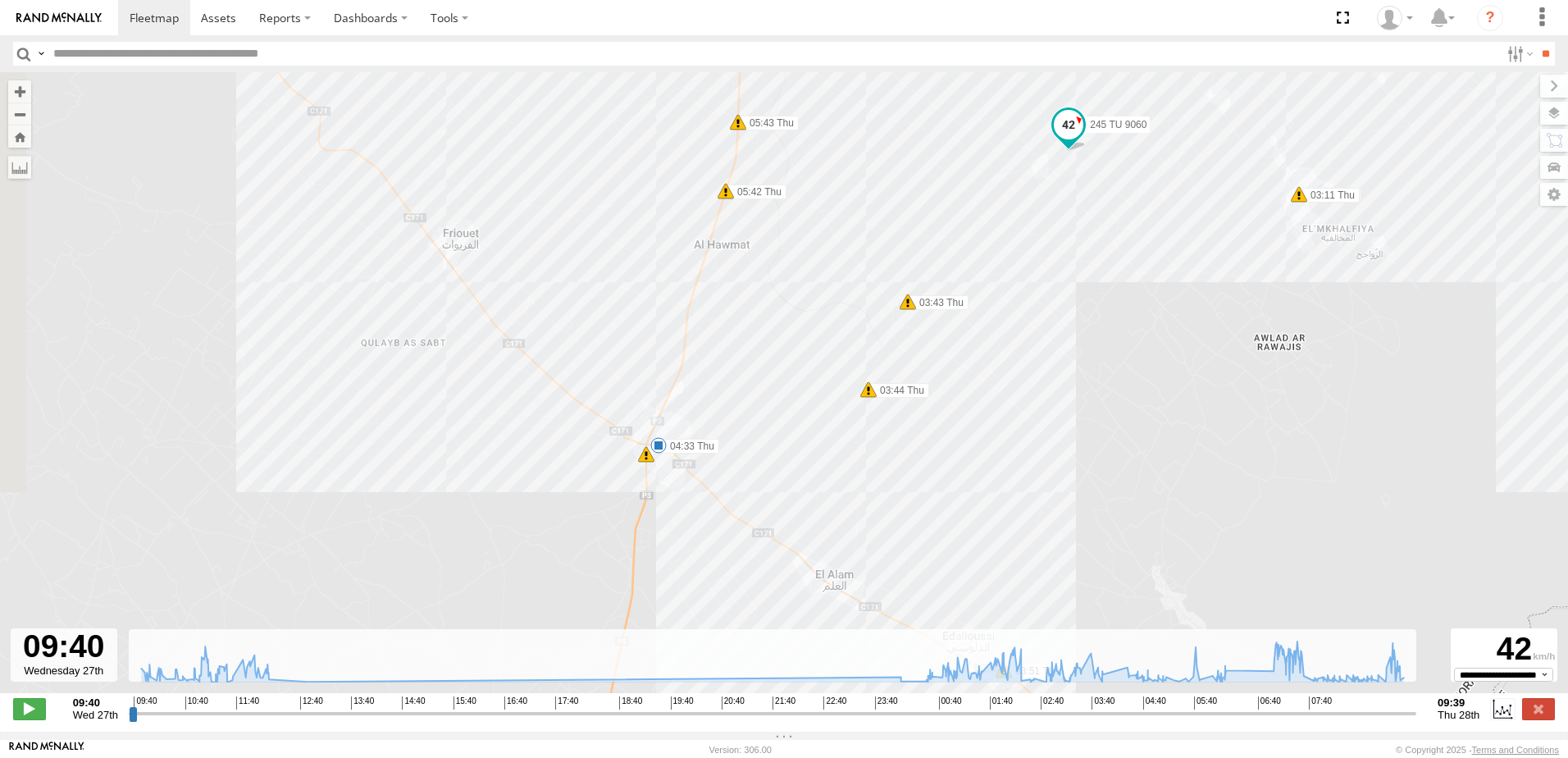
drag, startPoint x: 518, startPoint y: 399, endPoint x: 628, endPoint y: 500, distance: 149.3
click at [612, 536] on div "245 TU 9060 10:14 Wed 01:01 Thu 01:19 Thu 02:41 Thu 04:33 Thu 07:13 Thu 07:14 T…" at bounding box center [784, 391] width 1568 height 638
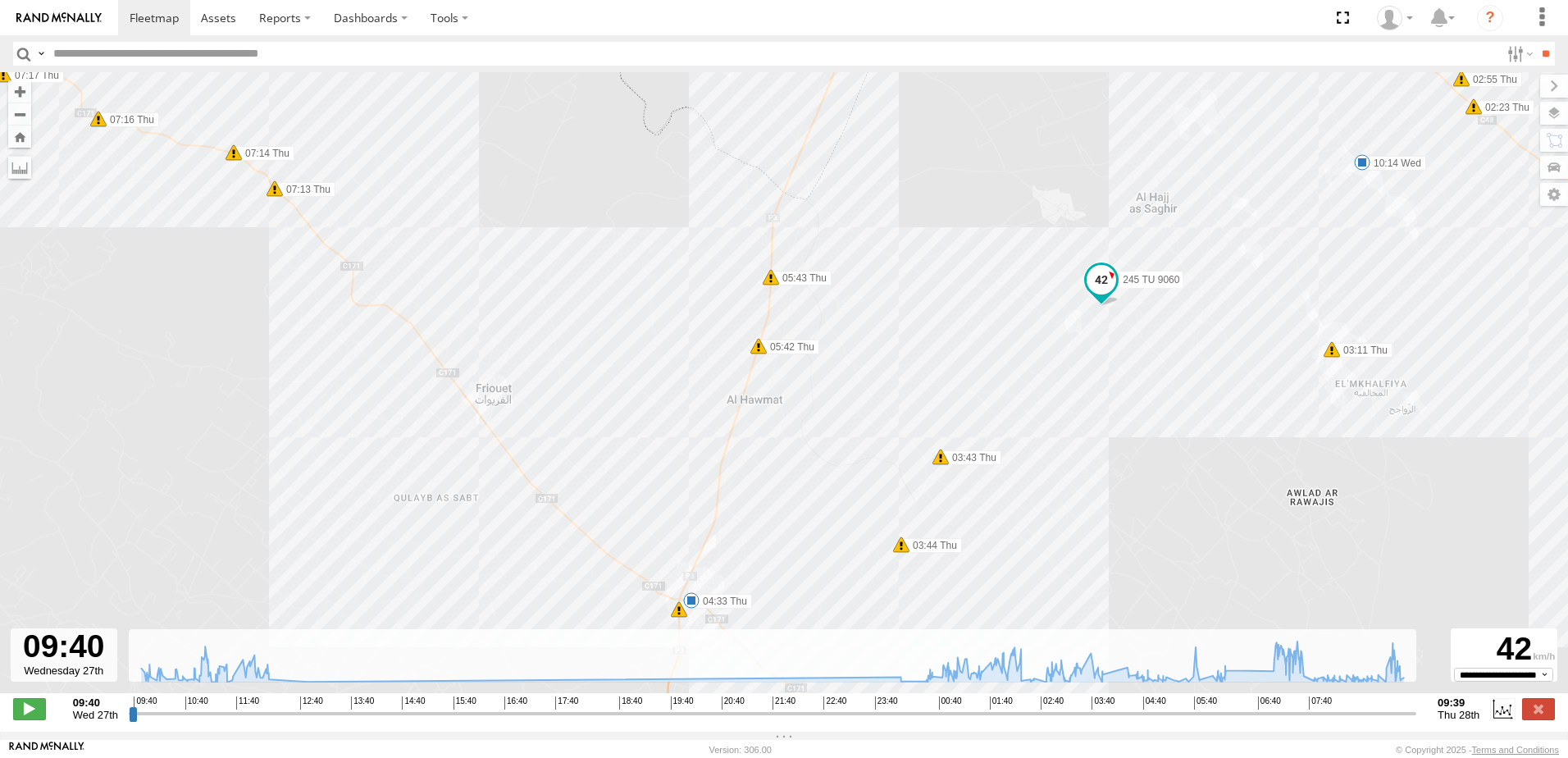
drag, startPoint x: 653, startPoint y: 462, endPoint x: 650, endPoint y: 531, distance: 69.1
click at [650, 531] on div "245 TU 9060 10:14 Wed 01:01 Thu 01:19 Thu 02:41 Thu 04:33 Thu 07:13 Thu 07:14 T…" at bounding box center [784, 391] width 1568 height 638
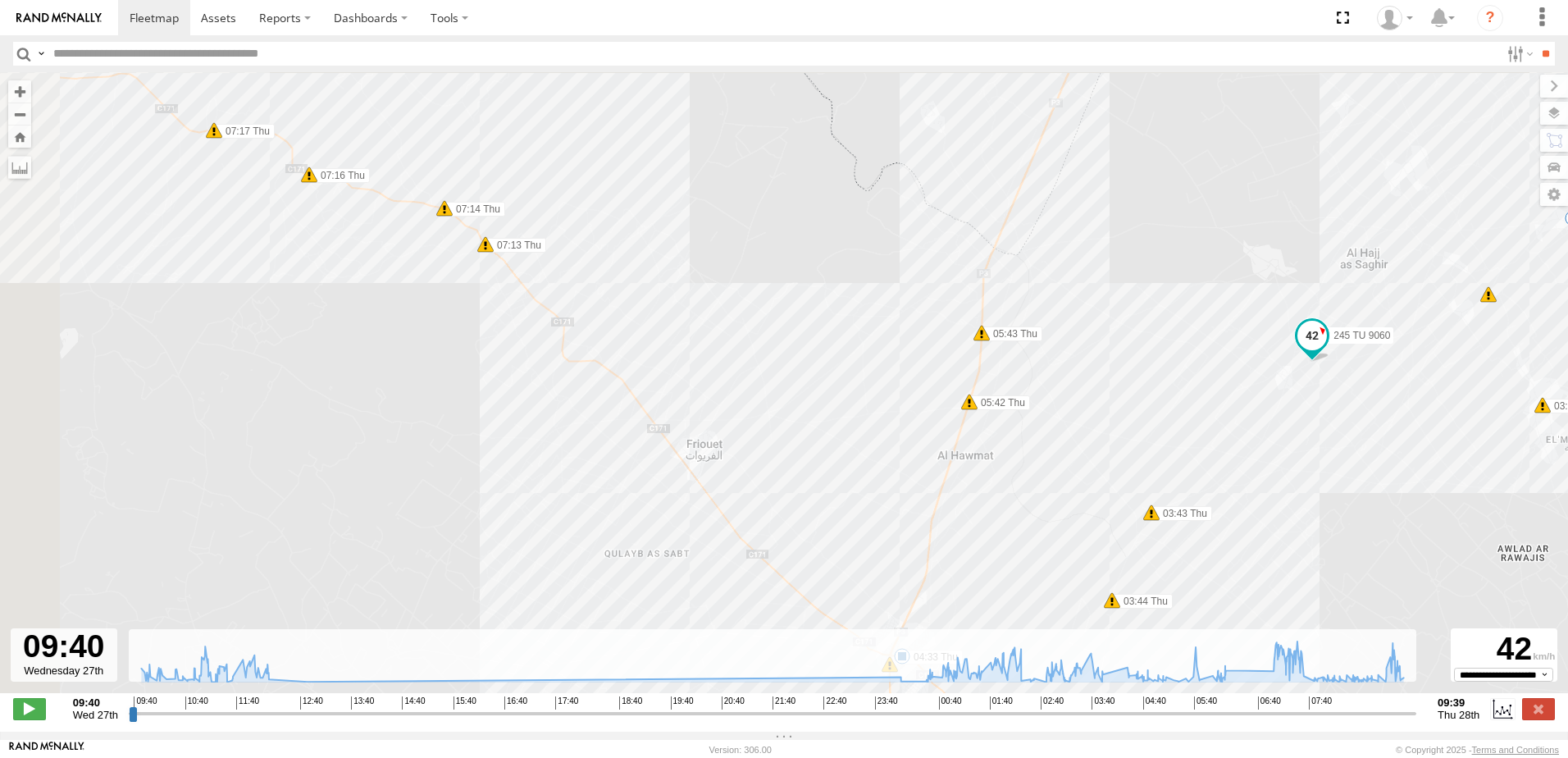
drag, startPoint x: 598, startPoint y: 456, endPoint x: 706, endPoint y: 488, distance: 112.6
click at [706, 488] on div "245 TU 9060 10:14 Wed 01:01 Thu 01:19 Thu 02:41 Thu 04:33 Thu 07:13 Thu 07:14 T…" at bounding box center [784, 391] width 1568 height 638
drag, startPoint x: 624, startPoint y: 434, endPoint x: 657, endPoint y: 581, distance: 150.7
click at [654, 585] on div "245 TU 9060 10:14 Wed 01:01 Thu 01:19 Thu 02:41 Thu 04:33 Thu 07:13 Thu 07:14 T…" at bounding box center [784, 391] width 1568 height 638
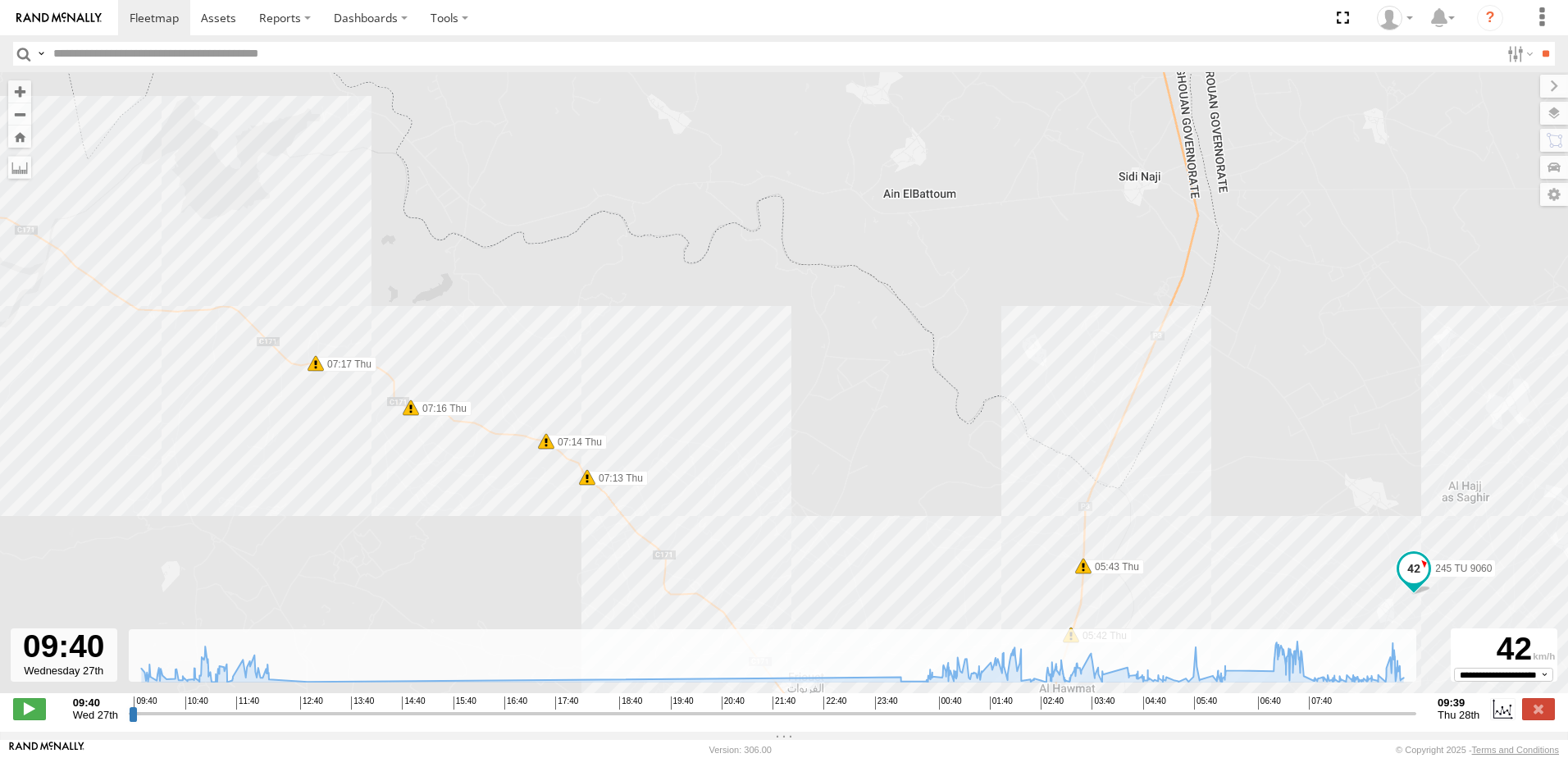
drag, startPoint x: 767, startPoint y: 533, endPoint x: 823, endPoint y: 533, distance: 56.0
click at [820, 537] on div "245 TU 9060 10:14 Wed 01:01 Thu 01:19 Thu 02:41 Thu 04:33 Thu 07:13 Thu 07:14 T…" at bounding box center [784, 391] width 1568 height 638
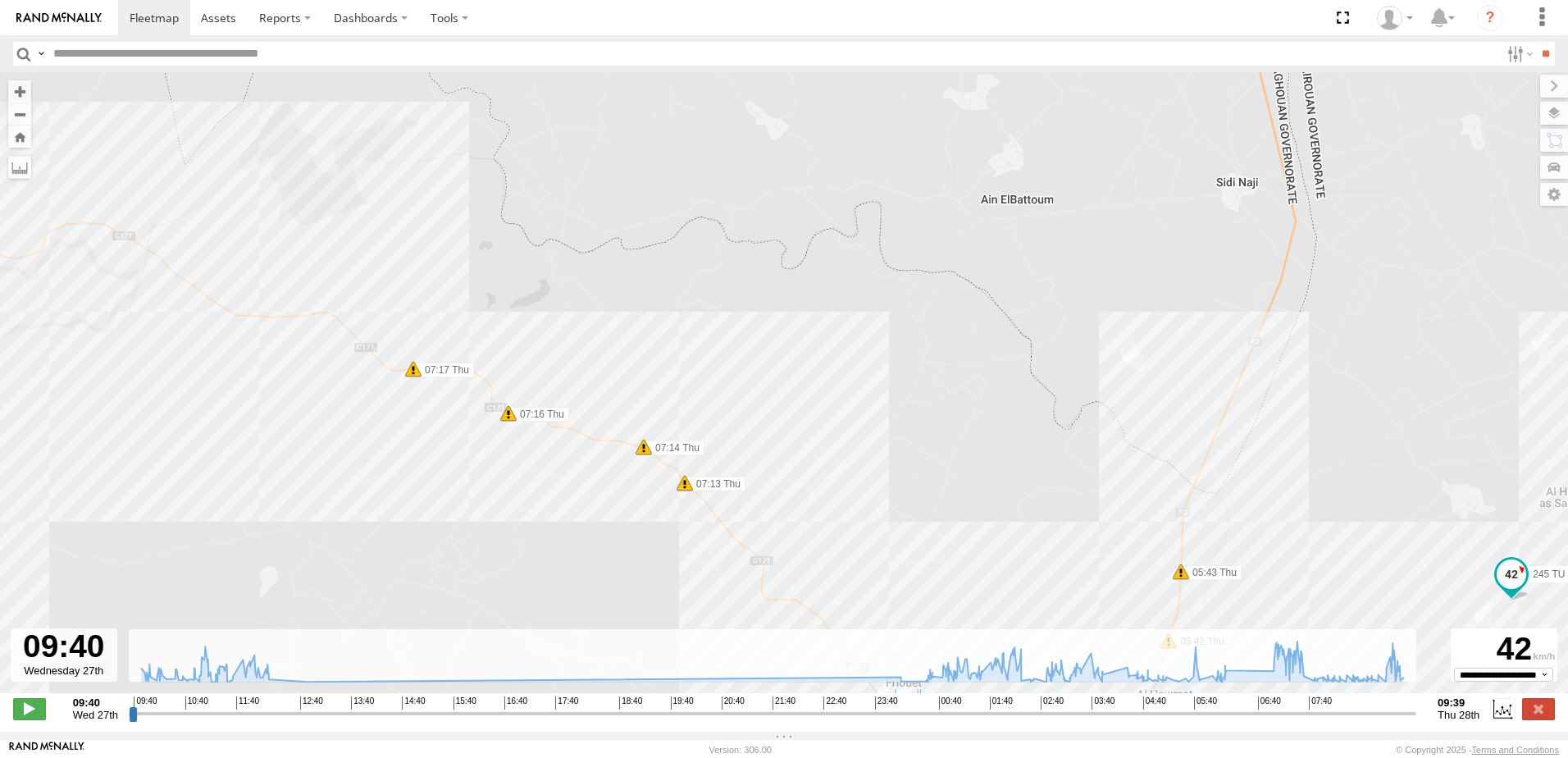
click at [891, 468] on div "245 TU 9060 10:14 Wed 01:01 Thu 01:19 Thu 02:41 Thu 04:33 Thu 07:13 Thu 07:14 T…" at bounding box center [784, 391] width 1568 height 638
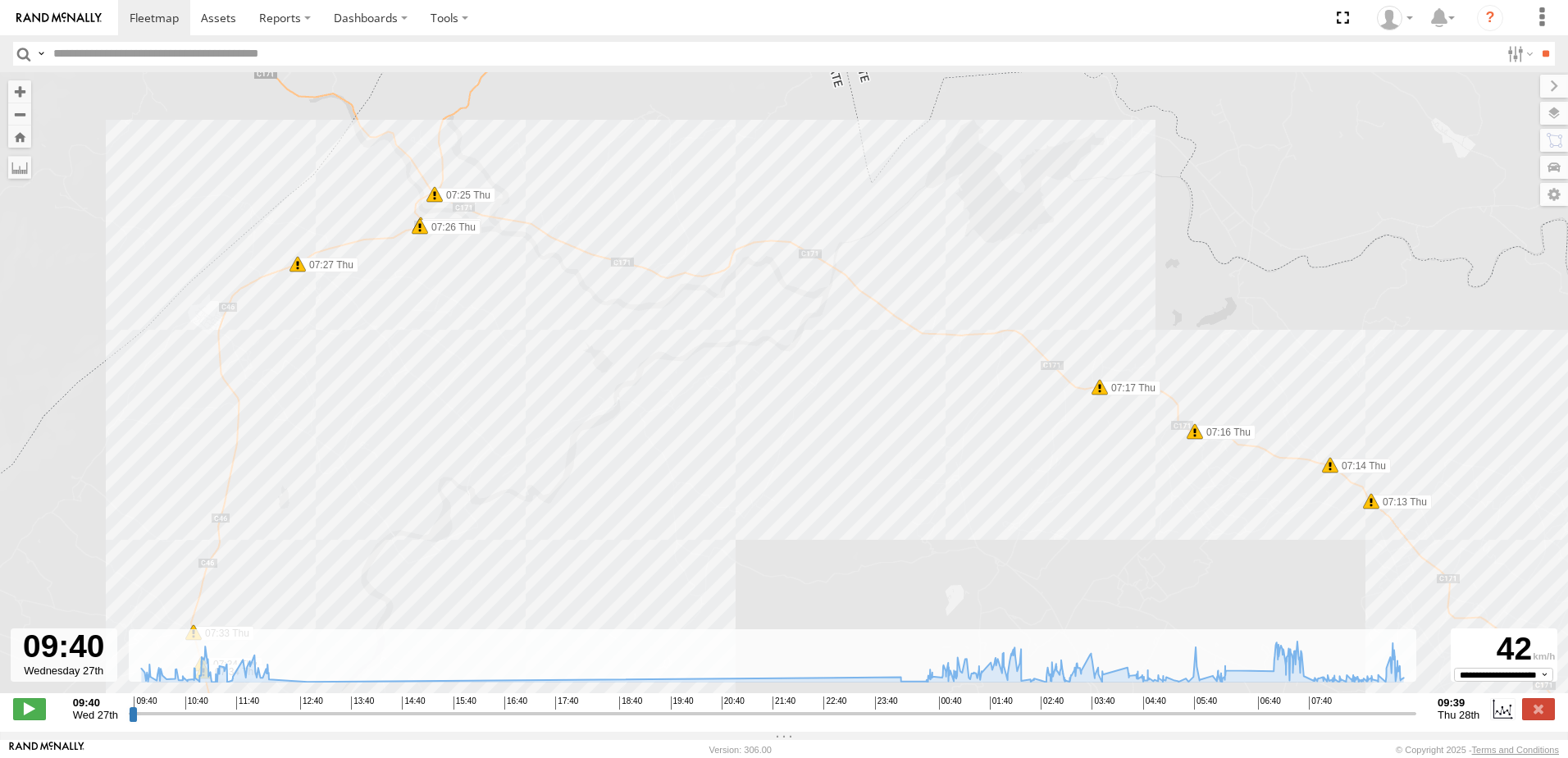
drag, startPoint x: 801, startPoint y: 443, endPoint x: 1206, endPoint y: 496, distance: 408.5
click at [1206, 496] on div "245 TU 9060 10:14 Wed 01:01 Thu 01:19 Thu 02:41 Thu 04:33 Thu 07:13 Thu 07:14 T…" at bounding box center [784, 391] width 1568 height 638
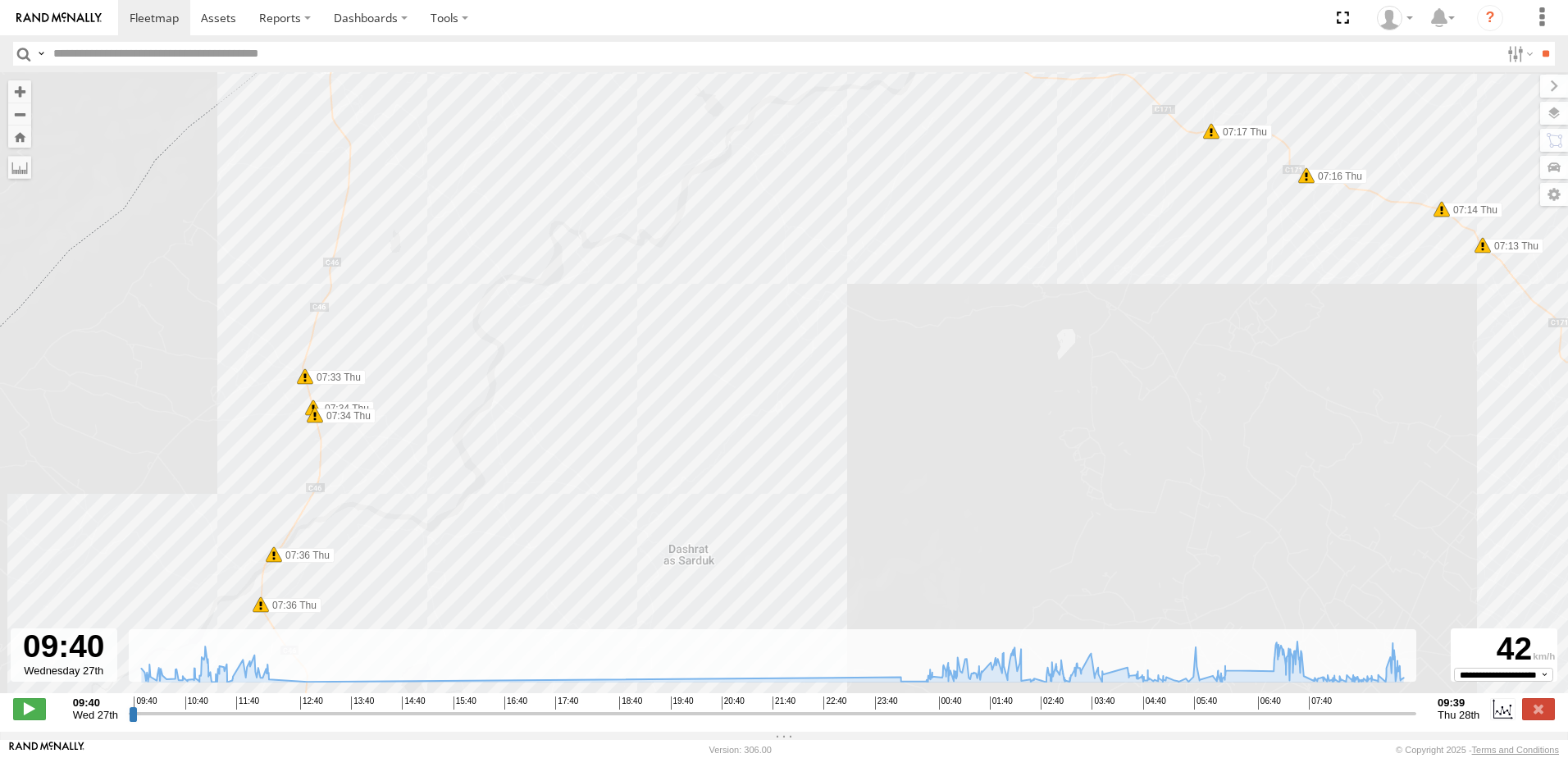
drag, startPoint x: 758, startPoint y: 491, endPoint x: 865, endPoint y: 235, distance: 277.5
click at [866, 243] on div "245 TU 9060 10:14 Wed 01:01 Thu 01:19 Thu 02:41 Thu 04:33 Thu 07:13 Thu 07:14 T…" at bounding box center [784, 391] width 1568 height 638
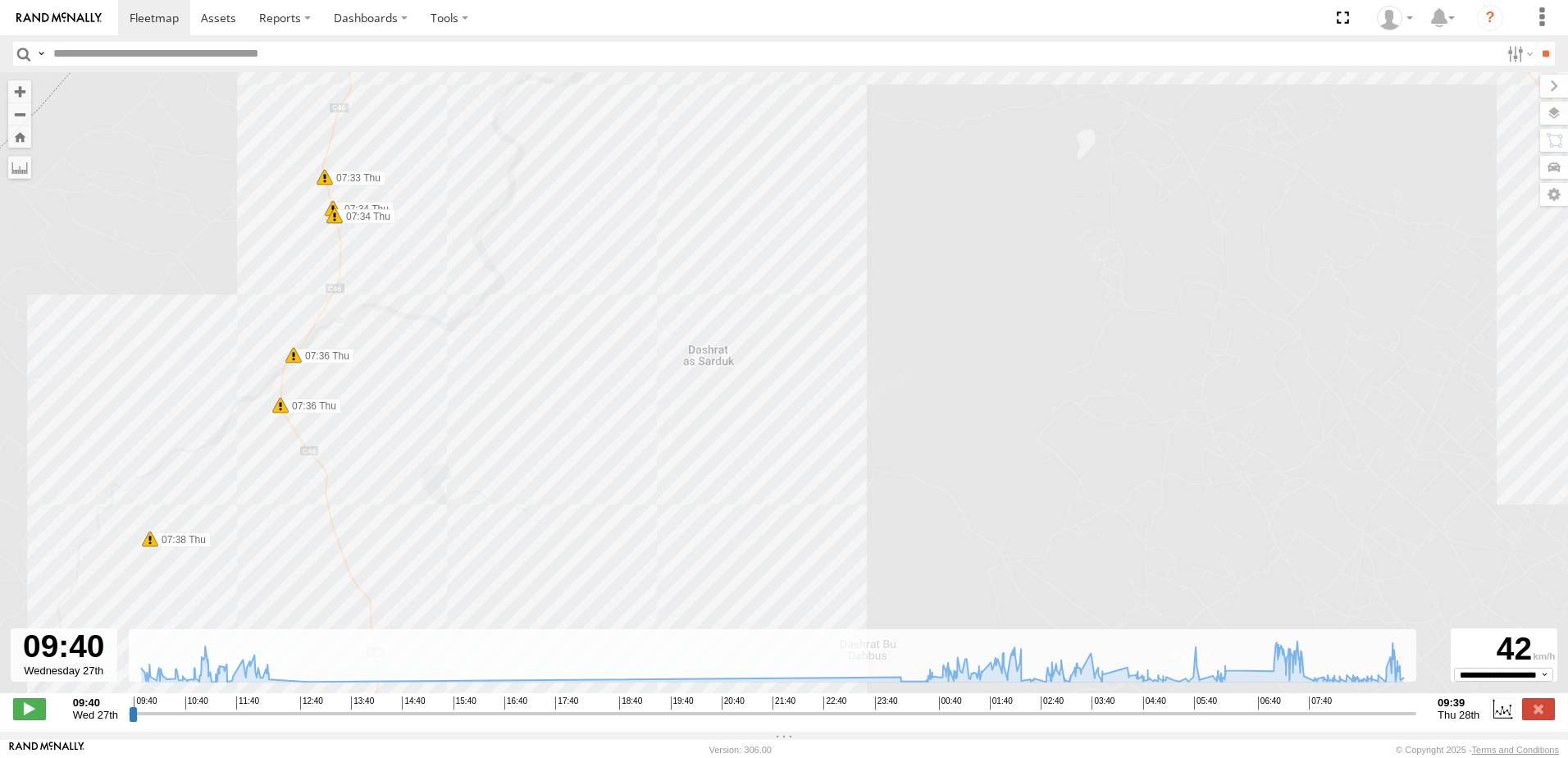
drag, startPoint x: 572, startPoint y: 372, endPoint x: 629, endPoint y: 297, distance: 94.2
click at [635, 288] on div "245 TU 9060 10:14 Wed 01:01 Thu 01:19 Thu 02:41 Thu 04:33 Thu 07:13 Thu 07:14 T…" at bounding box center [784, 391] width 1568 height 638
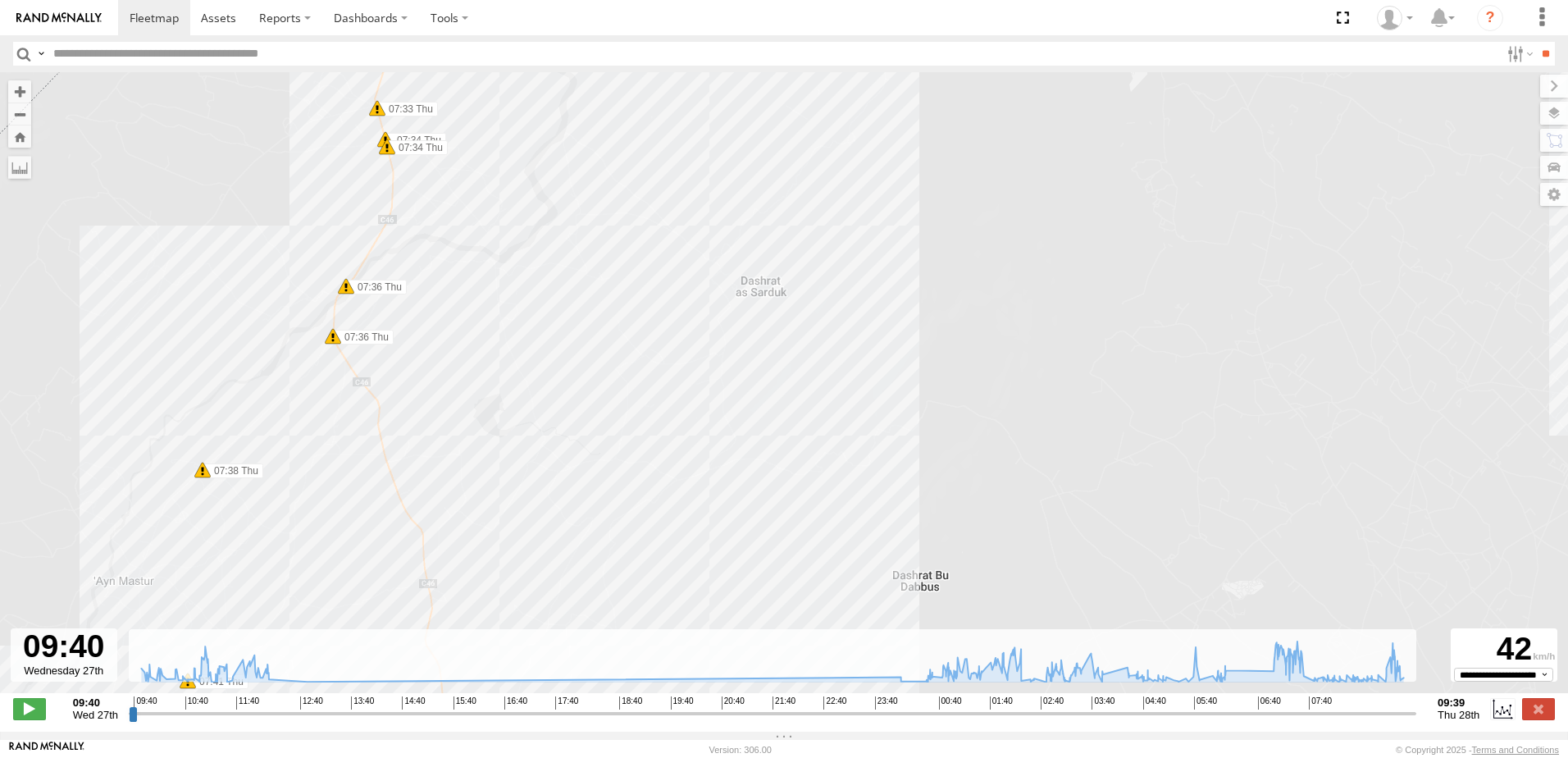
drag, startPoint x: 568, startPoint y: 375, endPoint x: 626, endPoint y: 300, distance: 94.8
click at [629, 292] on div "245 TU 9060 10:14 Wed 01:01 Thu 01:19 Thu 02:41 Thu 04:33 Thu 07:13 Thu 07:14 T…" at bounding box center [784, 391] width 1568 height 638
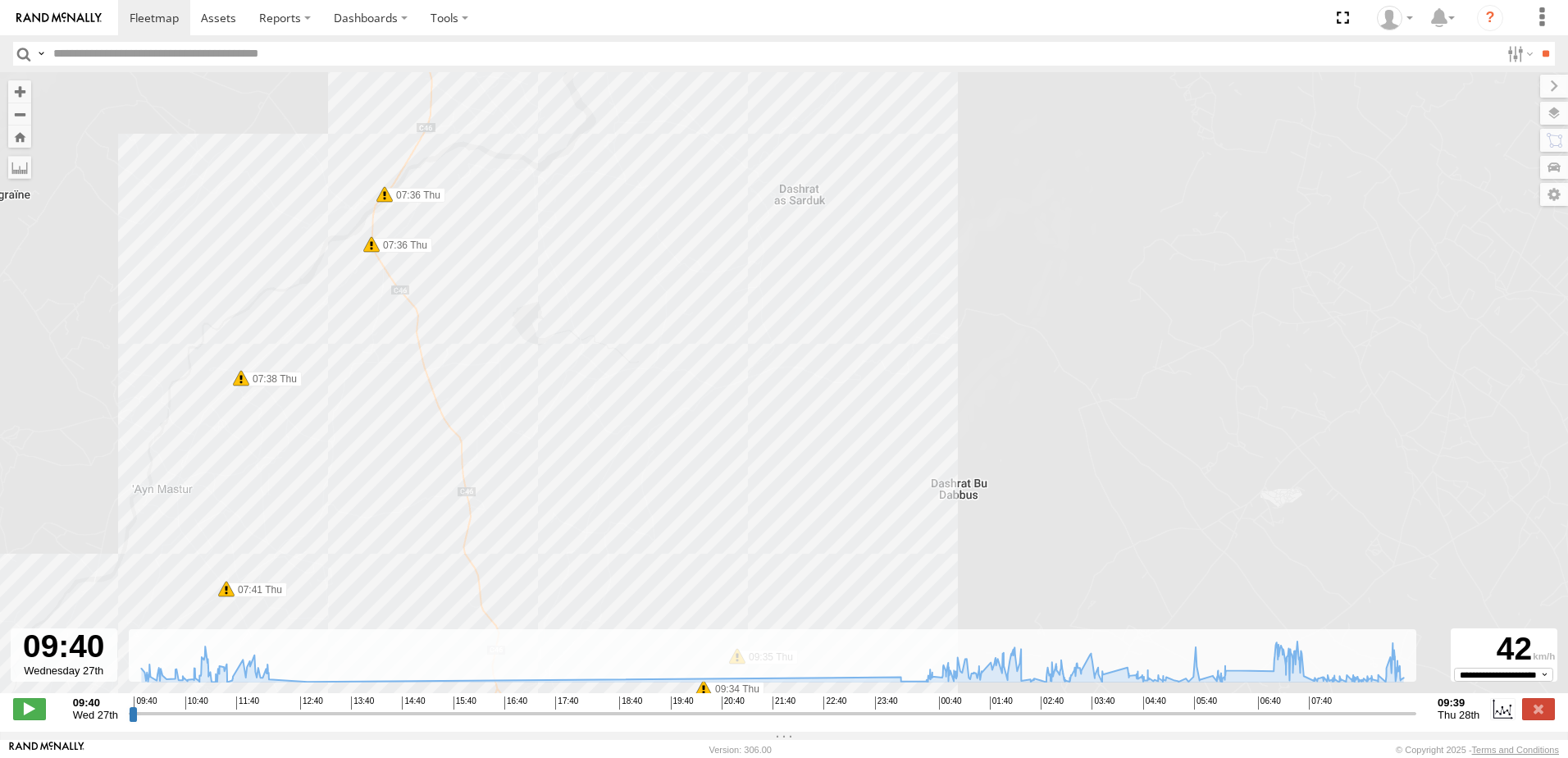
drag
click at [580, 307] on div "245 TU 9060 10:14 Wed 01:01 Thu 01:19 Thu 02:41 Thu 04:33 Thu 07:13 Thu 07:14 T…" at bounding box center [784, 391] width 1568 height 638
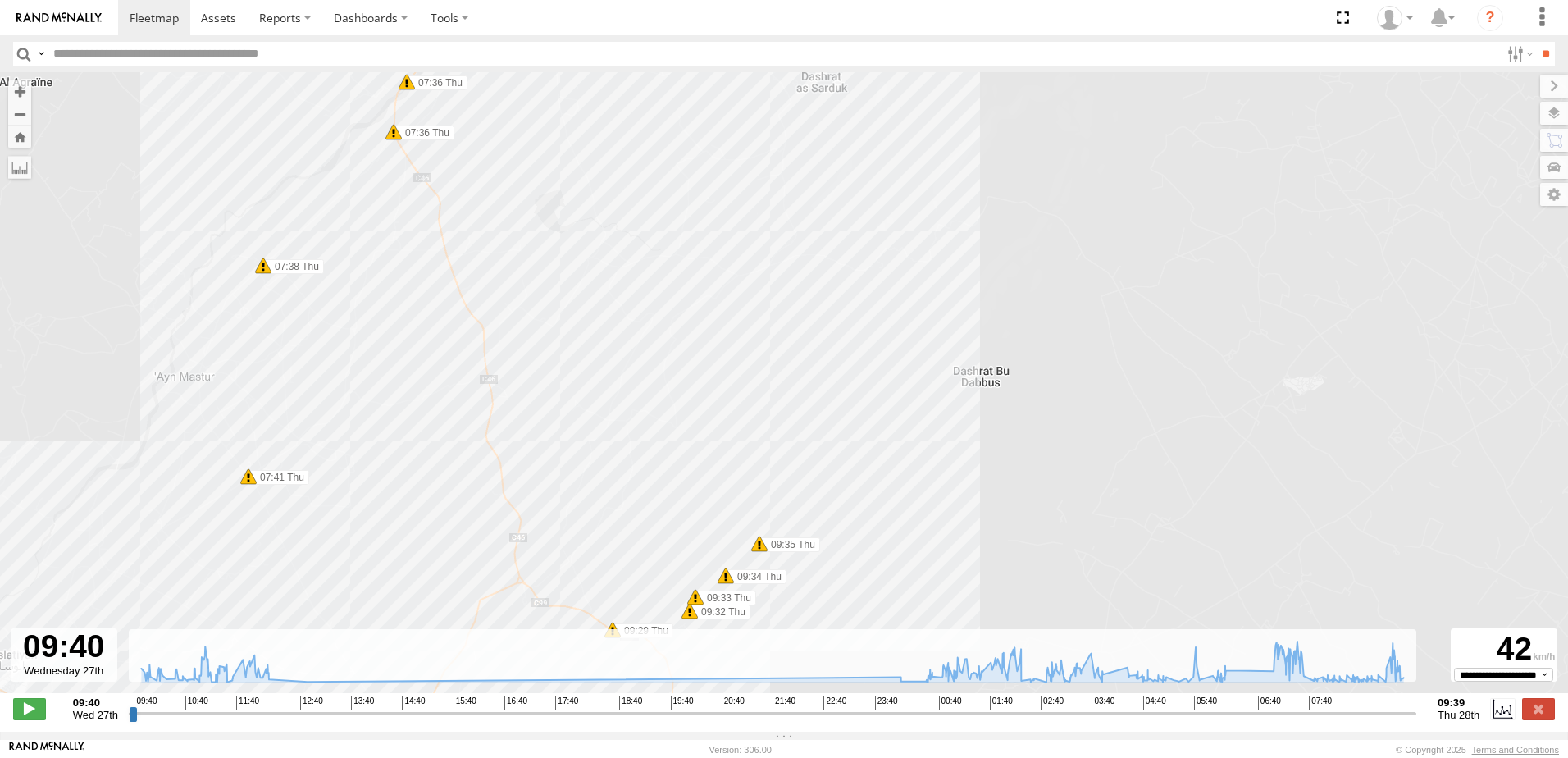
click at [574, 323] on div "245 TU 9060 10:14 Wed 01:01 Thu 01:19 Thu 02:41 Thu 04:33 Thu 07:13 Thu 07:14 T…" at bounding box center [784, 391] width 1568 height 638
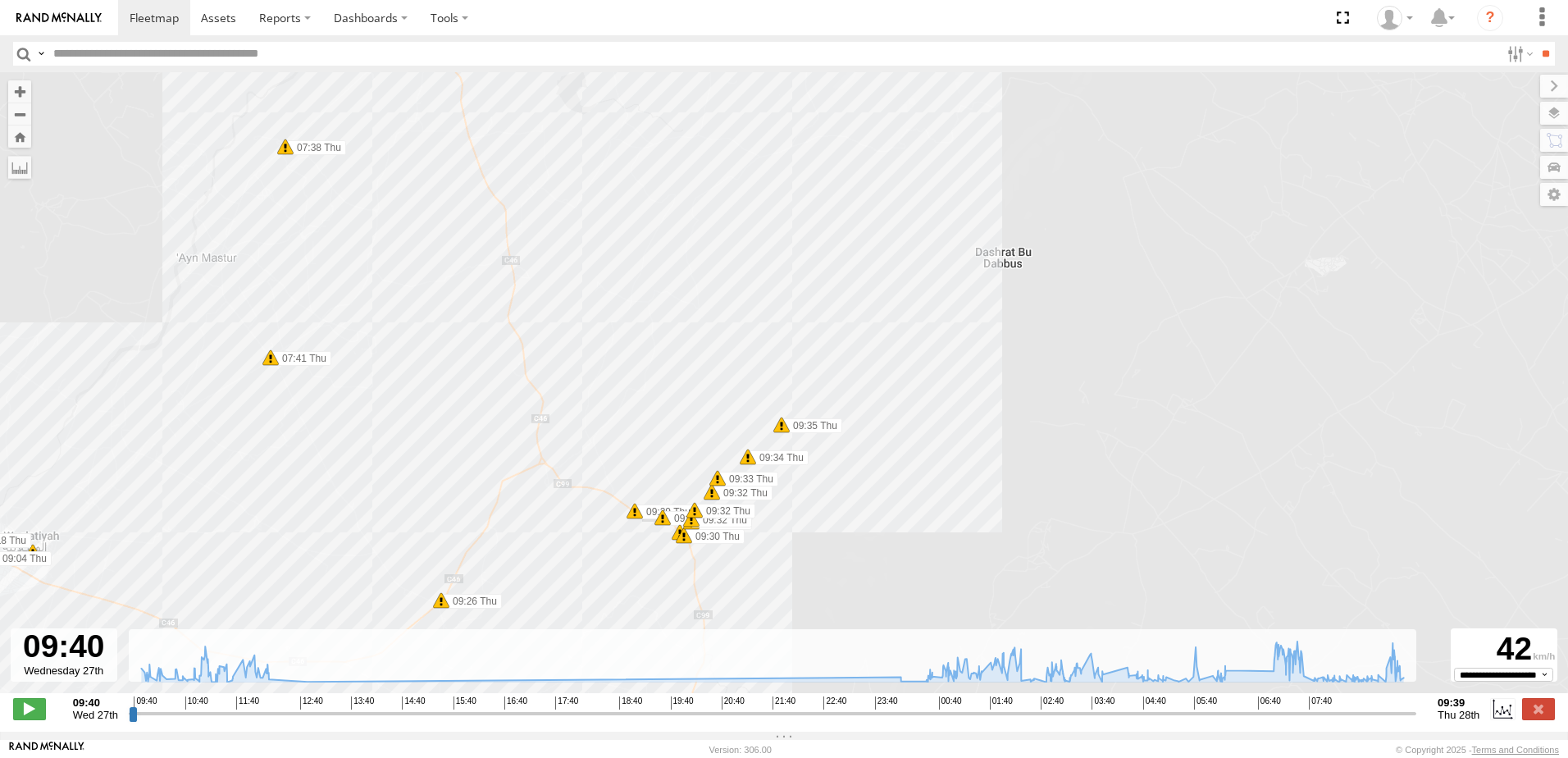
click at [585, 314] on div "245 TU 9060 10:14 Wed 01:01 Thu 01:19 Thu 02:41 Thu 04:33 Thu 07:13 Thu 07:14 T…" at bounding box center [784, 391] width 1568 height 638
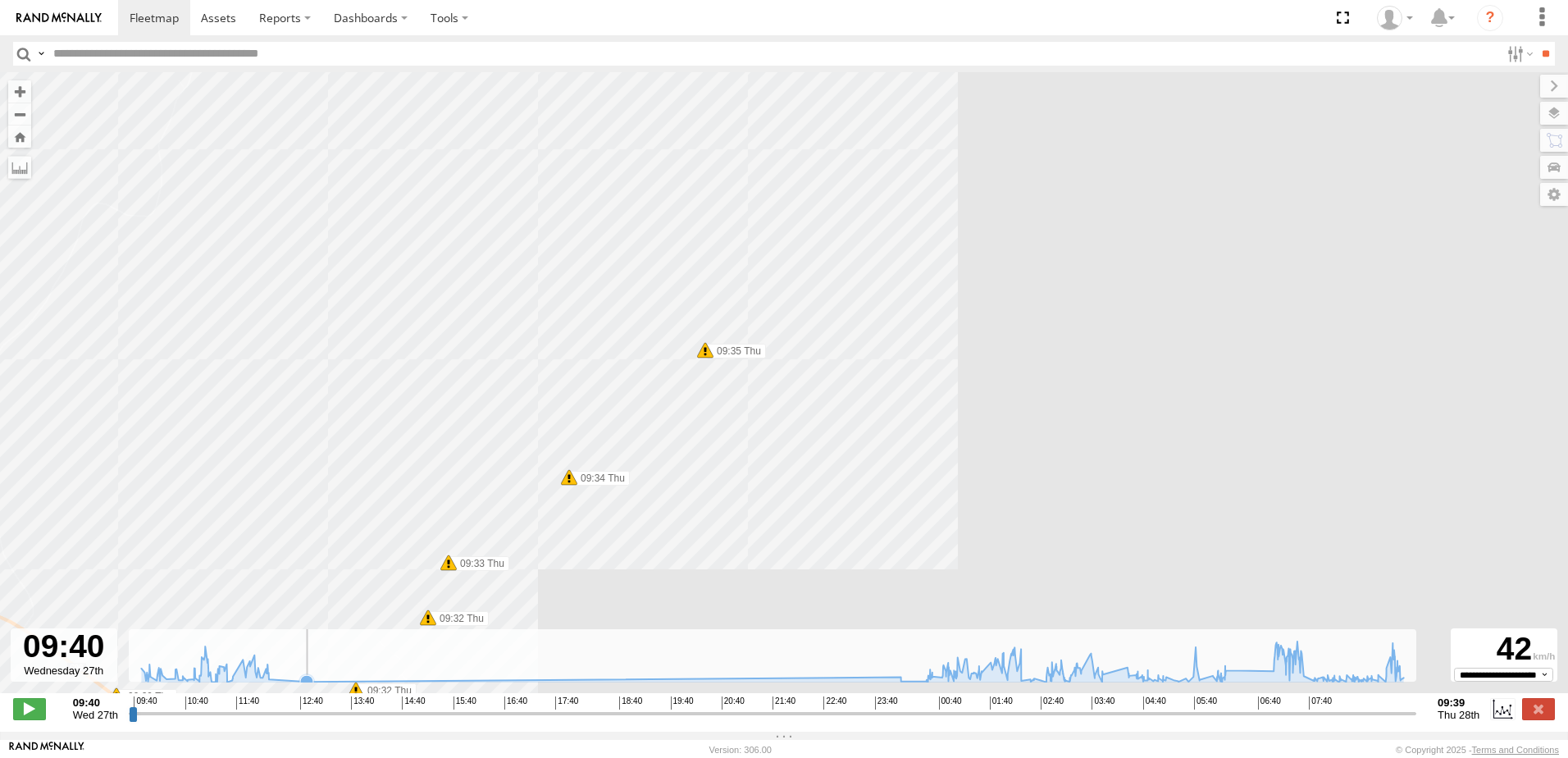
click at [577, 687] on div "← Move left → Move right ↑ Move up ↓ Move down + Zoom in - Zoom out Home Jump l…" at bounding box center [784, 402] width 1568 height 659
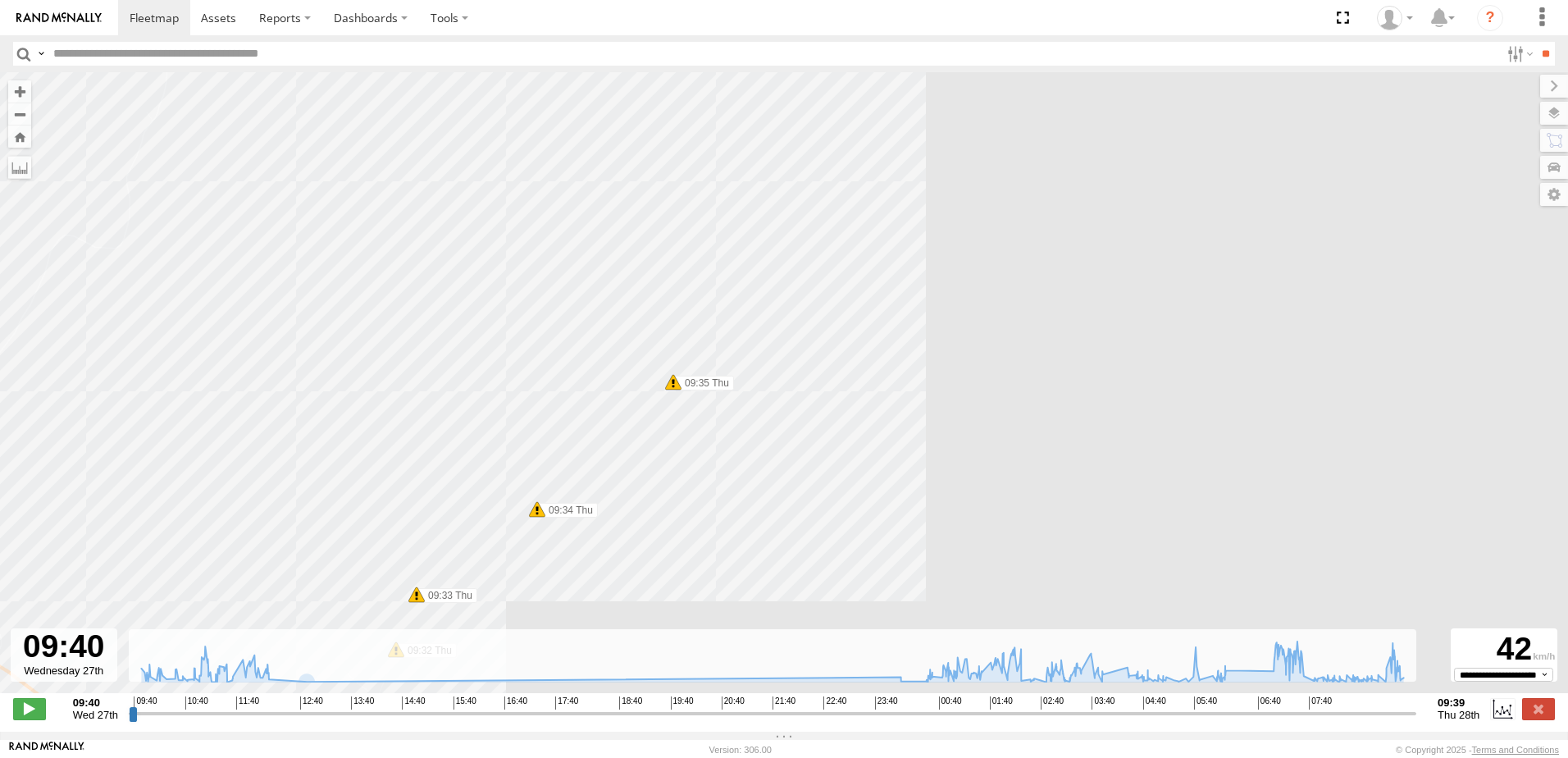
click at [799, 366] on div "245 TU 9060 10:14 Wed 01:01 Thu 01:19 Thu 02:41 Thu 04:33 Thu 07:13 Thu 07:14 T…" at bounding box center [784, 391] width 1568 height 638
click at [799, 364] on div "245 TU 9060 10:14 Wed 01:01 Thu 01:19 Thu 02:41 Thu 04:33 Thu 07:13 Thu 07:14 T…" at bounding box center [784, 391] width 1568 height 638
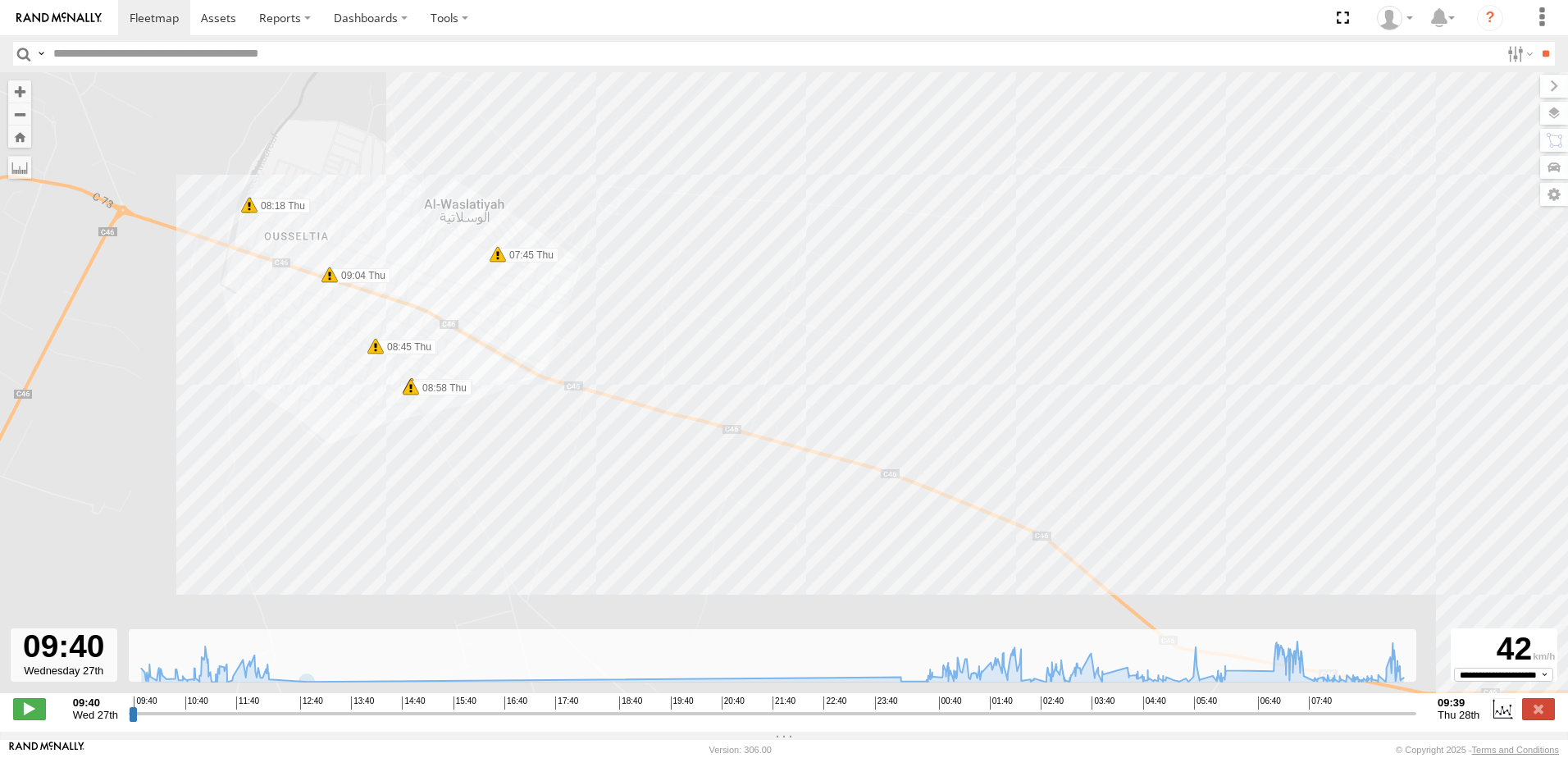
drag, startPoint x: 303, startPoint y: 390, endPoint x: 452, endPoint y: 371, distance: 150.2
click at [452, 371] on div "245 TU 9060 10:14 Wed 01:01 Thu 01:19 Thu 02:41 Thu 04:33 Thu 07:13 Thu 07:14 T…" at bounding box center [784, 391] width 1568 height 638
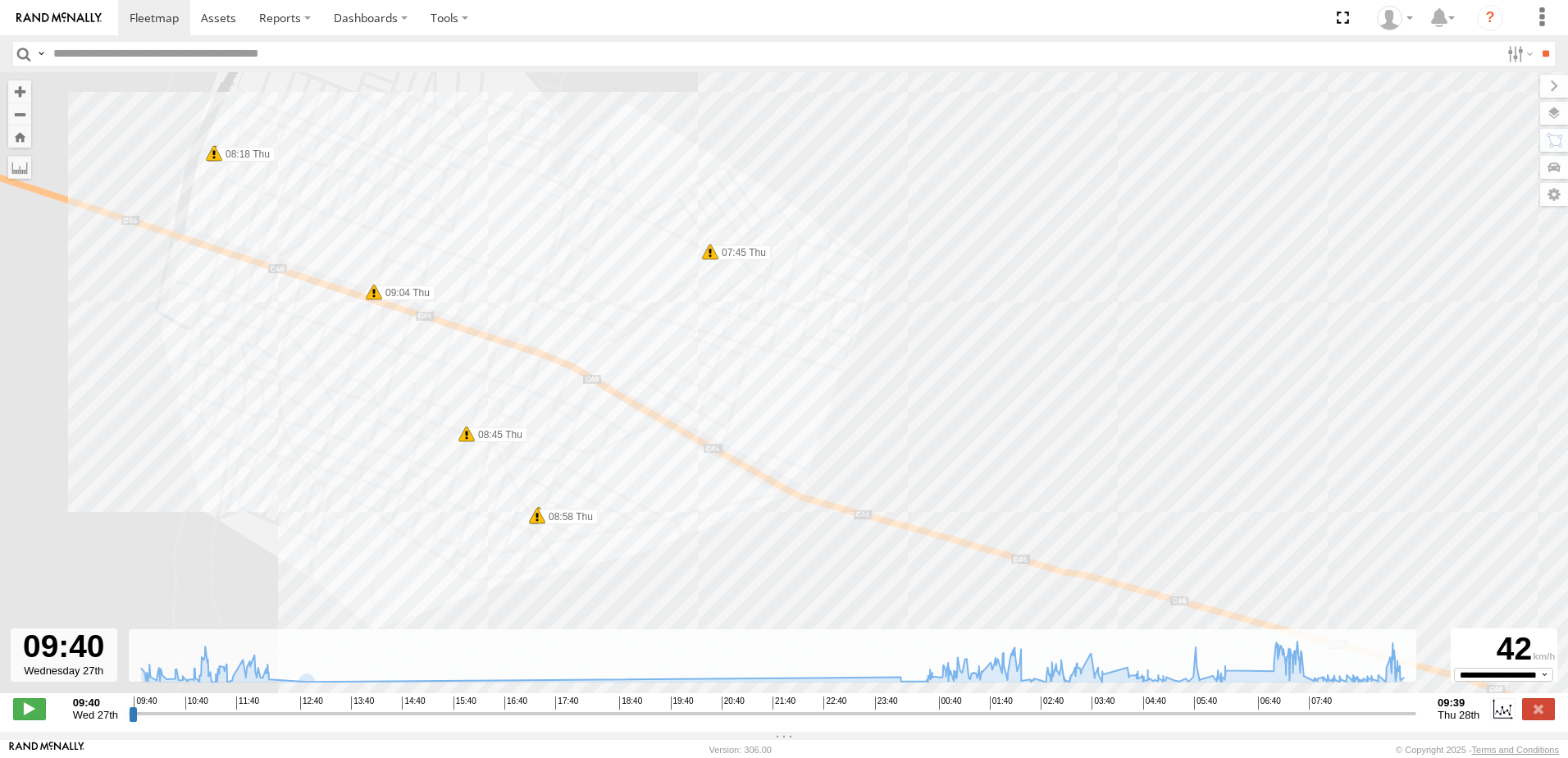
drag, startPoint x: 462, startPoint y: 371, endPoint x: 627, endPoint y: 484, distance: 200.0
click at [627, 484] on div "245 TU 9060 10:14 Wed 01:01 Thu 01:19 Thu 02:41 Thu 04:33 Thu 07:13 Thu 07:14 T…" at bounding box center [784, 391] width 1568 height 638
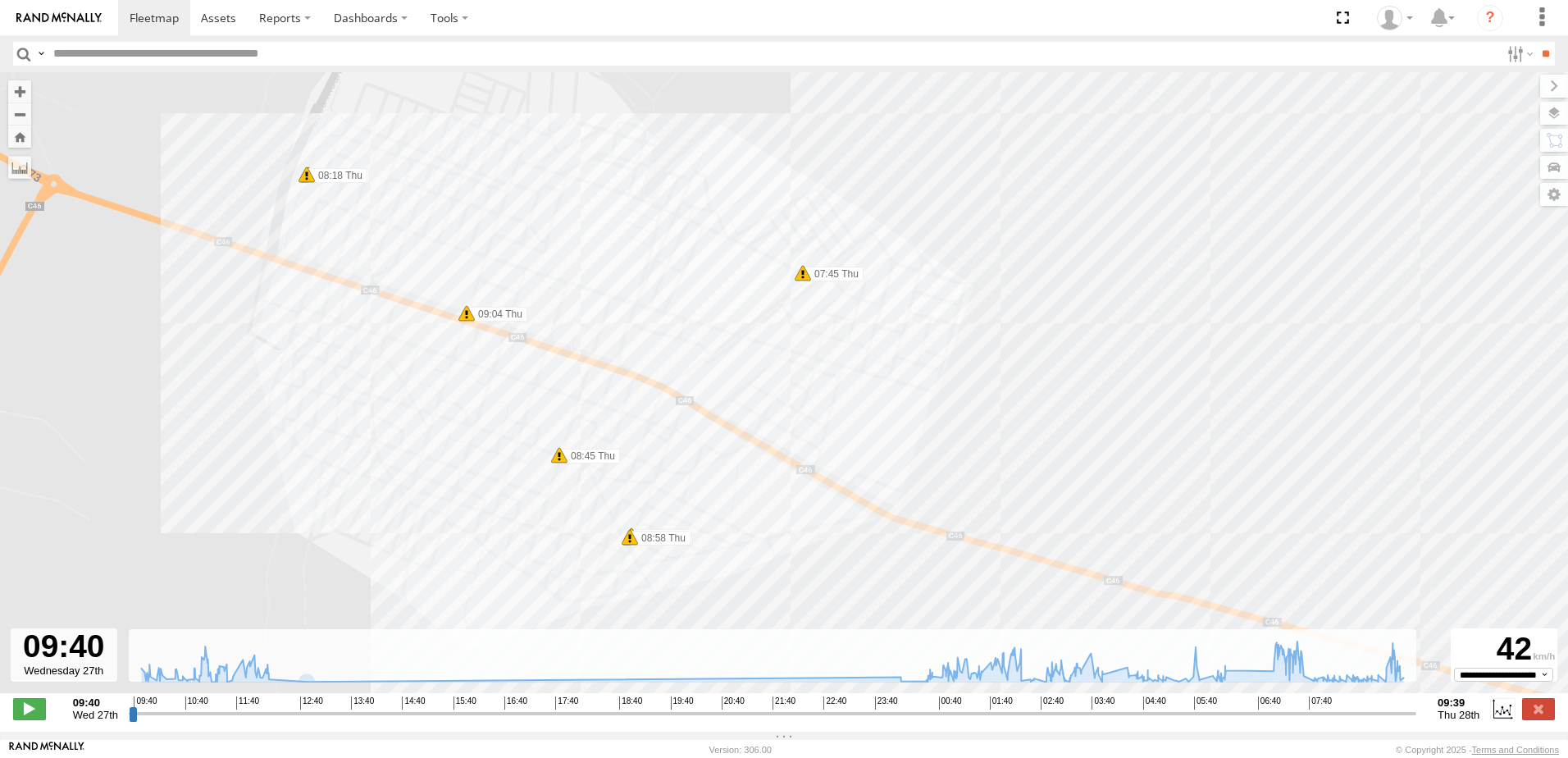
click at [760, 508] on div "245 TU 9060 10:14 Wed 01:01 Thu 01:19 Thu 02:41 Thu 04:33 Thu 07:13 Thu 07:14 T…" at bounding box center [784, 391] width 1568 height 638
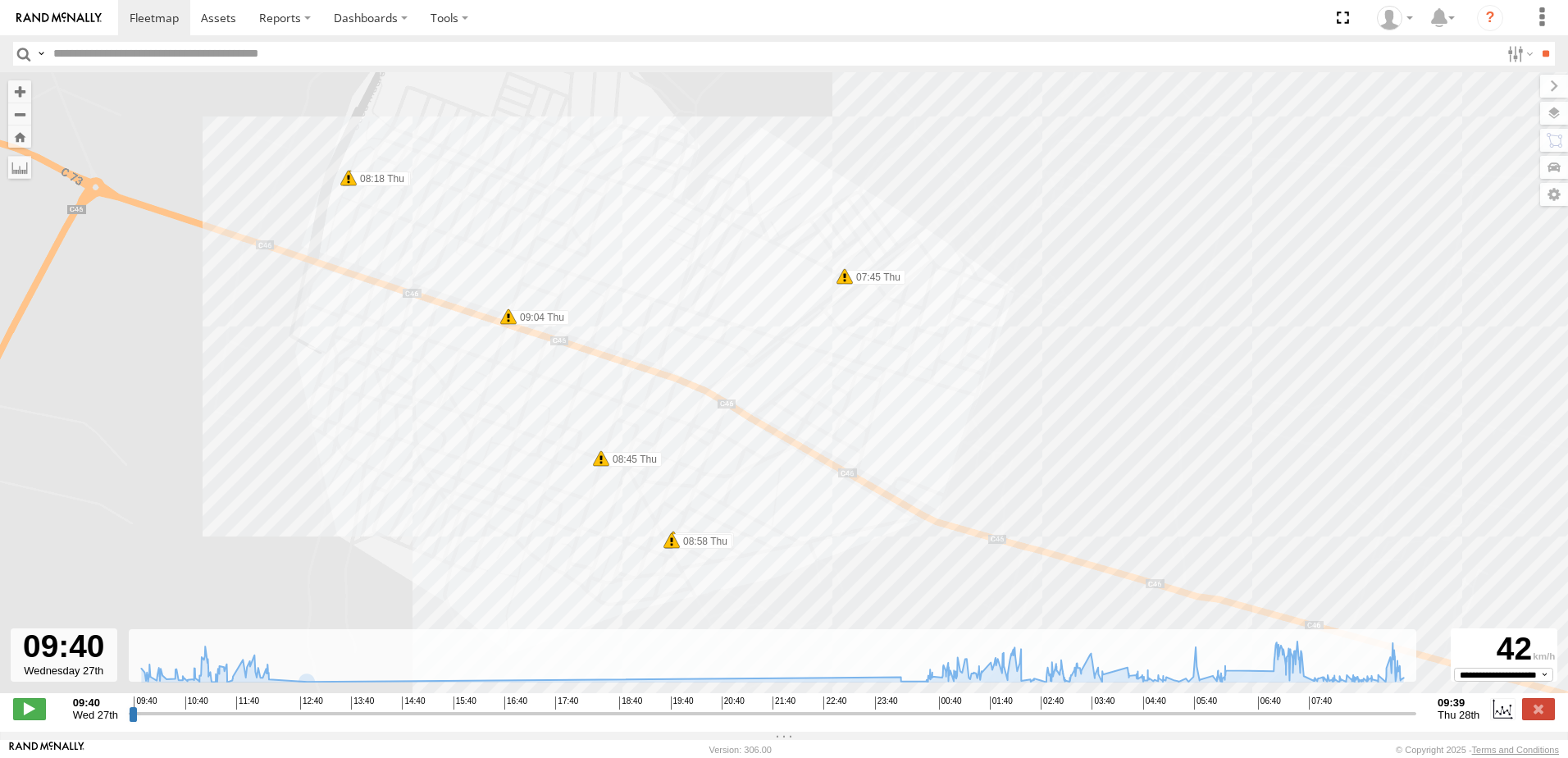
click at [414, 304] on div "245 TU 9060 10:14 Wed 01:01 Thu 01:19 Thu 02:41 Thu 04:33 Thu 07:13 Thu 07:14 T…" at bounding box center [784, 391] width 1568 height 638
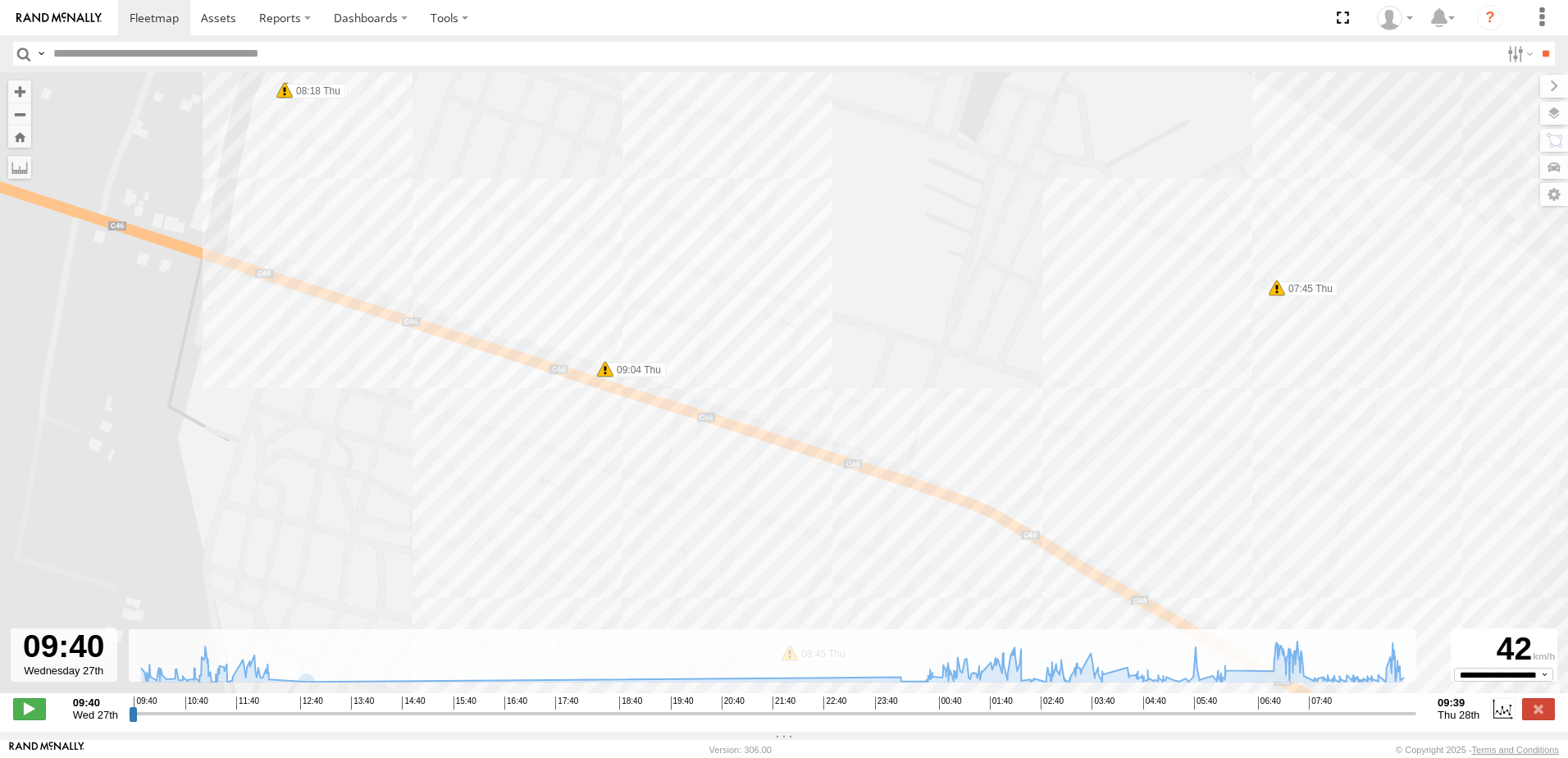
click at [415, 359] on div "245 TU 9060 10:14 Wed 01:01 Thu 01:19 Thu 02:41 Thu 04:33 Thu 07:13 Thu 07:14 T…" at bounding box center [784, 391] width 1568 height 638
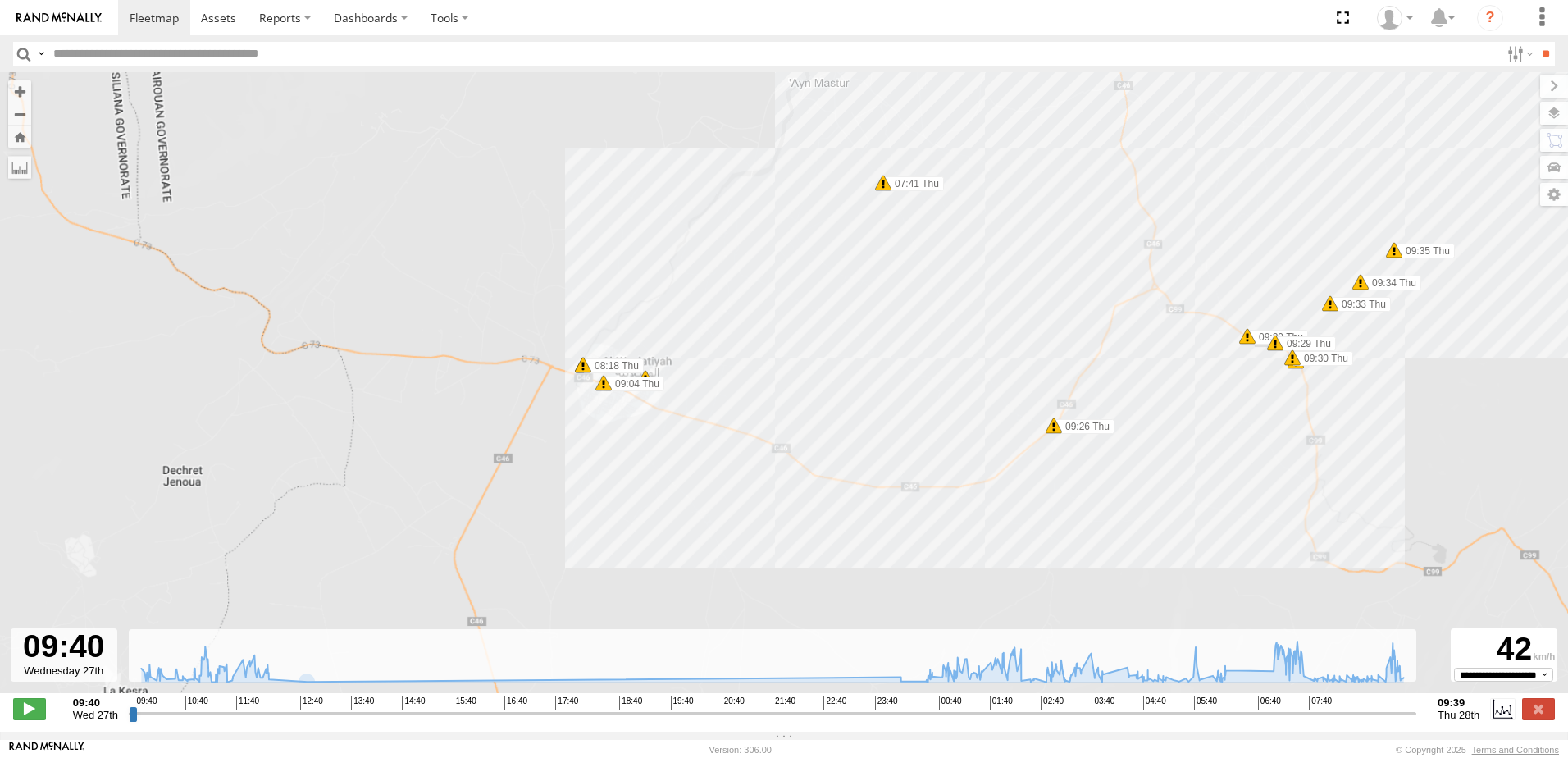
drag, startPoint x: 817, startPoint y: 365, endPoint x: 786, endPoint y: 459, distance: 99.0
click at [786, 459] on div "245 TU 9060 10:14 Wed 01:01 Thu 01:19 Thu 02:41 Thu 04:33 Thu 07:13 Thu 07:14 T…" at bounding box center [784, 391] width 1568 height 638
